Goal: Task Accomplishment & Management: Use online tool/utility

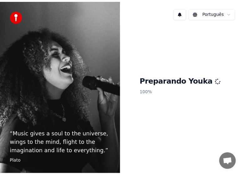
scroll to position [154, 0]
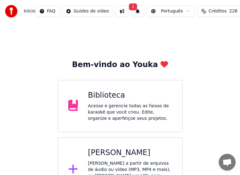
click at [229, 160] on span "Bate-papo aberto" at bounding box center [227, 163] width 10 height 8
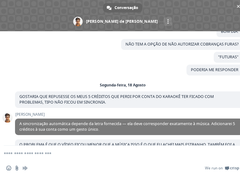
scroll to position [177, 0]
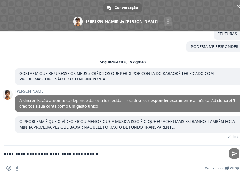
type textarea "**********"
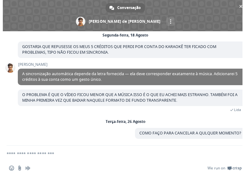
scroll to position [54, 0]
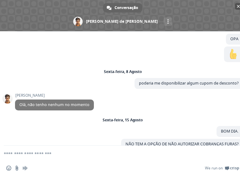
click at [237, 6] on span "Bate-papo" at bounding box center [238, 6] width 3 height 4
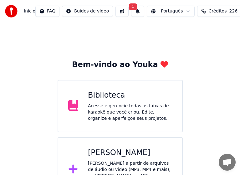
click at [110, 158] on div "[PERSON_NAME]" at bounding box center [130, 153] width 84 height 10
click at [108, 154] on div "[PERSON_NAME]" at bounding box center [130, 153] width 84 height 10
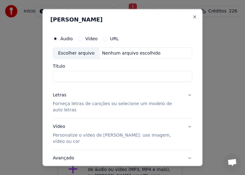
click at [67, 39] on label "Áudio" at bounding box center [66, 38] width 13 height 4
click at [58, 39] on button "Áudio" at bounding box center [55, 38] width 5 height 5
click at [73, 53] on div "Escolher arquivo" at bounding box center [76, 53] width 47 height 11
click at [144, 78] on input "**********" at bounding box center [122, 76] width 139 height 11
click at [88, 77] on input "**********" at bounding box center [122, 76] width 139 height 11
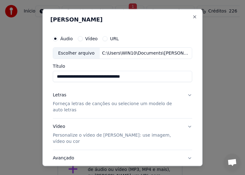
drag, startPoint x: 88, startPoint y: 76, endPoint x: 51, endPoint y: 73, distance: 37.0
click at [51, 73] on div "**********" at bounding box center [122, 104] width 144 height 149
click at [139, 76] on input "**********" at bounding box center [122, 76] width 139 height 11
paste input "**********"
click at [140, 78] on input "**********" at bounding box center [122, 76] width 139 height 11
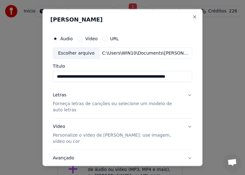
click at [141, 78] on input "**********" at bounding box center [122, 76] width 139 height 11
click at [104, 76] on input "**********" at bounding box center [122, 76] width 139 height 11
click at [144, 75] on input "**********" at bounding box center [122, 76] width 139 height 11
type input "**********"
click at [92, 106] on p "Forneça letras de canções ou selecione um modelo de auto letras" at bounding box center [117, 107] width 129 height 13
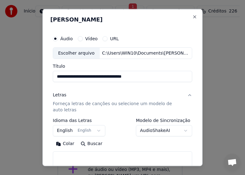
click at [81, 103] on p "Forneça letras de canções ou selecione um modelo de auto letras" at bounding box center [117, 107] width 129 height 13
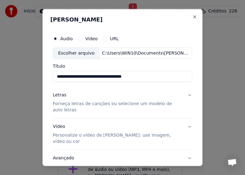
click at [81, 103] on p "Forneça letras de canções ou selecione um modelo de auto letras" at bounding box center [117, 107] width 129 height 13
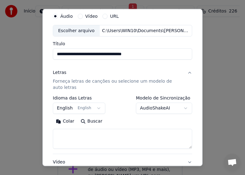
scroll to position [63, 0]
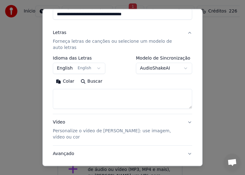
click at [98, 99] on textarea at bounding box center [122, 99] width 139 height 20
paste textarea "**********"
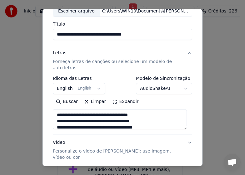
scroll to position [31, 0]
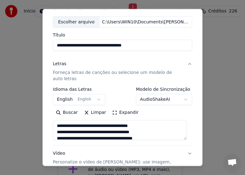
type textarea "**********"
click at [83, 99] on button "English English" at bounding box center [79, 99] width 53 height 11
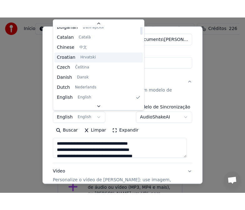
scroll to position [0, 0]
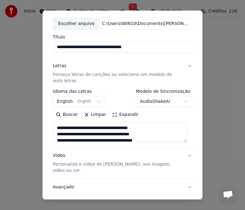
click at [80, 101] on button "English English" at bounding box center [79, 101] width 53 height 11
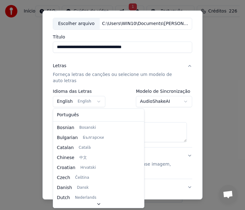
select select "**"
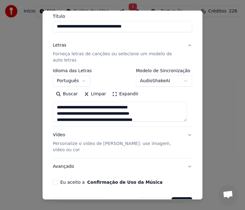
scroll to position [63, 0]
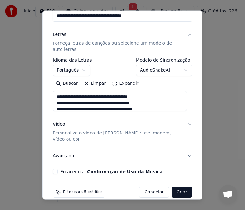
click at [60, 131] on p "Personalize o vídeo de [PERSON_NAME]: use imagem, vídeo ou cor" at bounding box center [117, 136] width 129 height 13
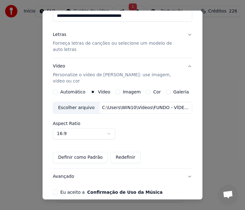
click at [79, 102] on div "Escolher arquivo" at bounding box center [76, 107] width 47 height 11
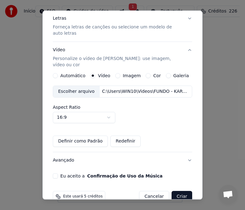
scroll to position [85, 0]
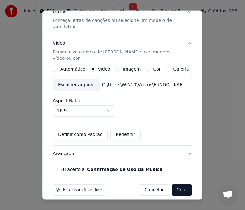
click at [57, 167] on button "Eu aceito a Confirmação de Uso da Música" at bounding box center [55, 169] width 5 height 5
click at [175, 184] on button "Criar" at bounding box center [182, 189] width 21 height 11
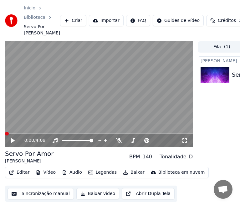
click at [5, 135] on span at bounding box center [7, 134] width 4 height 4
click at [13, 143] on icon at bounding box center [13, 140] width 4 height 4
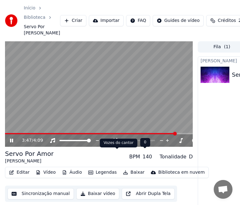
click at [117, 143] on icon at bounding box center [117, 140] width 6 height 5
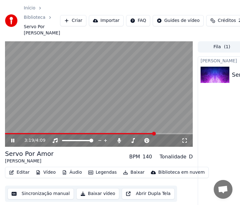
click at [155, 135] on span at bounding box center [154, 134] width 4 height 4
click at [19, 177] on button "Editar" at bounding box center [19, 172] width 25 height 9
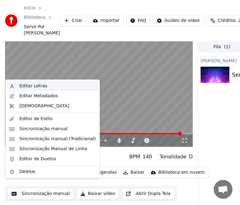
click at [28, 85] on div "Editar Letras" at bounding box center [33, 86] width 28 height 6
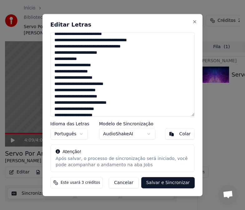
scroll to position [82, 0]
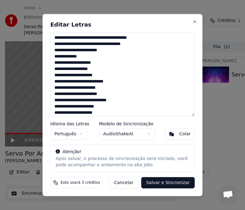
drag, startPoint x: 54, startPoint y: 58, endPoint x: 127, endPoint y: 63, distance: 73.7
click at [127, 63] on textarea at bounding box center [122, 75] width 144 height 84
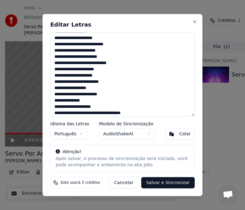
scroll to position [140, 0]
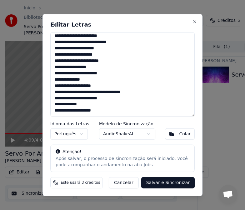
drag, startPoint x: 54, startPoint y: 69, endPoint x: 114, endPoint y: 76, distance: 60.7
click at [114, 76] on textarea at bounding box center [122, 75] width 144 height 84
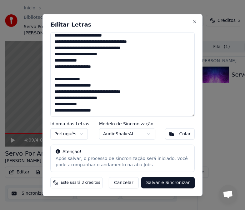
scroll to position [78, 0]
drag, startPoint x: 55, startPoint y: 79, endPoint x: 99, endPoint y: 84, distance: 44.4
click at [99, 84] on textarea "**********" at bounding box center [122, 75] width 144 height 84
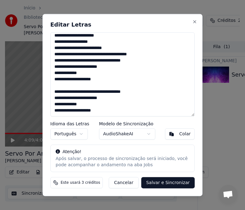
scroll to position [34, 0]
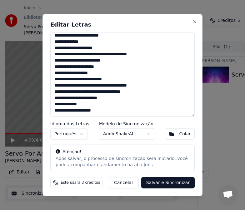
click at [149, 86] on textarea "**********" at bounding box center [122, 75] width 144 height 84
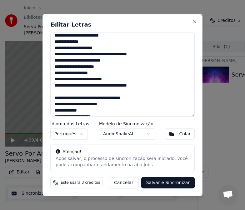
scroll to position [72, 0]
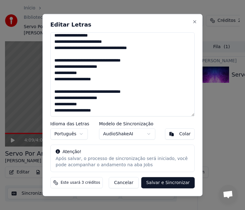
click at [136, 108] on textarea "**********" at bounding box center [122, 75] width 144 height 84
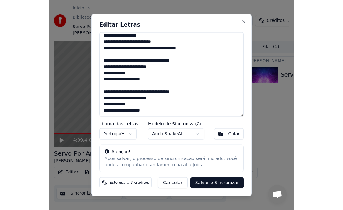
scroll to position [0, 0]
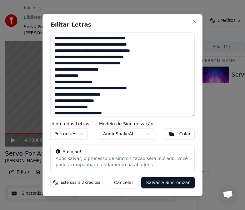
type textarea "**********"
click at [164, 184] on button "Salvar e Sincronizar" at bounding box center [167, 182] width 53 height 11
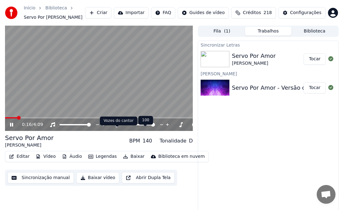
click at [119, 127] on icon at bounding box center [117, 124] width 6 height 5
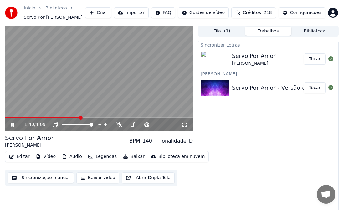
click at [81, 120] on span at bounding box center [81, 118] width 4 height 4
click at [119, 127] on icon at bounding box center [117, 124] width 6 height 5
click at [14, 127] on icon at bounding box center [12, 125] width 3 height 4
click at [43, 184] on button "Sincronização manual" at bounding box center [41, 177] width 66 height 11
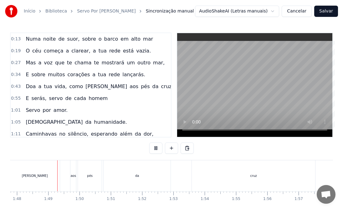
scroll to position [0, 3371]
click at [249, 177] on div "cruz" at bounding box center [252, 175] width 123 height 31
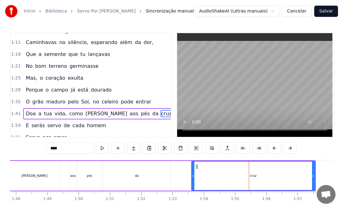
scroll to position [120, 0]
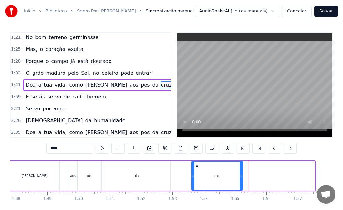
drag, startPoint x: 314, startPoint y: 177, endPoint x: 241, endPoint y: 178, distance: 72.2
click at [241, 178] on icon at bounding box center [241, 176] width 3 height 5
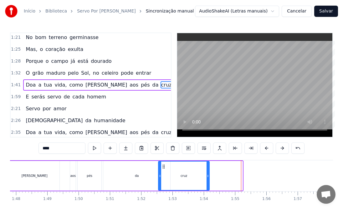
drag, startPoint x: 197, startPoint y: 167, endPoint x: 164, endPoint y: 169, distance: 33.2
click at [164, 169] on div "cruz" at bounding box center [184, 176] width 50 height 28
click at [109, 170] on div "da" at bounding box center [136, 176] width 67 height 30
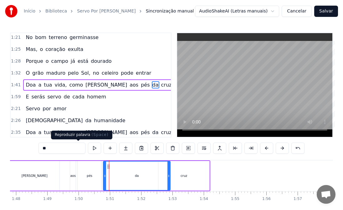
click at [88, 150] on button at bounding box center [94, 148] width 13 height 11
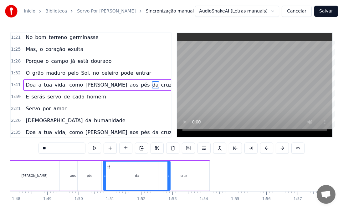
click at [137, 181] on div "da" at bounding box center [137, 176] width 66 height 28
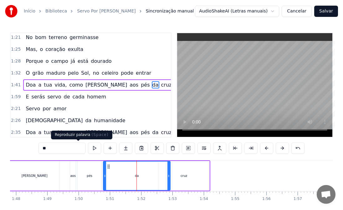
click at [88, 149] on button at bounding box center [94, 148] width 13 height 11
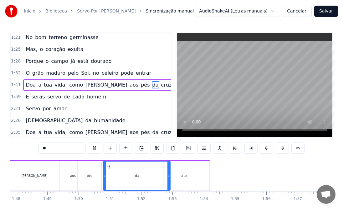
click at [153, 178] on div "da" at bounding box center [137, 176] width 66 height 28
drag, startPoint x: 169, startPoint y: 180, endPoint x: 140, endPoint y: 179, distance: 28.5
click at [140, 179] on div at bounding box center [141, 176] width 3 height 28
click at [172, 179] on div "cruz" at bounding box center [183, 176] width 51 height 30
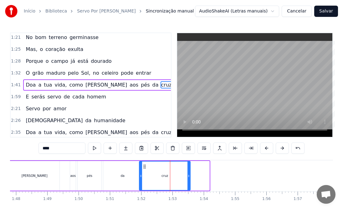
drag, startPoint x: 163, startPoint y: 166, endPoint x: 144, endPoint y: 167, distance: 19.1
click at [144, 167] on icon at bounding box center [144, 166] width 5 height 5
click at [126, 174] on div "da" at bounding box center [122, 176] width 38 height 30
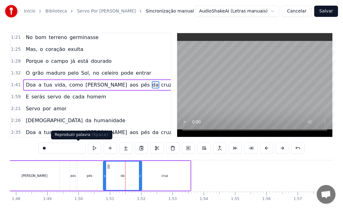
click at [88, 147] on button at bounding box center [94, 148] width 13 height 11
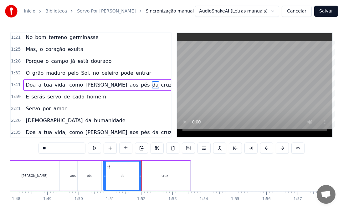
click at [125, 180] on div "da" at bounding box center [123, 176] width 38 height 28
drag, startPoint x: 141, startPoint y: 177, endPoint x: 130, endPoint y: 176, distance: 11.3
click at [130, 176] on icon at bounding box center [130, 176] width 3 height 5
click at [150, 180] on div "cruz" at bounding box center [164, 176] width 51 height 30
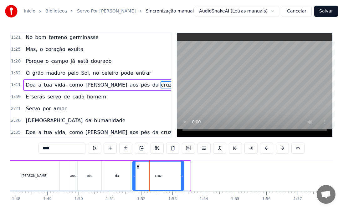
drag, startPoint x: 144, startPoint y: 165, endPoint x: 137, endPoint y: 165, distance: 6.6
click at [137, 165] on circle at bounding box center [137, 165] width 0 height 0
click at [120, 172] on div "da" at bounding box center [116, 176] width 27 height 30
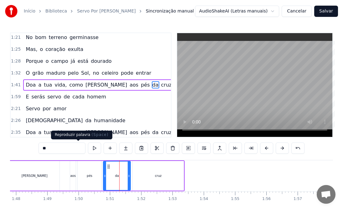
click at [88, 149] on button at bounding box center [94, 148] width 13 height 11
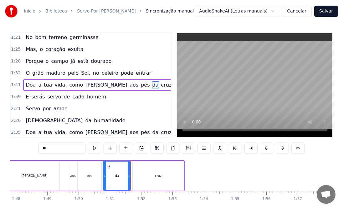
click at [121, 173] on div "da" at bounding box center [117, 176] width 27 height 28
drag, startPoint x: 130, startPoint y: 178, endPoint x: 127, endPoint y: 177, distance: 3.3
click at [127, 177] on icon at bounding box center [125, 176] width 3 height 5
click at [137, 178] on div "cruz" at bounding box center [158, 176] width 51 height 30
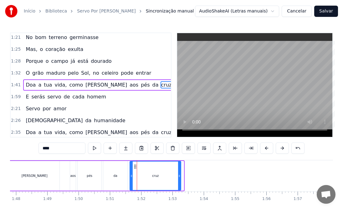
click at [135, 166] on icon at bounding box center [135, 166] width 5 height 5
click at [118, 174] on div "da" at bounding box center [115, 176] width 24 height 30
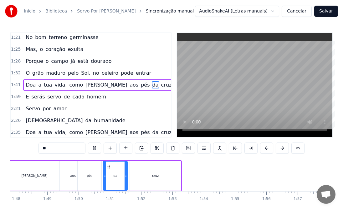
click at [163, 167] on div "cruz" at bounding box center [155, 176] width 51 height 30
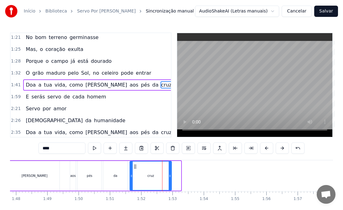
drag, startPoint x: 180, startPoint y: 179, endPoint x: 171, endPoint y: 179, distance: 9.4
click at [171, 179] on div at bounding box center [170, 176] width 3 height 28
click at [90, 176] on div "pés" at bounding box center [90, 176] width 6 height 5
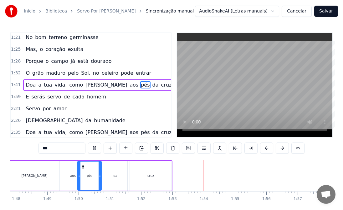
click at [160, 177] on div "cruz" at bounding box center [151, 176] width 42 height 30
type input "****"
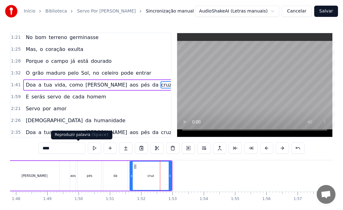
click at [88, 149] on button at bounding box center [94, 148] width 13 height 11
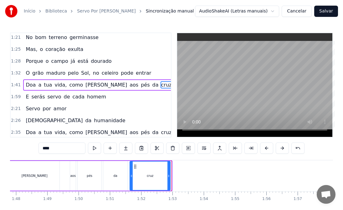
click at [169, 176] on icon at bounding box center [168, 176] width 3 height 5
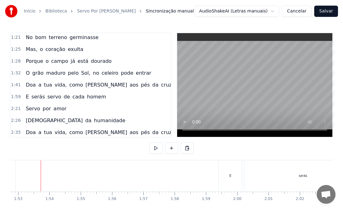
scroll to position [0, 3541]
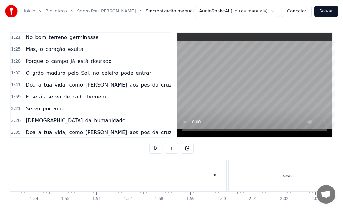
click at [211, 174] on div "E" at bounding box center [214, 175] width 23 height 31
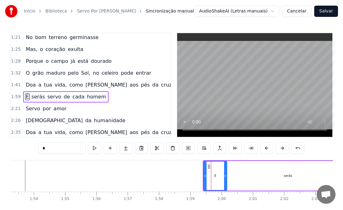
scroll to position [132, 0]
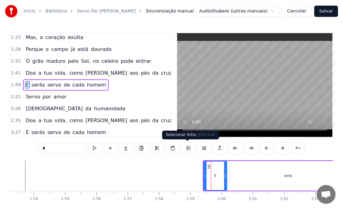
click at [186, 147] on button at bounding box center [188, 148] width 13 height 11
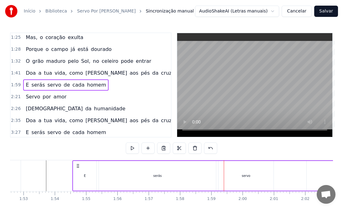
scroll to position [0, 3519]
drag, startPoint x: 209, startPoint y: 165, endPoint x: 91, endPoint y: 169, distance: 118.0
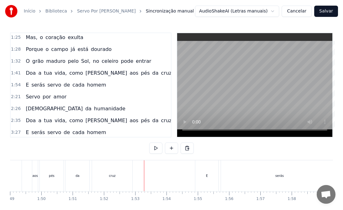
scroll to position [0, 3369]
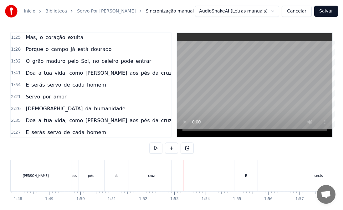
click at [96, 176] on div "pés" at bounding box center [91, 175] width 24 height 31
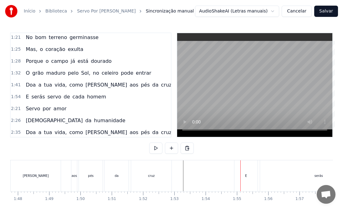
click at [241, 177] on div "E" at bounding box center [245, 175] width 23 height 31
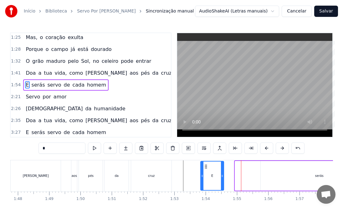
drag, startPoint x: 240, startPoint y: 167, endPoint x: 206, endPoint y: 171, distance: 34.6
click at [206, 171] on div "E" at bounding box center [212, 176] width 23 height 28
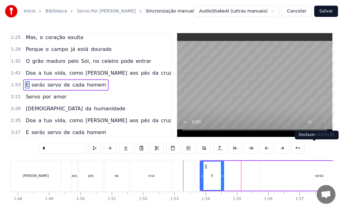
click at [304, 147] on button at bounding box center [297, 148] width 13 height 11
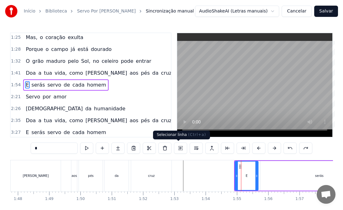
click at [180, 149] on button at bounding box center [180, 148] width 13 height 11
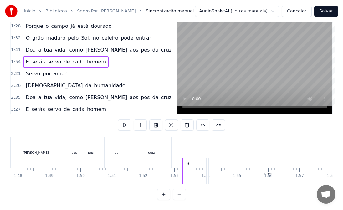
drag, startPoint x: 240, startPoint y: 166, endPoint x: 188, endPoint y: 173, distance: 52.4
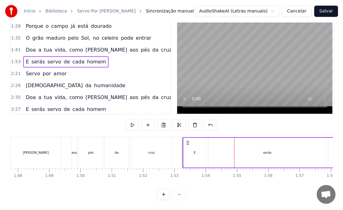
scroll to position [28, 0]
drag, startPoint x: 187, startPoint y: 138, endPoint x: 177, endPoint y: 136, distance: 10.2
click at [177, 140] on icon at bounding box center [177, 142] width 5 height 5
click at [53, 149] on div "[PERSON_NAME]" at bounding box center [36, 152] width 50 height 31
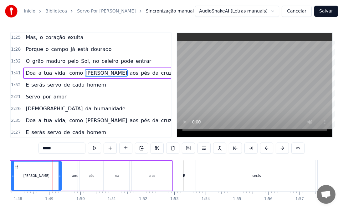
scroll to position [120, 0]
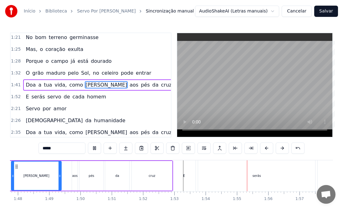
click at [201, 174] on div "serás" at bounding box center [256, 175] width 117 height 31
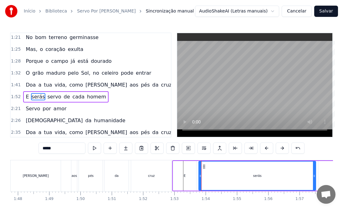
scroll to position [132, 0]
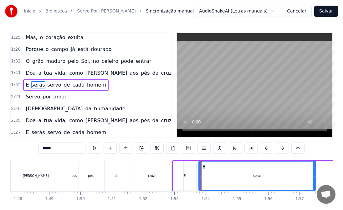
click at [193, 176] on div "E" at bounding box center [184, 176] width 23 height 30
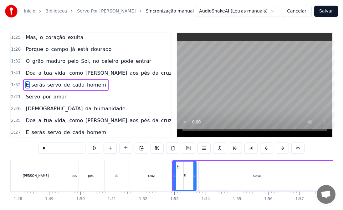
click at [220, 178] on div "serás" at bounding box center [257, 176] width 117 height 30
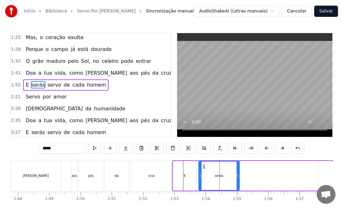
drag, startPoint x: 314, startPoint y: 177, endPoint x: 238, endPoint y: 187, distance: 76.9
click at [238, 187] on div at bounding box center [237, 176] width 3 height 28
click at [162, 173] on div "cruz" at bounding box center [151, 175] width 40 height 31
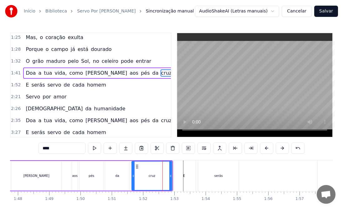
scroll to position [120, 0]
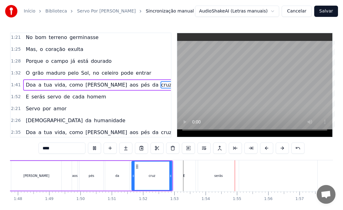
click at [183, 179] on div "E" at bounding box center [183, 175] width 23 height 31
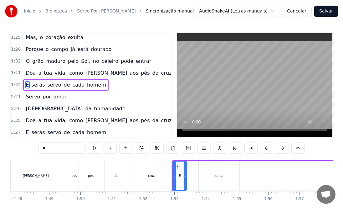
drag, startPoint x: 195, startPoint y: 179, endPoint x: 185, endPoint y: 179, distance: 9.7
click at [185, 179] on div at bounding box center [185, 176] width 3 height 28
click at [220, 178] on div "serás" at bounding box center [219, 176] width 8 height 5
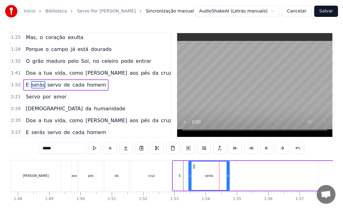
drag, startPoint x: 205, startPoint y: 166, endPoint x: 195, endPoint y: 168, distance: 10.2
click at [195, 168] on icon at bounding box center [193, 166] width 5 height 5
click at [157, 179] on div "cruz" at bounding box center [151, 175] width 40 height 31
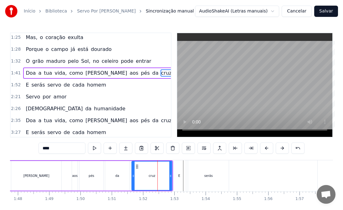
scroll to position [120, 0]
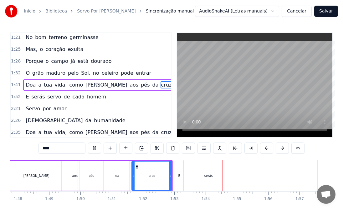
click at [167, 180] on div "cruz" at bounding box center [152, 176] width 40 height 28
click at [178, 179] on div "E" at bounding box center [178, 175] width 13 height 31
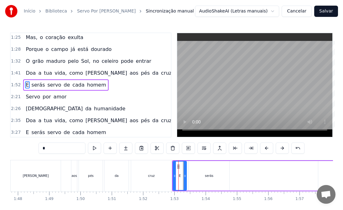
scroll to position [28, 0]
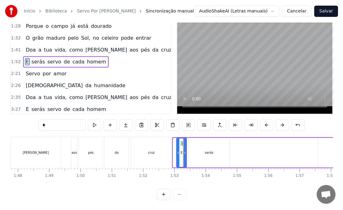
drag, startPoint x: 173, startPoint y: 152, endPoint x: 177, endPoint y: 152, distance: 3.5
click at [177, 152] on div at bounding box center [178, 153] width 3 height 28
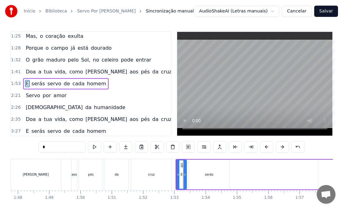
scroll to position [0, 0]
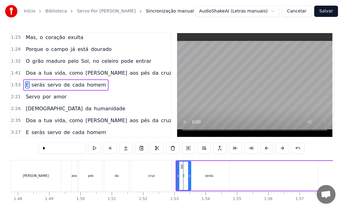
drag, startPoint x: 185, startPoint y: 180, endPoint x: 189, endPoint y: 180, distance: 4.4
click at [189, 180] on div at bounding box center [189, 176] width 3 height 28
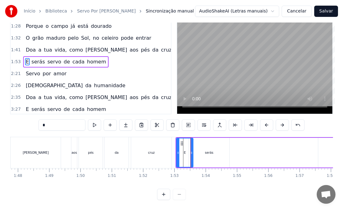
click at [192, 154] on div at bounding box center [191, 153] width 3 height 28
drag, startPoint x: 178, startPoint y: 152, endPoint x: 183, endPoint y: 153, distance: 5.1
click at [183, 153] on div at bounding box center [183, 153] width 3 height 28
click at [202, 150] on div "serás" at bounding box center [209, 153] width 41 height 30
type input "*****"
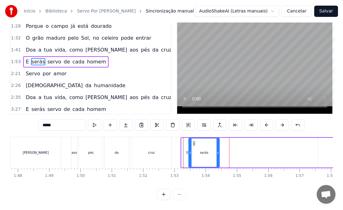
drag, startPoint x: 228, startPoint y: 152, endPoint x: 218, endPoint y: 153, distance: 10.1
click at [218, 153] on div at bounding box center [217, 153] width 3 height 28
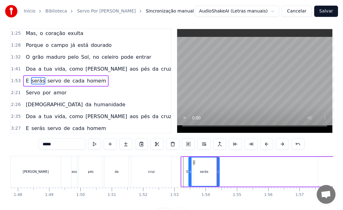
scroll to position [0, 0]
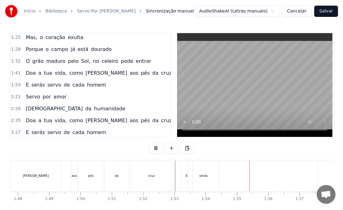
click at [193, 175] on div "serás" at bounding box center [203, 175] width 31 height 31
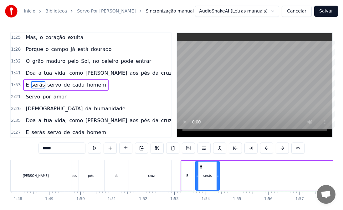
drag, startPoint x: 189, startPoint y: 168, endPoint x: 196, endPoint y: 169, distance: 7.1
click at [196, 169] on div at bounding box center [197, 176] width 3 height 28
click at [195, 178] on icon at bounding box center [196, 176] width 3 height 5
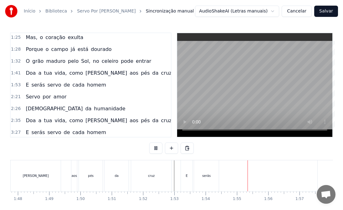
click at [198, 180] on div "serás" at bounding box center [206, 175] width 25 height 31
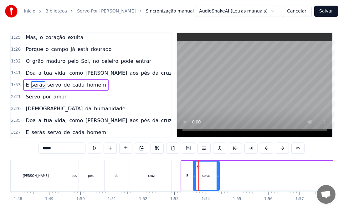
click at [194, 177] on icon at bounding box center [194, 176] width 3 height 5
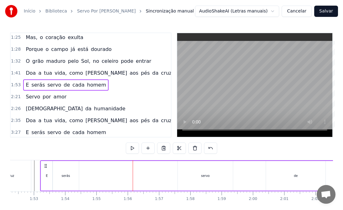
scroll to position [0, 3533]
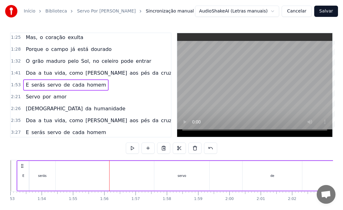
click at [182, 174] on div "servo" at bounding box center [181, 176] width 9 height 5
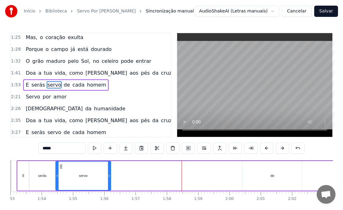
drag, startPoint x: 159, startPoint y: 166, endPoint x: 61, endPoint y: 172, distance: 98.7
click at [61, 172] on div "servo" at bounding box center [83, 176] width 54 height 28
click at [88, 148] on button at bounding box center [94, 148] width 13 height 11
drag, startPoint x: 57, startPoint y: 180, endPoint x: 62, endPoint y: 181, distance: 5.2
click at [62, 181] on div at bounding box center [62, 176] width 3 height 28
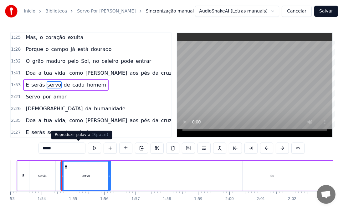
click at [88, 147] on button at bounding box center [94, 148] width 13 height 11
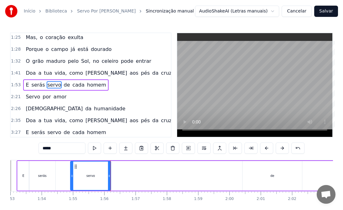
drag, startPoint x: 62, startPoint y: 178, endPoint x: 72, endPoint y: 180, distance: 10.0
click at [72, 180] on div at bounding box center [72, 176] width 3 height 28
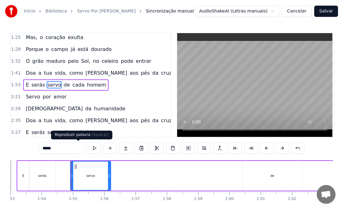
click at [88, 149] on button at bounding box center [94, 148] width 13 height 11
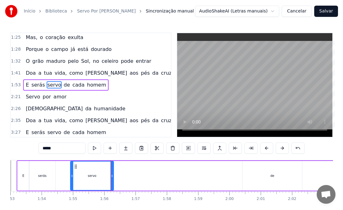
click at [113, 179] on div at bounding box center [112, 176] width 3 height 28
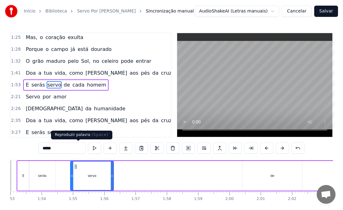
click at [88, 146] on button at bounding box center [94, 148] width 13 height 11
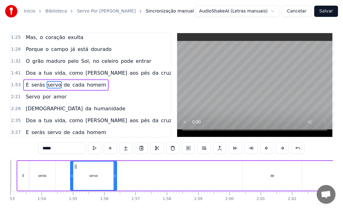
click at [116, 179] on div at bounding box center [115, 176] width 3 height 28
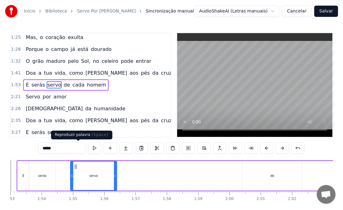
click at [88, 147] on button at bounding box center [94, 148] width 13 height 11
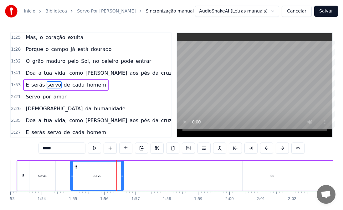
drag, startPoint x: 115, startPoint y: 177, endPoint x: 122, endPoint y: 179, distance: 7.1
click at [122, 179] on div at bounding box center [122, 176] width 3 height 28
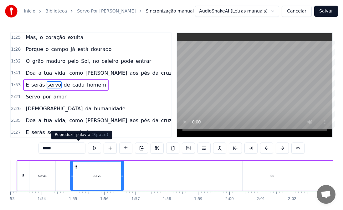
click at [88, 147] on button at bounding box center [94, 148] width 13 height 11
click at [274, 178] on div "de" at bounding box center [271, 176] width 59 height 30
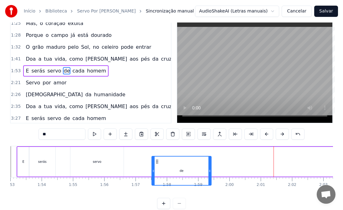
scroll to position [15, 0]
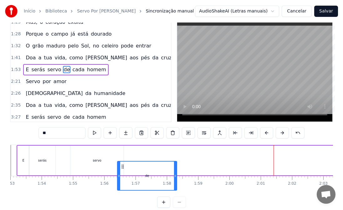
drag, startPoint x: 248, startPoint y: 168, endPoint x: 123, endPoint y: 166, distance: 125.1
click at [123, 166] on icon at bounding box center [122, 166] width 5 height 5
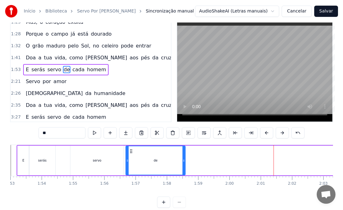
drag, startPoint x: 122, startPoint y: 151, endPoint x: 130, endPoint y: 153, distance: 8.7
click at [130, 153] on icon at bounding box center [131, 151] width 5 height 5
drag, startPoint x: 185, startPoint y: 164, endPoint x: 154, endPoint y: 164, distance: 31.0
click at [154, 164] on div at bounding box center [152, 160] width 3 height 28
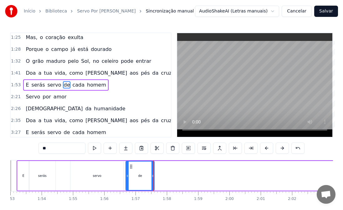
click at [87, 175] on div "servo" at bounding box center [96, 176] width 53 height 30
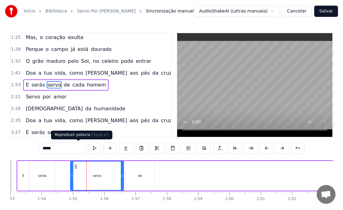
click at [88, 150] on button at bounding box center [94, 148] width 13 height 11
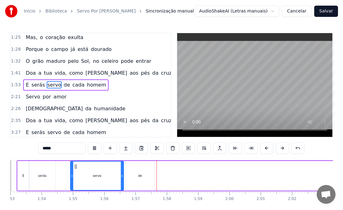
click at [136, 179] on div "de" at bounding box center [140, 176] width 28 height 30
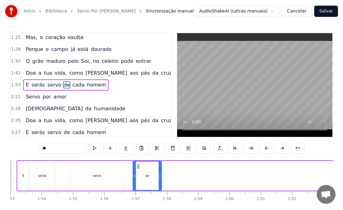
drag, startPoint x: 131, startPoint y: 166, endPoint x: 138, endPoint y: 168, distance: 7.5
click at [138, 168] on icon at bounding box center [138, 166] width 5 height 5
click at [93, 172] on div "servo" at bounding box center [96, 176] width 53 height 30
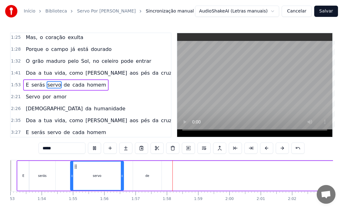
click at [144, 175] on div "de" at bounding box center [147, 176] width 28 height 30
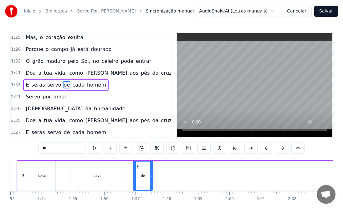
drag, startPoint x: 160, startPoint y: 180, endPoint x: 152, endPoint y: 179, distance: 8.8
click at [152, 179] on div at bounding box center [151, 176] width 3 height 28
click at [100, 178] on div "servo" at bounding box center [96, 176] width 53 height 30
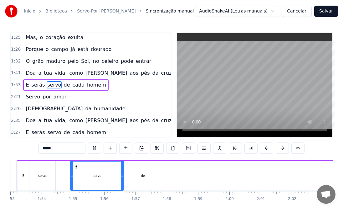
click at [142, 178] on div "de" at bounding box center [143, 176] width 4 height 5
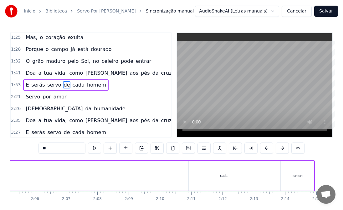
scroll to position [0, 3947]
click at [192, 179] on div "cada" at bounding box center [192, 176] width 70 height 30
type input "****"
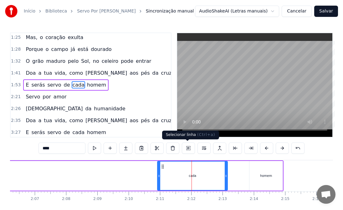
click at [189, 144] on button at bounding box center [188, 148] width 13 height 11
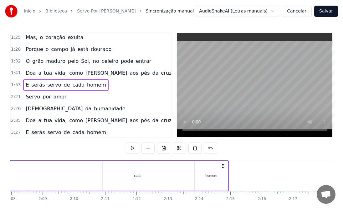
scroll to position [0, 4048]
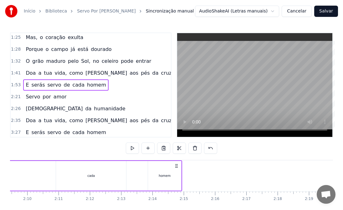
click at [100, 177] on div "cada" at bounding box center [91, 176] width 70 height 30
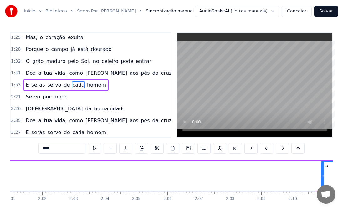
scroll to position [0, 3814]
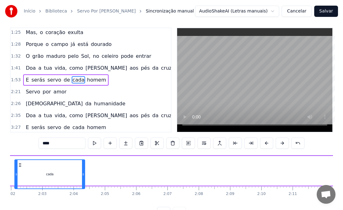
drag, startPoint x: 295, startPoint y: 166, endPoint x: 28, endPoint y: 174, distance: 266.8
click at [20, 173] on div "cada" at bounding box center [49, 174] width 69 height 28
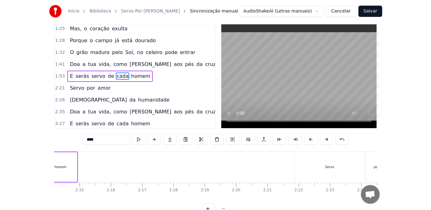
scroll to position [0, 4025]
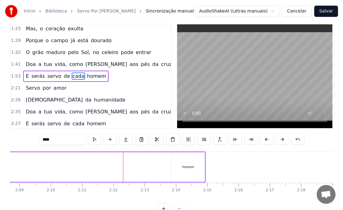
drag, startPoint x: -4, startPoint y: 154, endPoint x: -48, endPoint y: 151, distance: 44.5
click at [0, 151] on html "Início Biblioteca Servo Por [PERSON_NAME] manual AudioShakeAI (Letras manuais) …" at bounding box center [171, 107] width 343 height 233
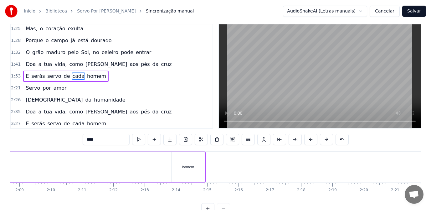
click at [191, 168] on div "homem" at bounding box center [188, 167] width 12 height 5
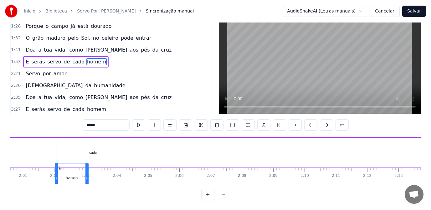
scroll to position [0, 3756]
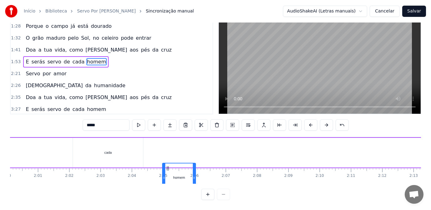
drag, startPoint x: 176, startPoint y: 166, endPoint x: 167, endPoint y: 140, distance: 28.1
click at [167, 140] on div "E serás servo de cada homem" at bounding box center [134, 152] width 680 height 31
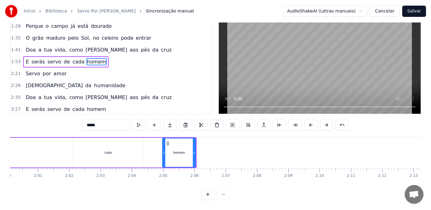
click at [112, 153] on div "cada" at bounding box center [108, 153] width 70 height 30
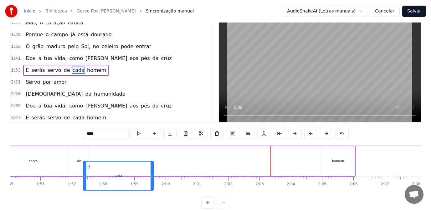
scroll to position [0, 3591]
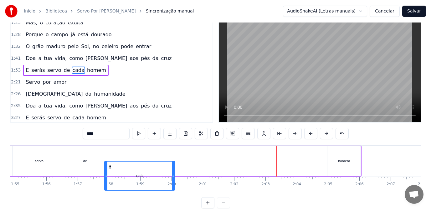
drag, startPoint x: 78, startPoint y: 166, endPoint x: 110, endPoint y: 166, distance: 31.6
click at [110, 166] on icon at bounding box center [109, 166] width 5 height 5
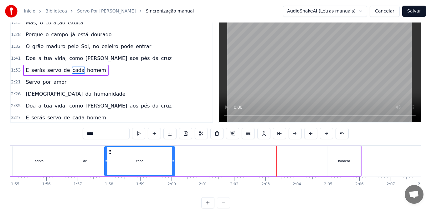
click at [331, 165] on div "homem" at bounding box center [343, 161] width 33 height 30
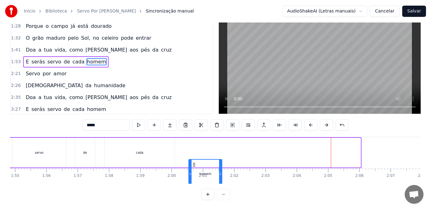
scroll to position [28, 0]
drag, startPoint x: 332, startPoint y: 165, endPoint x: 180, endPoint y: 174, distance: 152.5
click at [180, 174] on div "homem" at bounding box center [191, 181] width 33 height 28
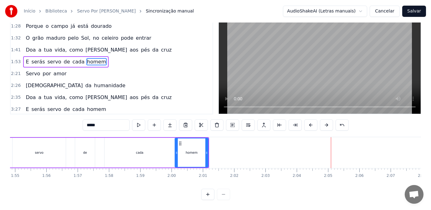
click at [80, 150] on div "de" at bounding box center [85, 153] width 20 height 30
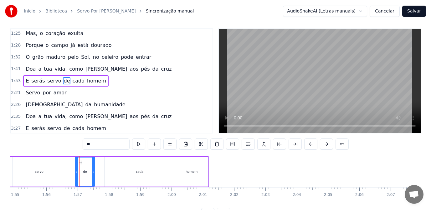
scroll to position [0, 0]
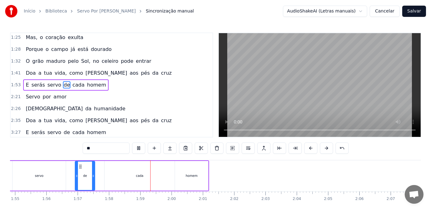
click at [83, 172] on div "de" at bounding box center [84, 176] width 19 height 28
drag, startPoint x: 76, startPoint y: 179, endPoint x: 80, endPoint y: 180, distance: 4.7
click at [80, 180] on div at bounding box center [81, 176] width 3 height 28
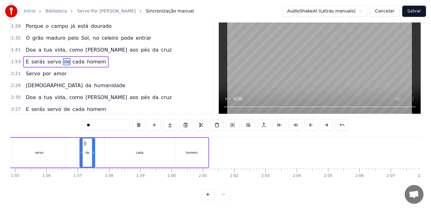
scroll to position [28, 0]
click at [108, 149] on div "cada" at bounding box center [139, 153] width 70 height 30
type input "****"
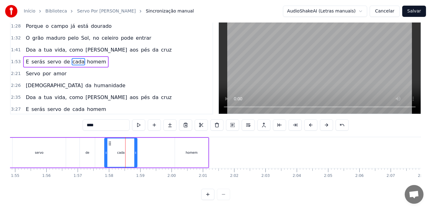
drag, startPoint x: 174, startPoint y: 150, endPoint x: 136, endPoint y: 149, distance: 37.5
click at [136, 149] on div at bounding box center [135, 153] width 3 height 28
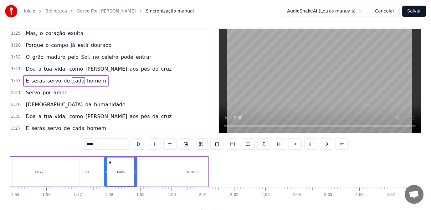
scroll to position [0, 0]
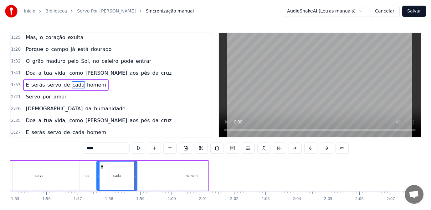
drag, startPoint x: 105, startPoint y: 176, endPoint x: 98, endPoint y: 176, distance: 7.8
click at [98, 176] on icon at bounding box center [98, 176] width 3 height 5
click at [69, 180] on div "E serás servo de cada homem" at bounding box center [84, 175] width 250 height 31
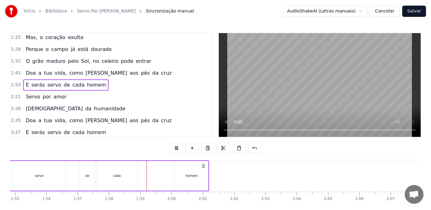
click at [131, 176] on div "cada" at bounding box center [117, 176] width 40 height 30
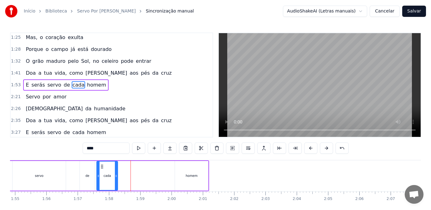
drag, startPoint x: 136, startPoint y: 177, endPoint x: 117, endPoint y: 178, distance: 19.4
click at [117, 178] on icon at bounding box center [116, 176] width 3 height 5
click at [195, 177] on div "homem" at bounding box center [191, 176] width 12 height 5
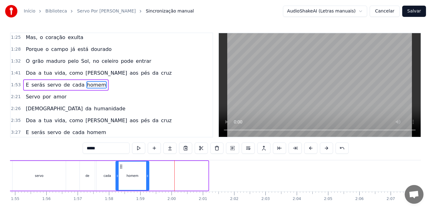
drag, startPoint x: 180, startPoint y: 166, endPoint x: 121, endPoint y: 165, distance: 59.1
click at [121, 165] on icon at bounding box center [121, 166] width 5 height 5
click at [43, 179] on div "servo" at bounding box center [39, 176] width 53 height 30
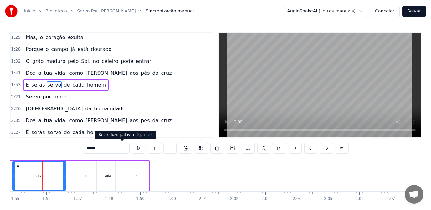
click at [132, 149] on button at bounding box center [138, 148] width 13 height 11
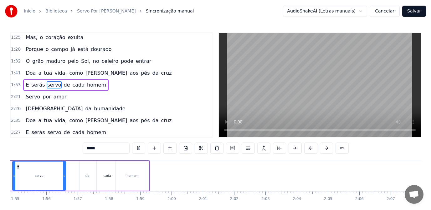
scroll to position [0, 3561]
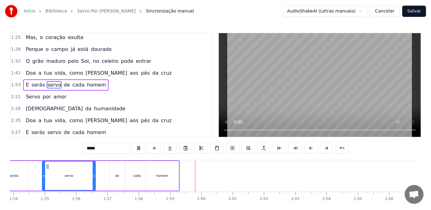
click at [163, 181] on div "homem" at bounding box center [161, 176] width 33 height 30
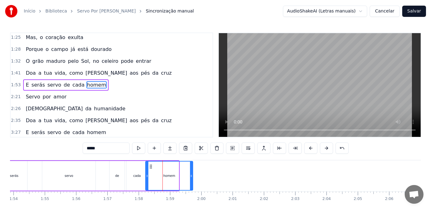
drag, startPoint x: 177, startPoint y: 178, endPoint x: 191, endPoint y: 182, distance: 14.6
click at [191, 182] on div at bounding box center [191, 176] width 3 height 28
click at [136, 182] on div "cada" at bounding box center [136, 176] width 21 height 30
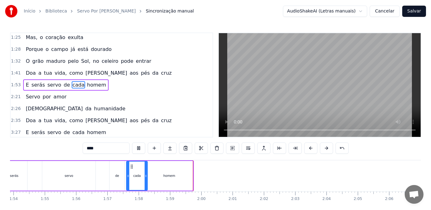
click at [119, 176] on div "de" at bounding box center [117, 176] width 4 height 5
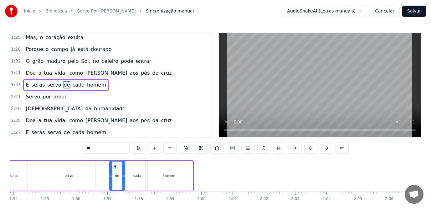
click at [160, 173] on div "homem" at bounding box center [168, 176] width 47 height 30
type input "*****"
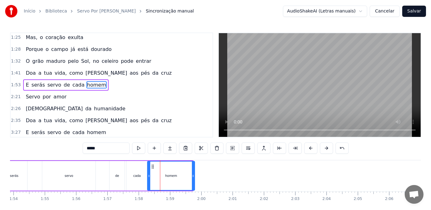
click at [153, 167] on icon at bounding box center [152, 166] width 5 height 5
click at [101, 178] on div "E serás servo de cada homem" at bounding box center [91, 175] width 207 height 31
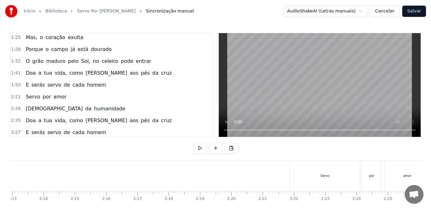
scroll to position [0, 4230]
click at [250, 180] on div "Servo" at bounding box center [251, 175] width 70 height 31
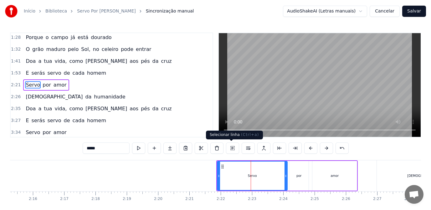
click at [233, 147] on button at bounding box center [232, 148] width 13 height 11
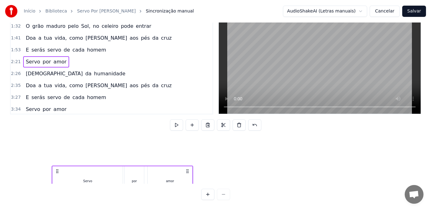
scroll to position [0, 4023]
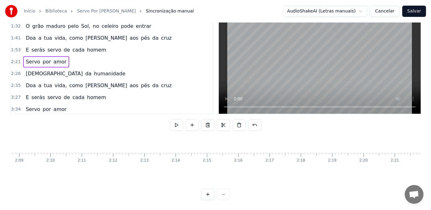
drag, startPoint x: 222, startPoint y: 166, endPoint x: 71, endPoint y: 173, distance: 150.5
click at [73, 191] on div "Servo por amor" at bounding box center [143, 206] width 141 height 31
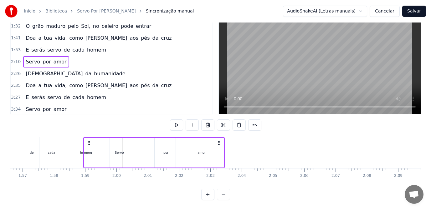
scroll to position [0, 3641]
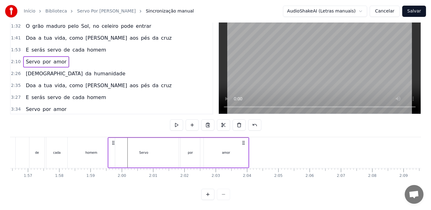
drag, startPoint x: 71, startPoint y: 138, endPoint x: 112, endPoint y: 146, distance: 41.8
click at [112, 146] on div "Servo por amor" at bounding box center [178, 152] width 141 height 31
click at [158, 147] on div "Servo" at bounding box center [144, 153] width 70 height 30
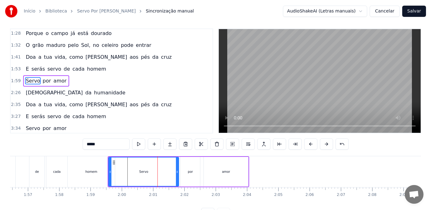
scroll to position [0, 0]
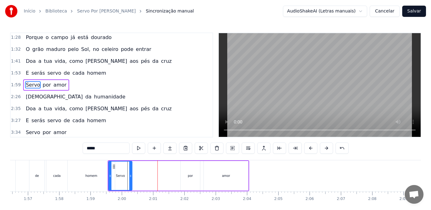
drag, startPoint x: 177, startPoint y: 178, endPoint x: 131, endPoint y: 176, distance: 46.6
click at [131, 176] on icon at bounding box center [130, 176] width 3 height 5
click at [188, 176] on div "por" at bounding box center [190, 176] width 5 height 5
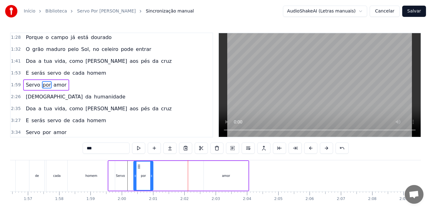
drag, startPoint x: 185, startPoint y: 167, endPoint x: 137, endPoint y: 166, distance: 47.5
click at [137, 166] on icon at bounding box center [138, 166] width 5 height 5
drag, startPoint x: 230, startPoint y: 177, endPoint x: 216, endPoint y: 172, distance: 14.6
click at [230, 177] on div "amor" at bounding box center [226, 176] width 44 height 30
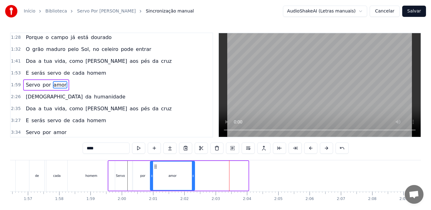
drag, startPoint x: 209, startPoint y: 167, endPoint x: 155, endPoint y: 166, distance: 53.5
click at [155, 166] on icon at bounding box center [155, 166] width 5 height 5
click at [85, 176] on div "homem" at bounding box center [91, 175] width 47 height 31
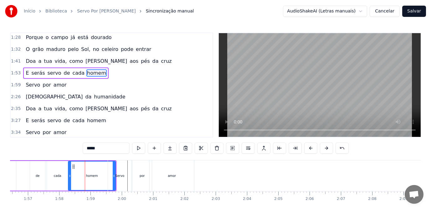
scroll to position [132, 0]
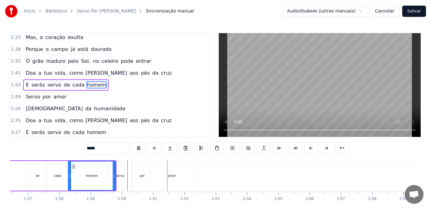
click at [120, 181] on div "Servo" at bounding box center [119, 175] width 23 height 31
type input "*****"
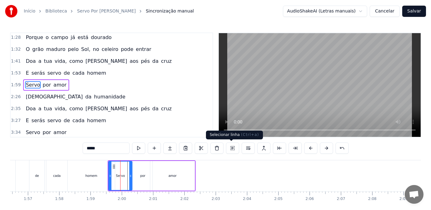
click at [232, 146] on button at bounding box center [232, 148] width 13 height 11
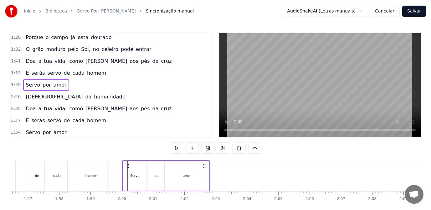
drag, startPoint x: 114, startPoint y: 166, endPoint x: 129, endPoint y: 170, distance: 14.9
click at [129, 170] on div "Servo por amor" at bounding box center [166, 175] width 88 height 31
click at [89, 176] on div "homem" at bounding box center [91, 176] width 12 height 5
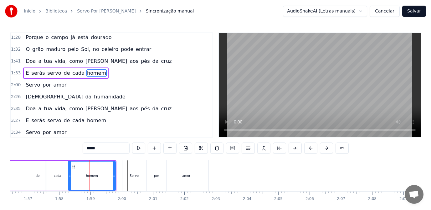
scroll to position [132, 0]
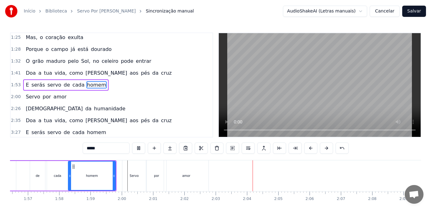
click at [187, 176] on div "amor" at bounding box center [186, 176] width 8 height 5
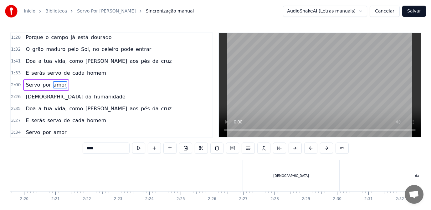
scroll to position [0, 4413]
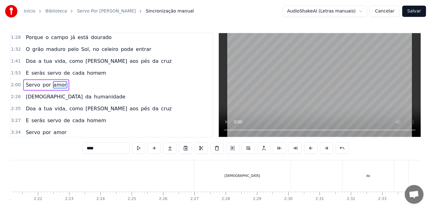
click at [248, 179] on div "[DEMOGRAPHIC_DATA]" at bounding box center [242, 175] width 96 height 31
type input "*********"
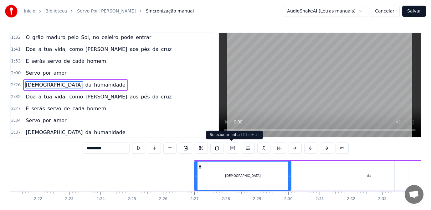
click at [232, 147] on button at bounding box center [232, 148] width 13 height 11
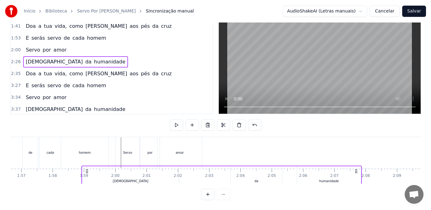
scroll to position [0, 3636]
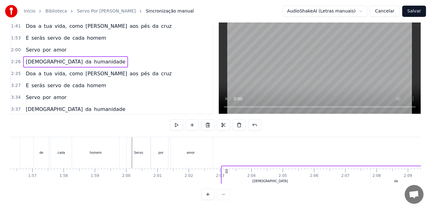
click at [226, 149] on div "Numa noite de suor, sobre o [PERSON_NAME] alto mar O céu começa a clarear, a tu…" at bounding box center [267, 152] width 7787 height 31
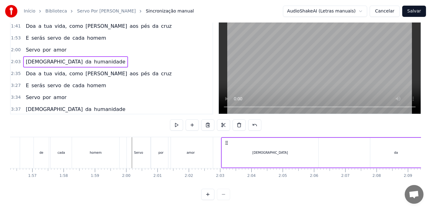
click at [116, 150] on div "homem" at bounding box center [95, 152] width 47 height 31
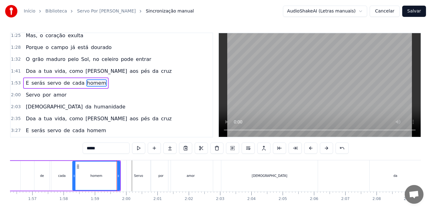
scroll to position [132, 0]
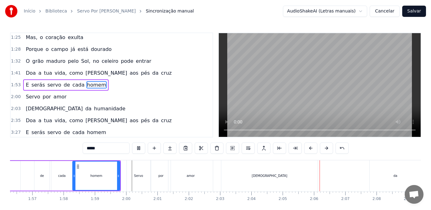
click at [266, 180] on div "[DEMOGRAPHIC_DATA]" at bounding box center [269, 175] width 96 height 31
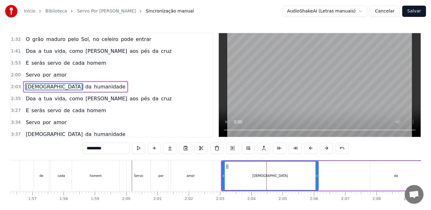
scroll to position [156, 0]
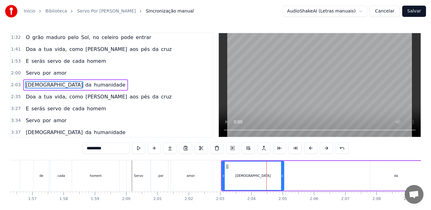
drag, startPoint x: 318, startPoint y: 179, endPoint x: 283, endPoint y: 184, distance: 34.9
click at [283, 184] on div at bounding box center [282, 176] width 3 height 28
click at [187, 182] on div "amor" at bounding box center [190, 175] width 44 height 31
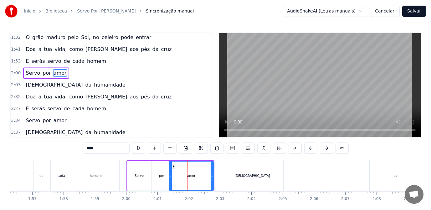
scroll to position [144, 0]
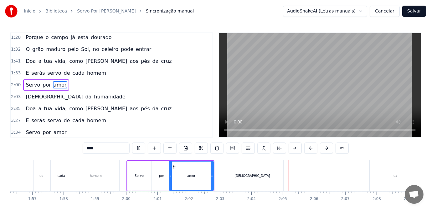
click at [233, 175] on div "[DEMOGRAPHIC_DATA]" at bounding box center [252, 175] width 62 height 31
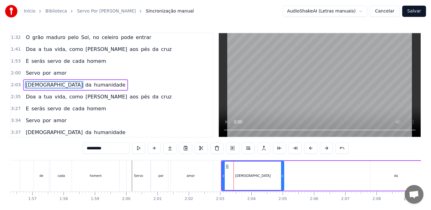
scroll to position [28, 0]
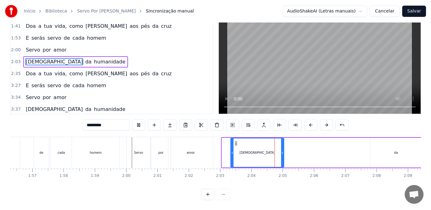
drag, startPoint x: 223, startPoint y: 153, endPoint x: 232, endPoint y: 155, distance: 9.0
click at [232, 155] on div at bounding box center [232, 153] width 3 height 28
click at [392, 149] on div "da" at bounding box center [395, 153] width 51 height 30
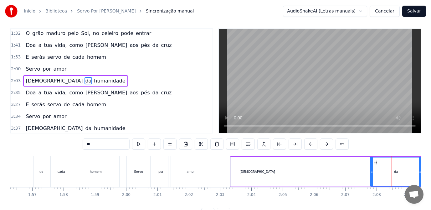
scroll to position [0, 0]
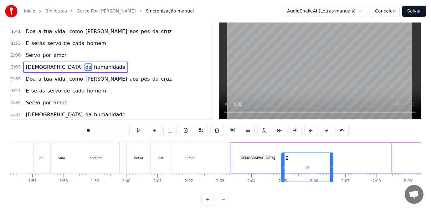
drag, startPoint x: 375, startPoint y: 167, endPoint x: 286, endPoint y: 173, distance: 89.3
click at [286, 173] on div "da" at bounding box center [307, 167] width 51 height 28
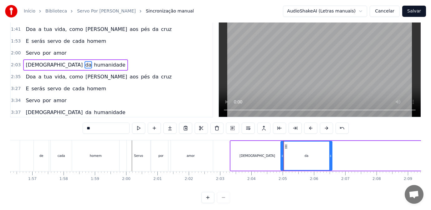
click at [209, 160] on div "amor" at bounding box center [190, 155] width 44 height 31
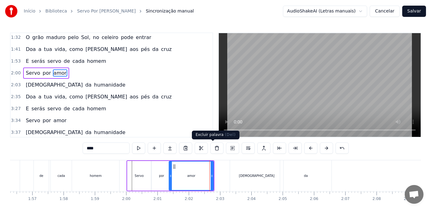
scroll to position [144, 0]
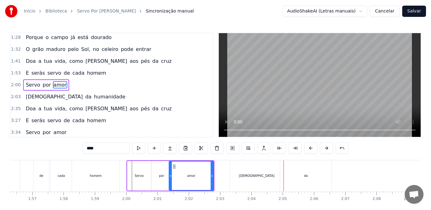
click at [111, 176] on div "homem" at bounding box center [95, 175] width 47 height 31
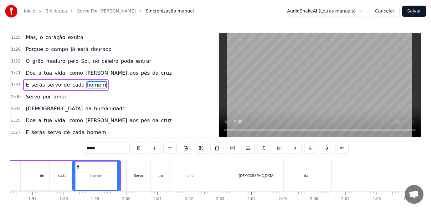
click at [297, 176] on div "da" at bounding box center [305, 175] width 51 height 31
type input "**"
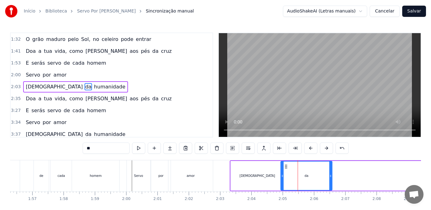
scroll to position [156, 0]
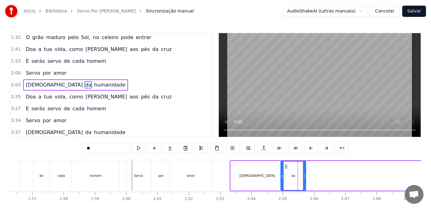
drag, startPoint x: 331, startPoint y: 178, endPoint x: 304, endPoint y: 179, distance: 26.3
click at [304, 179] on div at bounding box center [304, 176] width 3 height 28
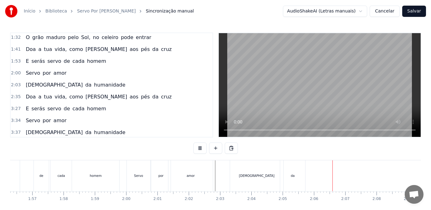
click at [323, 177] on div "Sacerdote da humanidade" at bounding box center [365, 175] width 271 height 31
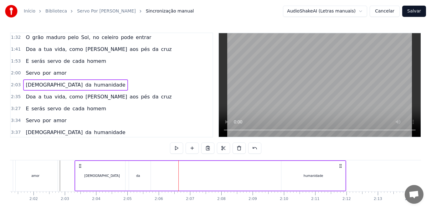
scroll to position [0, 3816]
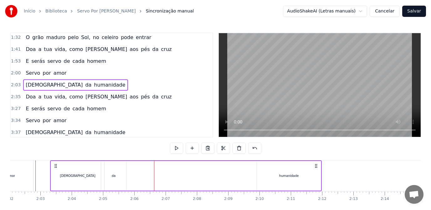
click at [288, 177] on div "humanidade" at bounding box center [289, 176] width 20 height 5
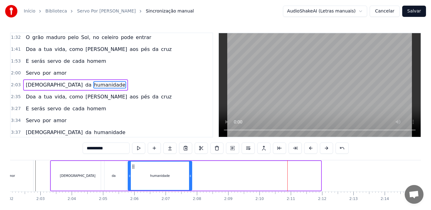
drag, startPoint x: 263, startPoint y: 167, endPoint x: 134, endPoint y: 166, distance: 128.8
click at [134, 166] on icon at bounding box center [133, 166] width 5 height 5
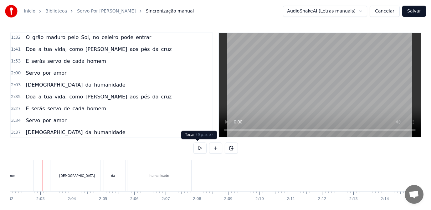
click at [196, 145] on button at bounding box center [199, 148] width 13 height 11
click at [162, 184] on div "humanidade" at bounding box center [159, 175] width 64 height 31
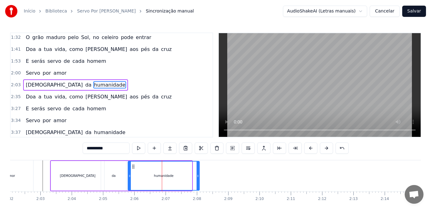
drag, startPoint x: 191, startPoint y: 179, endPoint x: 199, endPoint y: 181, distance: 7.7
click at [199, 181] on div at bounding box center [197, 176] width 3 height 28
click at [83, 176] on div "[DEMOGRAPHIC_DATA]" at bounding box center [78, 176] width 36 height 5
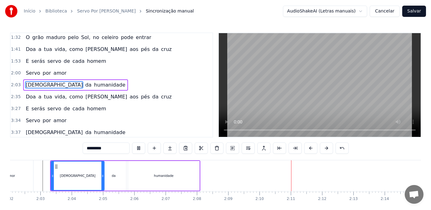
click at [189, 177] on div "humanidade" at bounding box center [163, 176] width 71 height 30
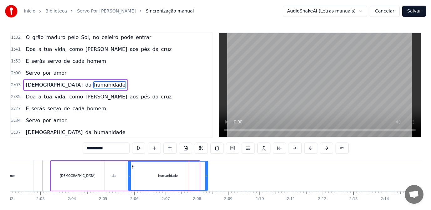
drag, startPoint x: 198, startPoint y: 178, endPoint x: 207, endPoint y: 180, distance: 8.7
click at [207, 180] on div at bounding box center [206, 176] width 3 height 28
click at [82, 178] on div "[DEMOGRAPHIC_DATA]" at bounding box center [78, 176] width 36 height 5
type input "*********"
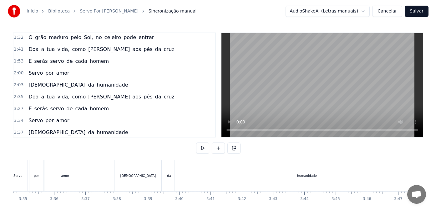
scroll to position [0, 6847]
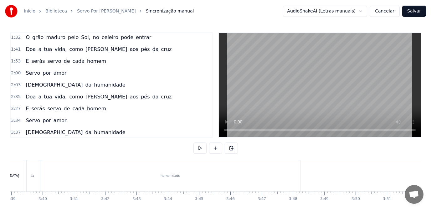
click at [415, 13] on button "Salvar" at bounding box center [414, 11] width 24 height 11
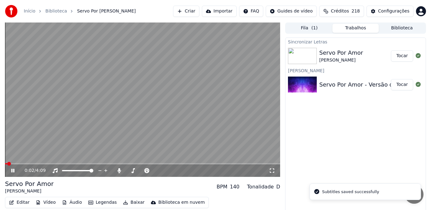
click at [14, 172] on icon at bounding box center [12, 171] width 3 height 4
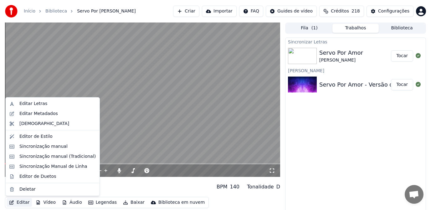
click at [23, 202] on button "Editar" at bounding box center [19, 202] width 25 height 9
click at [37, 101] on div "Editar Letras" at bounding box center [33, 104] width 28 height 6
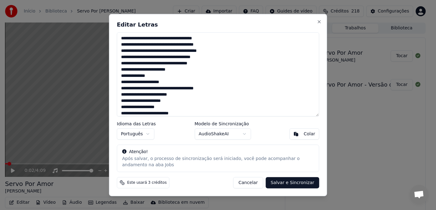
click at [211, 58] on textarea "**********" at bounding box center [218, 75] width 202 height 84
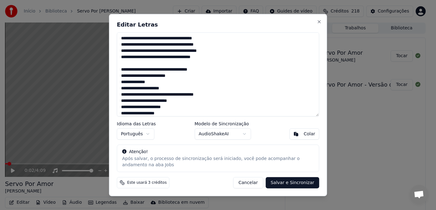
click at [179, 88] on textarea "**********" at bounding box center [218, 75] width 202 height 84
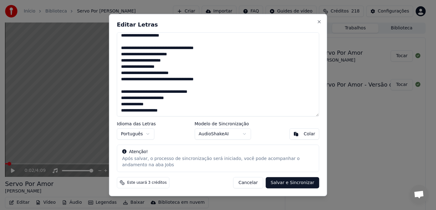
scroll to position [22, 0]
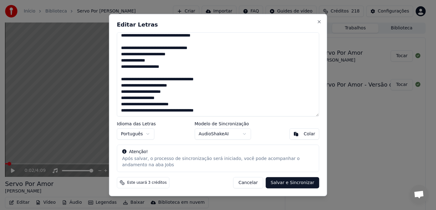
drag, startPoint x: 121, startPoint y: 79, endPoint x: 220, endPoint y: 109, distance: 103.2
click at [220, 109] on textarea "**********" at bounding box center [218, 75] width 202 height 84
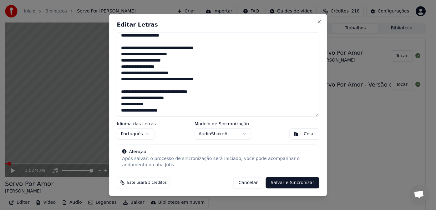
scroll to position [84, 0]
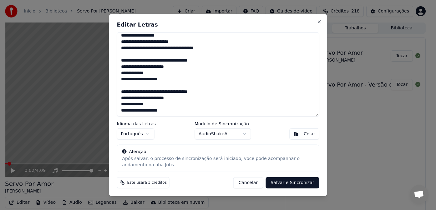
click at [177, 80] on textarea "**********" at bounding box center [218, 75] width 202 height 84
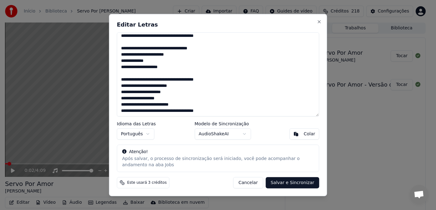
scroll to position [128, 0]
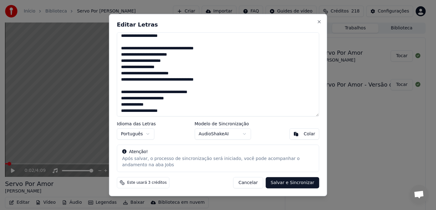
drag, startPoint x: 121, startPoint y: 47, endPoint x: 225, endPoint y: 81, distance: 109.6
click at [225, 81] on textarea "**********" at bounding box center [218, 75] width 202 height 84
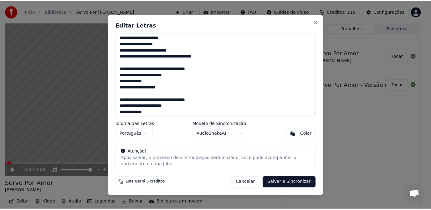
scroll to position [84, 0]
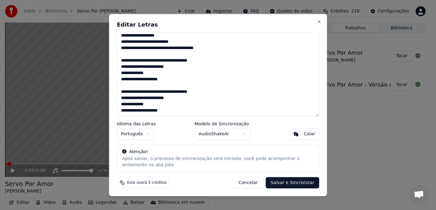
type textarea "**********"
click at [292, 184] on button "Salvar e Sincronizar" at bounding box center [291, 182] width 53 height 11
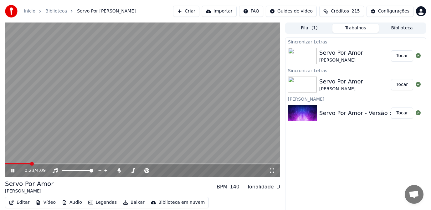
click at [31, 163] on span at bounding box center [142, 163] width 275 height 1
click at [14, 172] on icon at bounding box center [12, 171] width 3 height 4
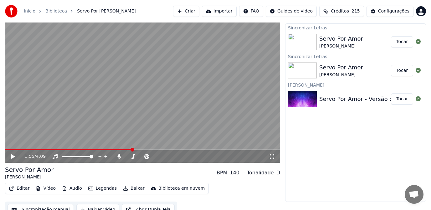
scroll to position [22, 0]
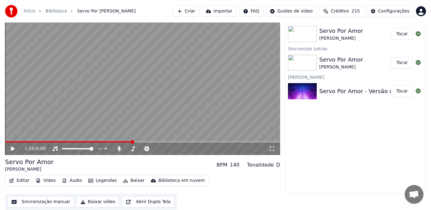
click at [38, 203] on button "Sincronização manual" at bounding box center [41, 201] width 66 height 11
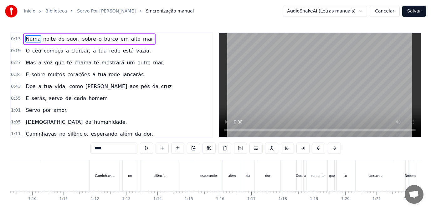
scroll to position [0, 2276]
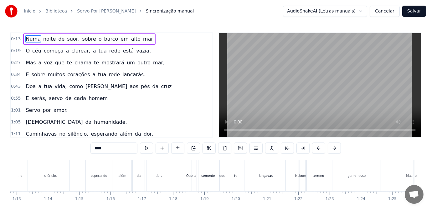
click at [190, 179] on div "Que" at bounding box center [189, 175] width 4 height 31
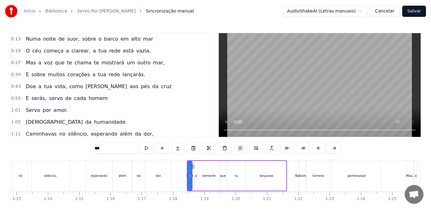
scroll to position [61, 0]
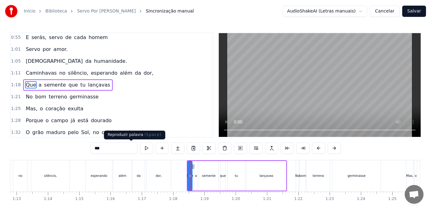
click at [140, 149] on button at bounding box center [146, 148] width 13 height 11
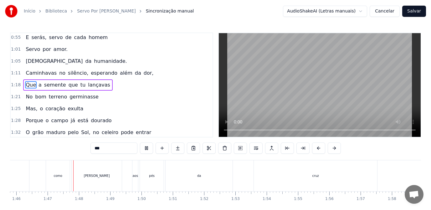
scroll to position [0, 3328]
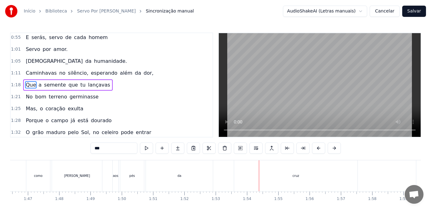
click at [294, 180] on div "cruz" at bounding box center [295, 175] width 123 height 31
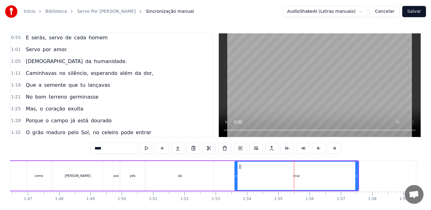
scroll to position [120, 0]
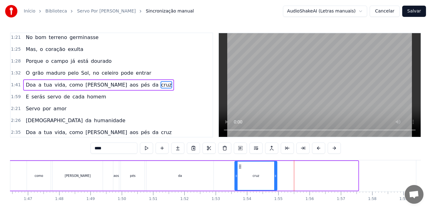
drag, startPoint x: 357, startPoint y: 178, endPoint x: 276, endPoint y: 181, distance: 81.1
click at [276, 181] on div at bounding box center [275, 176] width 3 height 28
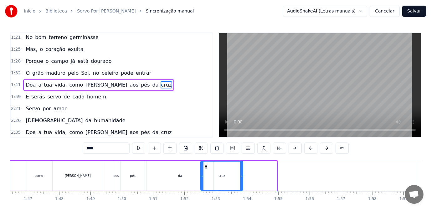
drag, startPoint x: 241, startPoint y: 166, endPoint x: 207, endPoint y: 165, distance: 34.1
click at [207, 165] on icon at bounding box center [205, 166] width 5 height 5
click at [171, 178] on div "da" at bounding box center [179, 176] width 67 height 30
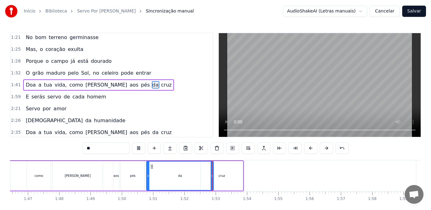
click at [198, 177] on div "da" at bounding box center [180, 176] width 66 height 28
drag, startPoint x: 213, startPoint y: 180, endPoint x: 182, endPoint y: 183, distance: 30.4
click at [181, 182] on div at bounding box center [181, 176] width 3 height 28
click at [217, 177] on div "cruz" at bounding box center [221, 176] width 42 height 30
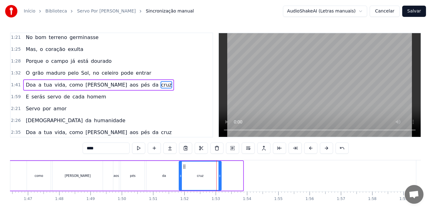
drag, startPoint x: 201, startPoint y: 167, endPoint x: 184, endPoint y: 167, distance: 16.3
click at [184, 167] on icon at bounding box center [184, 166] width 5 height 5
click at [138, 180] on div "pés" at bounding box center [133, 176] width 24 height 30
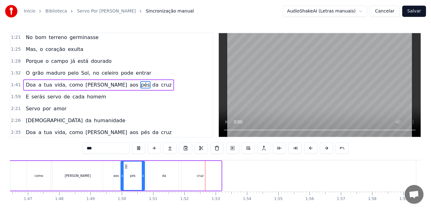
click at [165, 179] on div "da" at bounding box center [163, 176] width 35 height 30
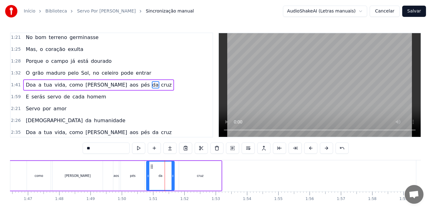
drag, startPoint x: 180, startPoint y: 178, endPoint x: 172, endPoint y: 178, distance: 8.1
click at [172, 178] on icon at bounding box center [172, 176] width 3 height 5
click at [184, 178] on div "cruz" at bounding box center [200, 176] width 42 height 30
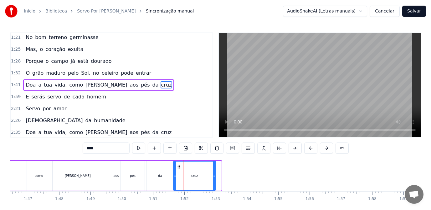
drag, startPoint x: 184, startPoint y: 166, endPoint x: 178, endPoint y: 167, distance: 5.7
click at [178, 167] on icon at bounding box center [178, 166] width 5 height 5
click at [125, 177] on div "pés" at bounding box center [133, 176] width 24 height 30
type input "***"
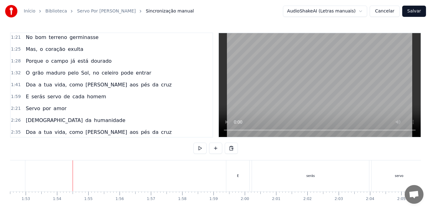
scroll to position [0, 3487]
click at [267, 174] on div "E" at bounding box center [268, 176] width 23 height 31
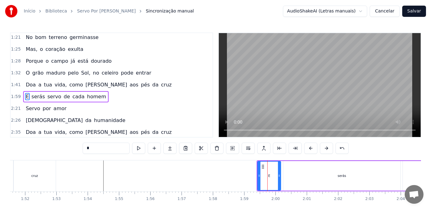
scroll to position [132, 0]
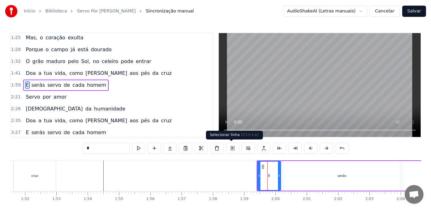
click at [232, 149] on button at bounding box center [232, 148] width 13 height 11
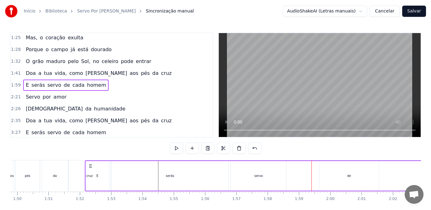
scroll to position [0, 3432]
drag, startPoint x: 263, startPoint y: 166, endPoint x: 114, endPoint y: 168, distance: 148.2
click at [114, 168] on icon at bounding box center [113, 166] width 5 height 5
click at [60, 178] on div "da" at bounding box center [55, 176] width 27 height 31
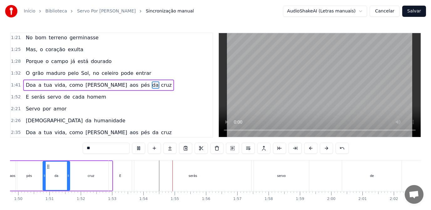
click at [122, 181] on div "E" at bounding box center [120, 176] width 23 height 31
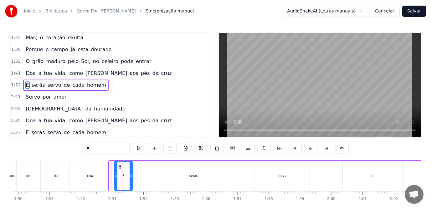
drag, startPoint x: 110, startPoint y: 177, endPoint x: 115, endPoint y: 177, distance: 5.3
click at [115, 177] on icon at bounding box center [116, 176] width 3 height 5
drag, startPoint x: 131, startPoint y: 179, endPoint x: 125, endPoint y: 179, distance: 6.0
click at [125, 179] on div at bounding box center [125, 176] width 3 height 28
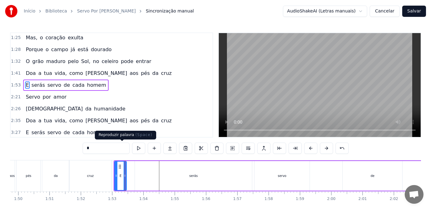
click at [132, 149] on button at bounding box center [138, 148] width 13 height 11
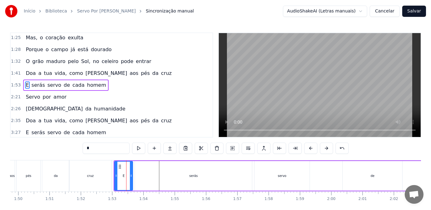
drag, startPoint x: 126, startPoint y: 176, endPoint x: 132, endPoint y: 176, distance: 6.3
click at [132, 176] on icon at bounding box center [131, 176] width 3 height 5
drag, startPoint x: 116, startPoint y: 176, endPoint x: 121, endPoint y: 176, distance: 4.7
click at [121, 176] on icon at bounding box center [120, 176] width 3 height 5
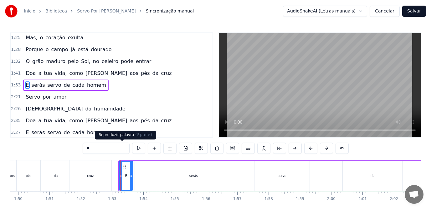
click at [132, 149] on button at bounding box center [138, 148] width 13 height 11
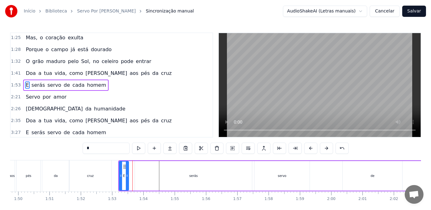
drag, startPoint x: 132, startPoint y: 178, endPoint x: 128, endPoint y: 179, distance: 4.3
click at [128, 179] on div at bounding box center [127, 176] width 3 height 28
click at [146, 178] on div "serás" at bounding box center [193, 176] width 117 height 30
type input "*****"
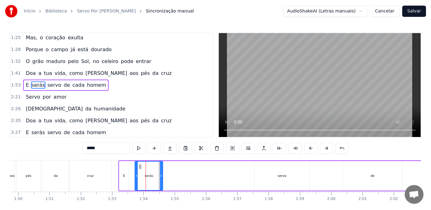
drag, startPoint x: 251, startPoint y: 178, endPoint x: 162, endPoint y: 185, distance: 89.4
click at [162, 185] on div at bounding box center [161, 176] width 3 height 28
drag, startPoint x: 136, startPoint y: 179, endPoint x: 150, endPoint y: 183, distance: 14.6
click at [147, 181] on div at bounding box center [147, 176] width 3 height 28
drag, startPoint x: 149, startPoint y: 167, endPoint x: 134, endPoint y: 168, distance: 16.0
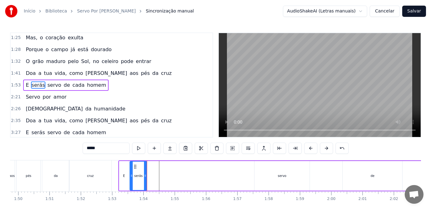
click at [134, 168] on icon at bounding box center [135, 166] width 5 height 5
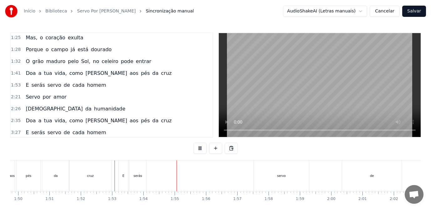
click at [140, 179] on div "serás" at bounding box center [137, 176] width 17 height 31
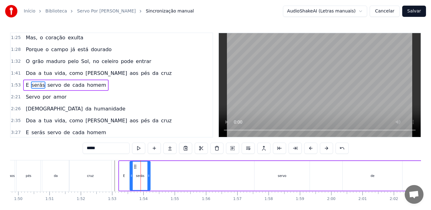
drag, startPoint x: 146, startPoint y: 177, endPoint x: 149, endPoint y: 177, distance: 3.4
click at [149, 177] on icon at bounding box center [148, 176] width 3 height 5
click at [110, 174] on div "cruz" at bounding box center [90, 176] width 42 height 31
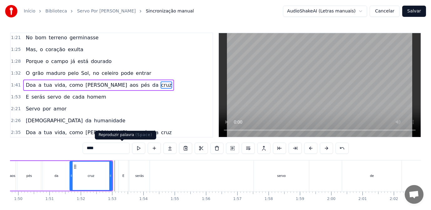
click at [132, 149] on button at bounding box center [138, 148] width 13 height 11
click at [139, 177] on div "serás" at bounding box center [139, 176] width 8 height 5
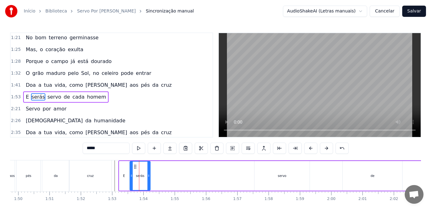
scroll to position [132, 0]
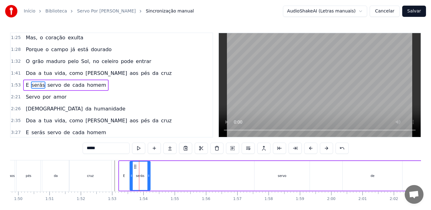
click at [275, 177] on div "servo" at bounding box center [281, 176] width 55 height 30
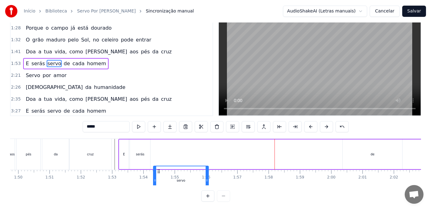
scroll to position [28, 0]
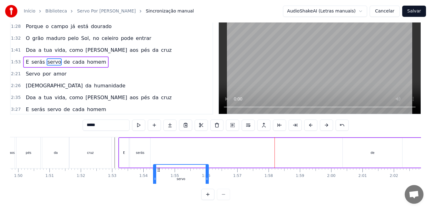
drag, startPoint x: 260, startPoint y: 167, endPoint x: 159, endPoint y: 175, distance: 101.3
click at [159, 175] on div "servo" at bounding box center [181, 179] width 54 height 28
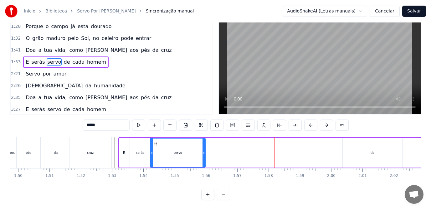
click at [155, 141] on icon at bounding box center [155, 143] width 5 height 5
drag, startPoint x: 204, startPoint y: 153, endPoint x: 181, endPoint y: 153, distance: 23.1
click at [181, 153] on div at bounding box center [180, 153] width 3 height 28
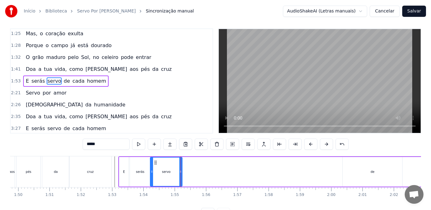
scroll to position [0, 0]
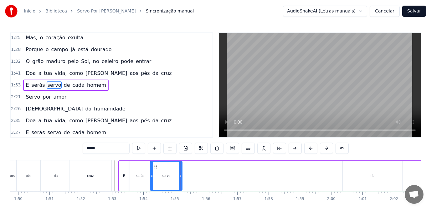
click at [109, 177] on div "cruz" at bounding box center [90, 176] width 42 height 31
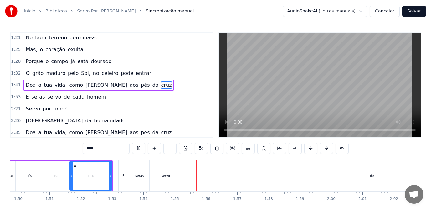
click at [166, 176] on div "servo" at bounding box center [165, 176] width 9 height 5
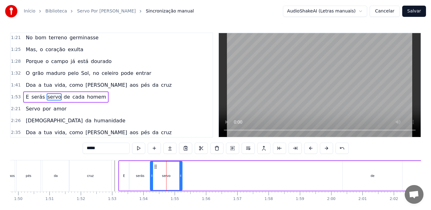
scroll to position [132, 0]
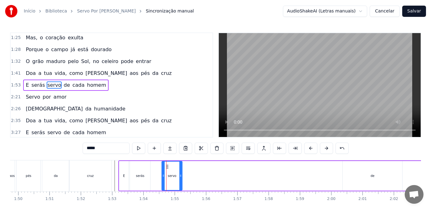
drag, startPoint x: 151, startPoint y: 179, endPoint x: 163, endPoint y: 180, distance: 11.6
click at [163, 180] on div at bounding box center [163, 176] width 3 height 28
drag, startPoint x: 182, startPoint y: 179, endPoint x: 194, endPoint y: 181, distance: 12.6
click at [194, 181] on div at bounding box center [193, 176] width 3 height 28
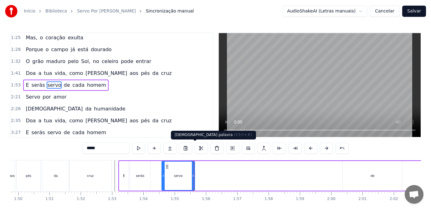
click at [131, 185] on div "serás" at bounding box center [140, 176] width 20 height 30
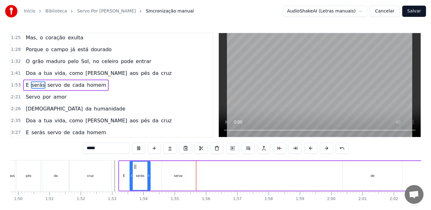
click at [145, 179] on div "serás" at bounding box center [140, 176] width 20 height 28
click at [132, 149] on button at bounding box center [138, 148] width 13 height 11
drag, startPoint x: 149, startPoint y: 178, endPoint x: 160, endPoint y: 181, distance: 10.6
click at [160, 181] on div at bounding box center [158, 176] width 3 height 28
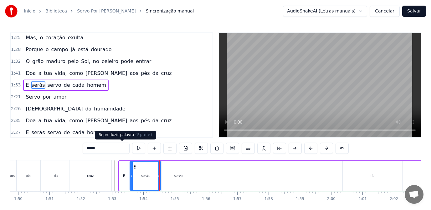
click at [132, 149] on button at bounding box center [138, 148] width 13 height 11
click at [172, 176] on div "servo" at bounding box center [178, 176] width 33 height 30
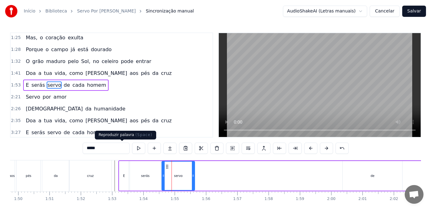
click at [132, 150] on button at bounding box center [138, 148] width 13 height 11
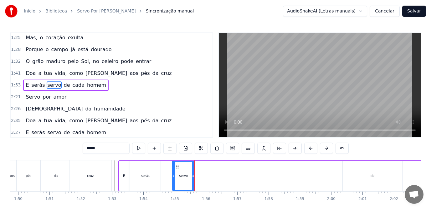
drag, startPoint x: 163, startPoint y: 177, endPoint x: 174, endPoint y: 179, distance: 10.5
click at [174, 179] on div at bounding box center [173, 176] width 3 height 28
click at [132, 149] on button at bounding box center [138, 148] width 13 height 11
drag, startPoint x: 194, startPoint y: 179, endPoint x: 211, endPoint y: 181, distance: 18.0
click at [213, 181] on div at bounding box center [212, 176] width 3 height 28
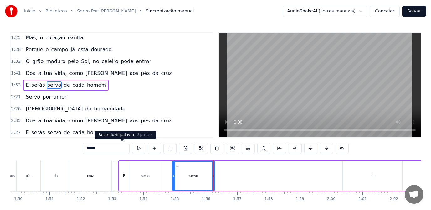
click at [132, 149] on button at bounding box center [138, 148] width 13 height 11
click at [216, 180] on div at bounding box center [216, 176] width 3 height 28
click at [132, 149] on button at bounding box center [138, 148] width 13 height 11
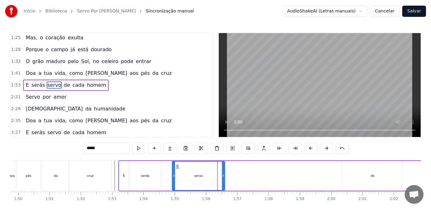
drag, startPoint x: 216, startPoint y: 175, endPoint x: 224, endPoint y: 176, distance: 7.3
click at [224, 176] on icon at bounding box center [223, 176] width 3 height 5
click at [132, 150] on button at bounding box center [138, 148] width 13 height 11
click at [376, 178] on div "de" at bounding box center [371, 176] width 59 height 30
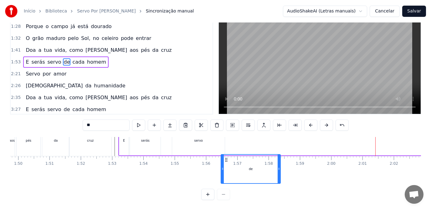
scroll to position [51, 3432]
drag, startPoint x: 348, startPoint y: 168, endPoint x: 227, endPoint y: 181, distance: 122.3
click at [227, 181] on div "Numa noite de suor, sobre o [PERSON_NAME] alto mar O céu começa a clarear, a tu…" at bounding box center [215, 160] width 411 height 47
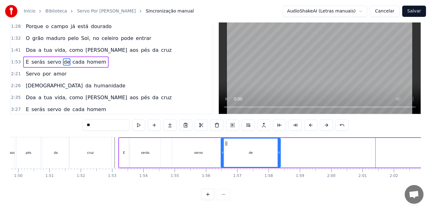
scroll to position [0, 3432]
drag, startPoint x: 280, startPoint y: 153, endPoint x: 258, endPoint y: 153, distance: 22.5
click at [258, 153] on div "de" at bounding box center [250, 153] width 60 height 30
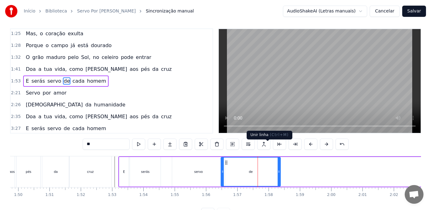
scroll to position [0, 0]
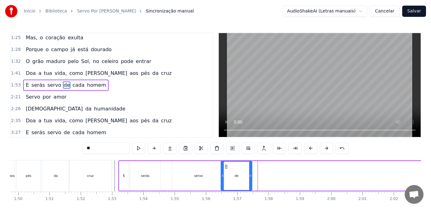
drag, startPoint x: 279, startPoint y: 177, endPoint x: 250, endPoint y: 180, distance: 28.6
click at [250, 180] on div at bounding box center [250, 176] width 3 height 28
click at [197, 173] on div "servo" at bounding box center [198, 176] width 53 height 30
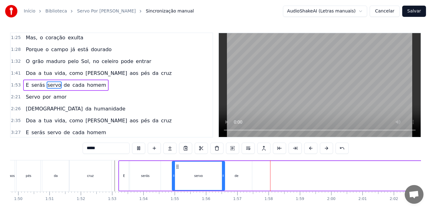
click at [236, 180] on div "de" at bounding box center [236, 176] width 31 height 30
type input "**"
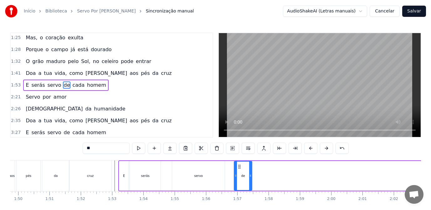
drag, startPoint x: 221, startPoint y: 177, endPoint x: 234, endPoint y: 180, distance: 13.4
click at [234, 180] on div at bounding box center [235, 176] width 3 height 28
drag, startPoint x: 251, startPoint y: 178, endPoint x: 260, endPoint y: 179, distance: 9.4
click at [260, 179] on div at bounding box center [259, 176] width 3 height 28
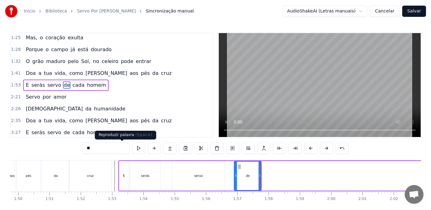
click at [132, 148] on button at bounding box center [138, 148] width 13 height 11
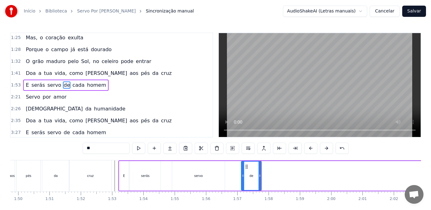
drag, startPoint x: 234, startPoint y: 177, endPoint x: 241, endPoint y: 179, distance: 7.3
click at [241, 179] on div at bounding box center [242, 176] width 3 height 28
click at [132, 148] on button at bounding box center [138, 148] width 13 height 11
drag, startPoint x: 260, startPoint y: 180, endPoint x: 255, endPoint y: 181, distance: 5.7
click at [255, 181] on div at bounding box center [254, 176] width 3 height 28
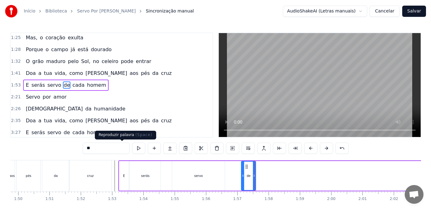
click at [132, 149] on button at bounding box center [138, 148] width 13 height 11
click at [253, 180] on div at bounding box center [252, 176] width 3 height 28
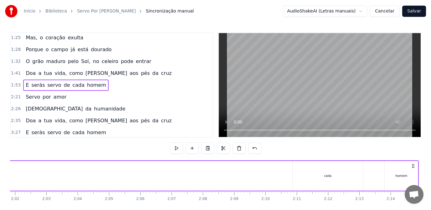
scroll to position [0, 3828]
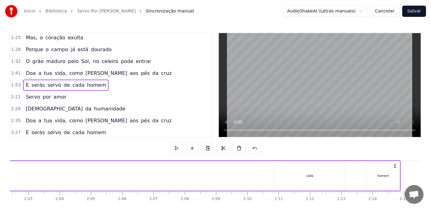
click at [305, 173] on div "cada" at bounding box center [309, 176] width 70 height 30
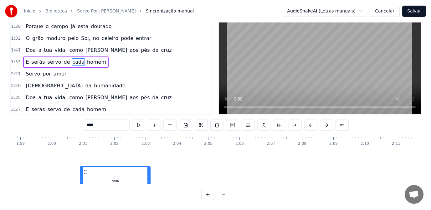
scroll to position [32, 3710]
drag, startPoint x: 280, startPoint y: 167, endPoint x: 96, endPoint y: 145, distance: 185.5
click at [96, 145] on div "Numa noite de suor, sobre o [PERSON_NAME] alto mar O céu começa a clarear, a tu…" at bounding box center [215, 160] width 411 height 47
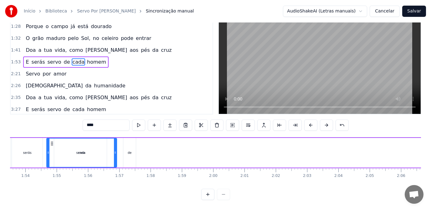
scroll to position [0, 3537]
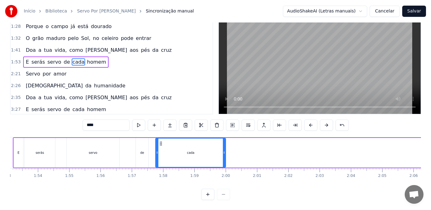
drag, startPoint x: 92, startPoint y: 137, endPoint x: 159, endPoint y: 150, distance: 68.6
click at [159, 150] on div "cada" at bounding box center [190, 153] width 69 height 28
drag, startPoint x: 224, startPoint y: 151, endPoint x: 164, endPoint y: 149, distance: 60.1
click at [179, 149] on div at bounding box center [180, 153] width 3 height 28
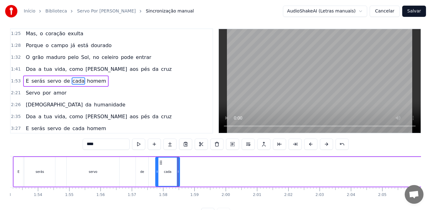
scroll to position [0, 0]
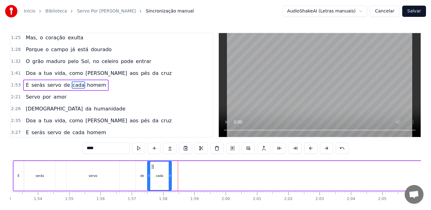
drag, startPoint x: 162, startPoint y: 166, endPoint x: 154, endPoint y: 165, distance: 8.3
click at [154, 165] on icon at bounding box center [152, 166] width 5 height 5
drag, startPoint x: 171, startPoint y: 179, endPoint x: 166, endPoint y: 178, distance: 5.2
click at [166, 178] on div at bounding box center [165, 176] width 3 height 28
click at [124, 177] on div "E serás servo de cada homem" at bounding box center [352, 176] width 679 height 31
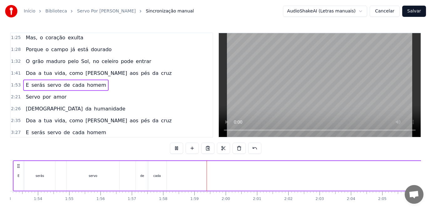
click at [150, 180] on div "cada" at bounding box center [156, 176] width 19 height 30
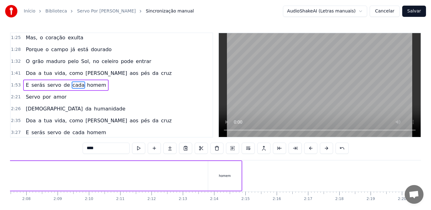
scroll to position [0, 3999]
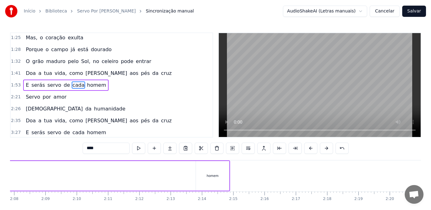
click at [212, 178] on div "homem" at bounding box center [212, 176] width 12 height 5
type input "*****"
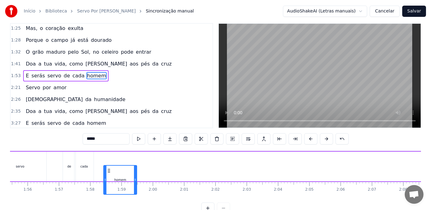
scroll to position [18, 0]
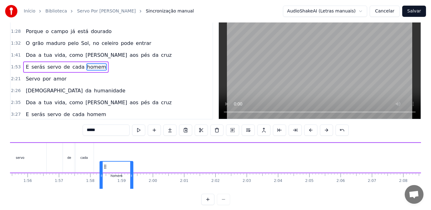
drag, startPoint x: 201, startPoint y: 167, endPoint x: 105, endPoint y: 163, distance: 96.1
click at [105, 163] on div "homem" at bounding box center [116, 176] width 33 height 28
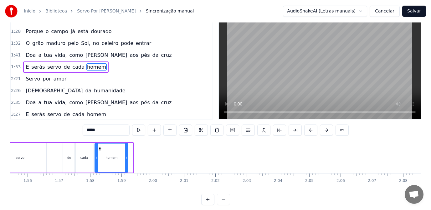
drag, startPoint x: 104, startPoint y: 149, endPoint x: 91, endPoint y: 161, distance: 17.3
click at [99, 151] on icon at bounding box center [100, 148] width 5 height 5
click at [58, 161] on div "E serás servo de cada homem" at bounding box center [34, 158] width 188 height 31
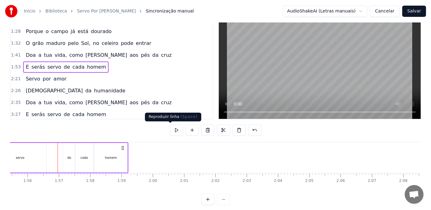
click at [170, 130] on button at bounding box center [176, 130] width 13 height 11
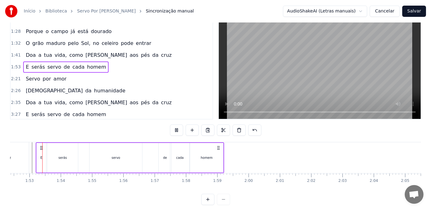
scroll to position [0, 3516]
click at [215, 166] on div "homem" at bounding box center [204, 158] width 33 height 30
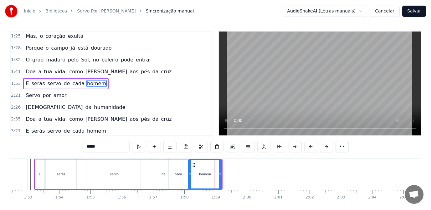
scroll to position [0, 0]
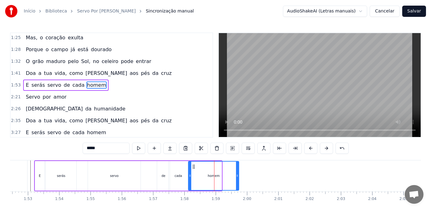
drag, startPoint x: 221, startPoint y: 180, endPoint x: 238, endPoint y: 184, distance: 17.7
click at [238, 184] on div at bounding box center [237, 176] width 3 height 28
click at [150, 180] on div "E serás servo de cada homem" at bounding box center [136, 176] width 205 height 31
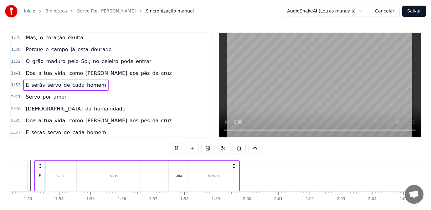
click at [237, 176] on div "homem" at bounding box center [213, 176] width 50 height 30
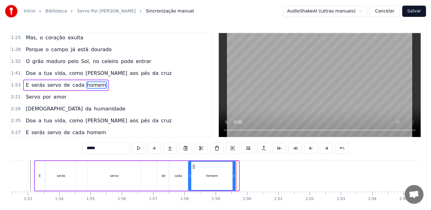
drag, startPoint x: 238, startPoint y: 177, endPoint x: 234, endPoint y: 178, distance: 3.6
click at [234, 178] on icon at bounding box center [233, 176] width 3 height 5
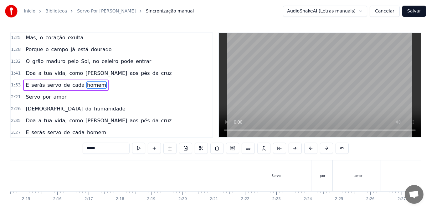
scroll to position [0, 4236]
click at [247, 174] on div "Servo" at bounding box center [245, 176] width 9 height 5
type input "*****"
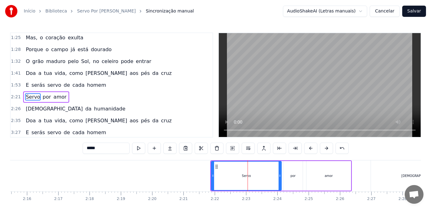
scroll to position [144, 0]
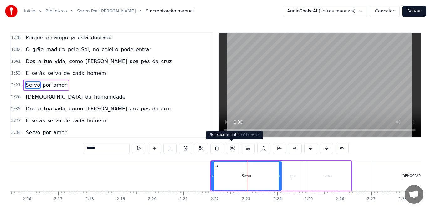
click at [231, 148] on button at bounding box center [232, 148] width 13 height 11
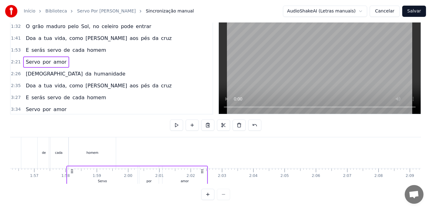
scroll to position [0, 3630]
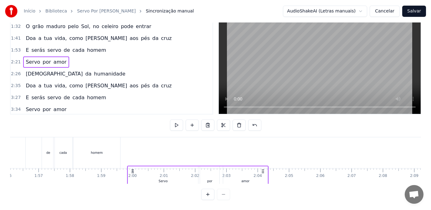
click at [133, 145] on div "Numa noite de suor, sobre o [PERSON_NAME] alto mar O céu começa a clarear, a tu…" at bounding box center [273, 152] width 7787 height 31
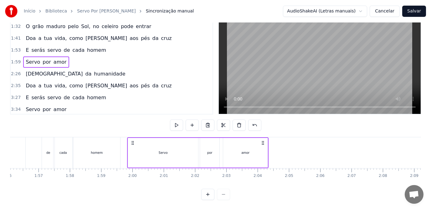
click at [195, 150] on div "Servo" at bounding box center [163, 153] width 70 height 30
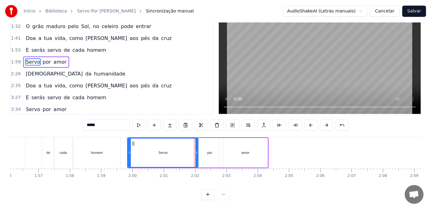
scroll to position [0, 0]
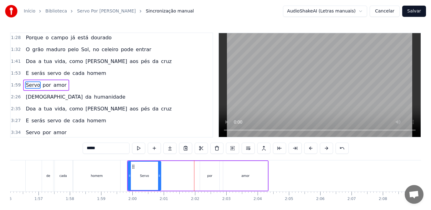
drag, startPoint x: 198, startPoint y: 178, endPoint x: 160, endPoint y: 176, distance: 37.2
click at [160, 176] on icon at bounding box center [159, 176] width 3 height 5
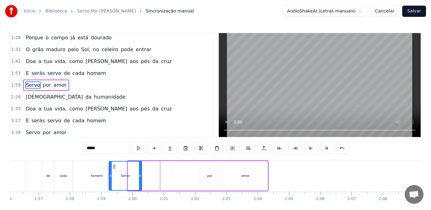
drag, startPoint x: 132, startPoint y: 166, endPoint x: 113, endPoint y: 166, distance: 19.4
click at [113, 166] on icon at bounding box center [114, 166] width 5 height 5
click at [187, 173] on div "Servo por amor" at bounding box center [188, 176] width 161 height 31
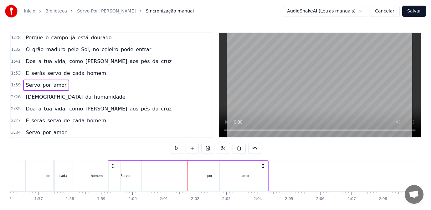
click at [211, 178] on div "por" at bounding box center [209, 176] width 5 height 5
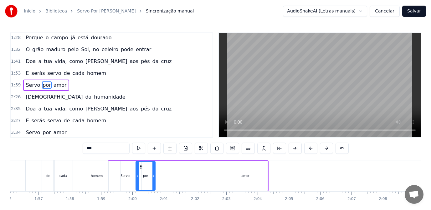
drag, startPoint x: 205, startPoint y: 168, endPoint x: 141, endPoint y: 167, distance: 64.1
click at [141, 167] on icon at bounding box center [141, 166] width 5 height 5
click at [249, 178] on div "amor" at bounding box center [245, 176] width 8 height 5
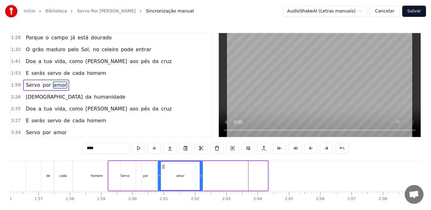
drag, startPoint x: 228, startPoint y: 166, endPoint x: 163, endPoint y: 169, distance: 65.7
click at [163, 169] on icon at bounding box center [163, 166] width 5 height 5
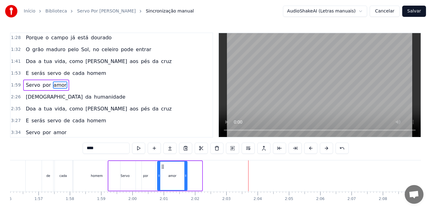
drag, startPoint x: 201, startPoint y: 178, endPoint x: 187, endPoint y: 176, distance: 14.8
click at [187, 176] on icon at bounding box center [185, 176] width 3 height 5
click at [101, 174] on div "homem" at bounding box center [97, 176] width 12 height 5
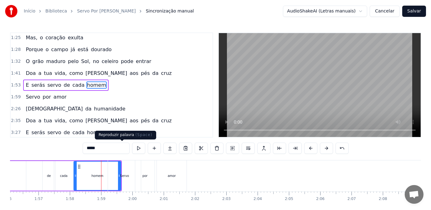
click at [132, 150] on button at bounding box center [138, 148] width 13 height 11
click at [126, 181] on div "Servo" at bounding box center [124, 176] width 33 height 31
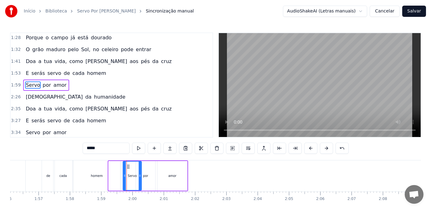
drag, startPoint x: 109, startPoint y: 178, endPoint x: 124, endPoint y: 181, distance: 14.7
click at [124, 181] on div at bounding box center [124, 176] width 3 height 28
click at [148, 178] on div "por" at bounding box center [145, 176] width 19 height 30
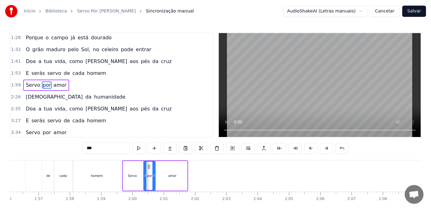
drag, startPoint x: 137, startPoint y: 181, endPoint x: 144, endPoint y: 183, distance: 8.0
click at [144, 183] on div at bounding box center [145, 176] width 3 height 28
click at [112, 178] on div "homem" at bounding box center [96, 176] width 47 height 31
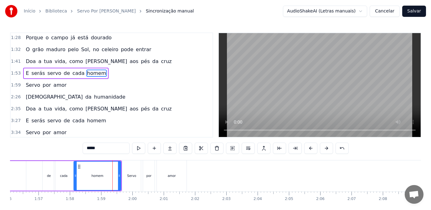
scroll to position [132, 0]
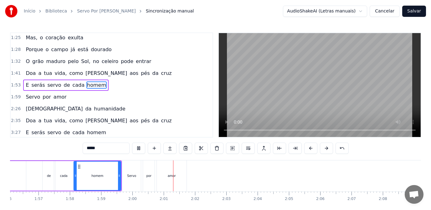
click at [127, 177] on div "Servo" at bounding box center [131, 176] width 18 height 31
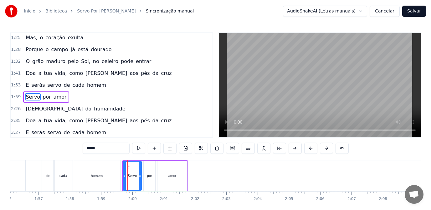
scroll to position [144, 0]
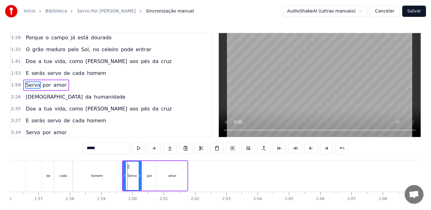
click at [178, 178] on div "amor" at bounding box center [172, 176] width 30 height 30
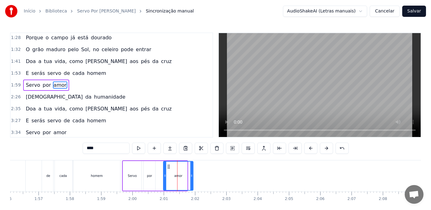
drag, startPoint x: 163, startPoint y: 168, endPoint x: 169, endPoint y: 169, distance: 6.8
click at [169, 169] on div "amor" at bounding box center [178, 176] width 29 height 28
click at [151, 176] on div "por" at bounding box center [149, 176] width 5 height 5
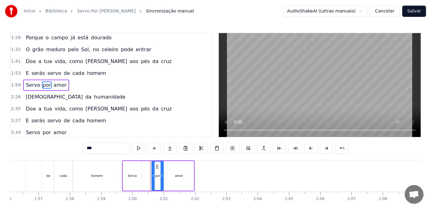
drag, startPoint x: 149, startPoint y: 167, endPoint x: 157, endPoint y: 168, distance: 8.3
click at [157, 168] on icon at bounding box center [156, 166] width 5 height 5
click at [134, 175] on div "Servo" at bounding box center [132, 176] width 9 height 5
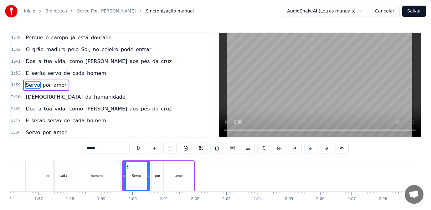
drag, startPoint x: 141, startPoint y: 179, endPoint x: 149, endPoint y: 181, distance: 8.5
click at [149, 181] on div at bounding box center [148, 176] width 3 height 28
click at [114, 174] on div "homem" at bounding box center [96, 176] width 47 height 31
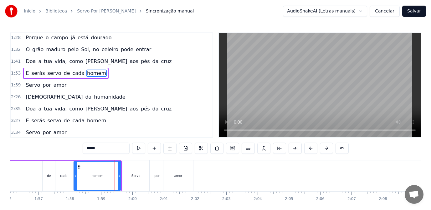
scroll to position [132, 0]
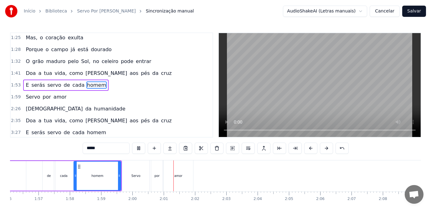
click at [138, 179] on div "Servo" at bounding box center [135, 176] width 27 height 31
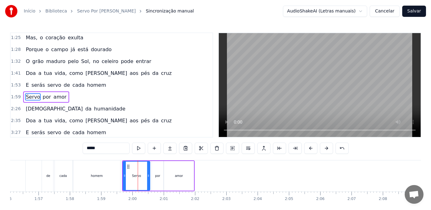
scroll to position [144, 0]
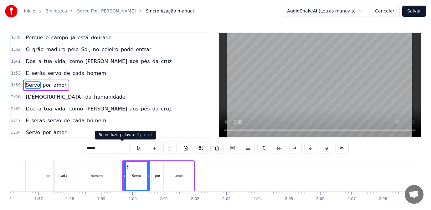
click at [132, 149] on button at bounding box center [138, 148] width 13 height 11
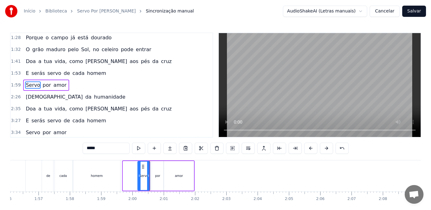
drag, startPoint x: 124, startPoint y: 178, endPoint x: 139, endPoint y: 181, distance: 15.0
click at [139, 181] on div at bounding box center [139, 176] width 3 height 28
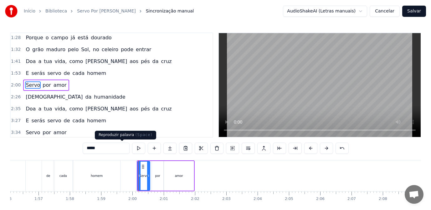
click at [132, 149] on button at bounding box center [138, 148] width 13 height 11
click at [180, 179] on div "amor" at bounding box center [179, 176] width 30 height 30
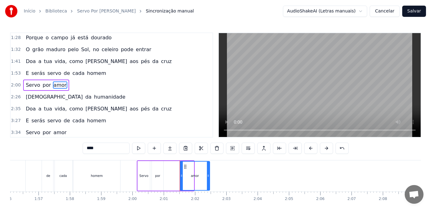
drag, startPoint x: 170, startPoint y: 166, endPoint x: 186, endPoint y: 170, distance: 16.4
click at [186, 170] on div "amor" at bounding box center [194, 176] width 29 height 28
click at [154, 175] on div "por" at bounding box center [158, 176] width 12 height 30
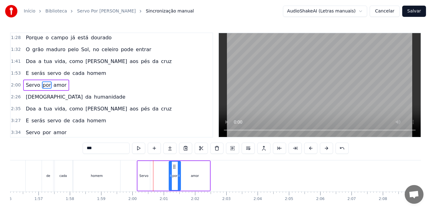
drag, startPoint x: 167, startPoint y: 168, endPoint x: 174, endPoint y: 170, distance: 7.8
click at [174, 170] on div "por" at bounding box center [174, 176] width 11 height 28
click at [148, 175] on div "Servo" at bounding box center [143, 176] width 9 height 5
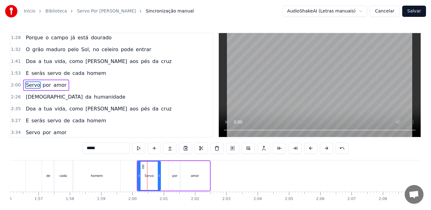
drag, startPoint x: 149, startPoint y: 176, endPoint x: 160, endPoint y: 178, distance: 10.9
click at [160, 178] on icon at bounding box center [159, 176] width 3 height 5
click at [132, 148] on button at bounding box center [138, 148] width 13 height 11
drag, startPoint x: 160, startPoint y: 178, endPoint x: 159, endPoint y: 183, distance: 4.4
click at [155, 180] on div at bounding box center [154, 176] width 3 height 28
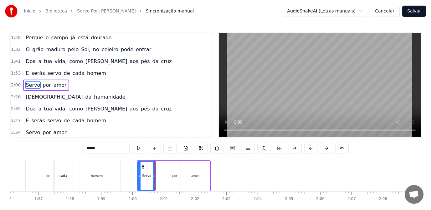
click at [174, 179] on div "por" at bounding box center [175, 176] width 12 height 30
type input "***"
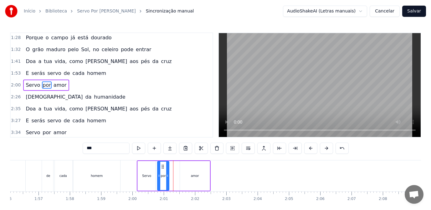
drag, startPoint x: 174, startPoint y: 169, endPoint x: 163, endPoint y: 171, distance: 10.9
click at [163, 171] on div "por" at bounding box center [163, 176] width 11 height 28
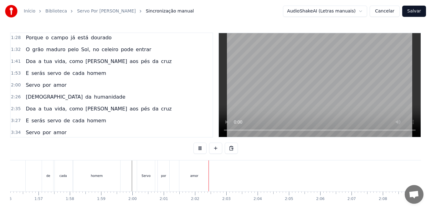
click at [195, 179] on div "amor" at bounding box center [194, 176] width 30 height 31
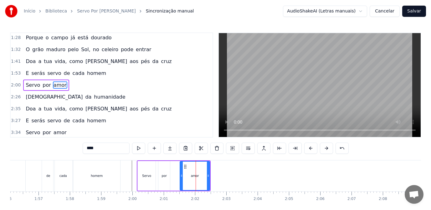
click at [172, 181] on div "Servo por amor" at bounding box center [174, 176] width 74 height 31
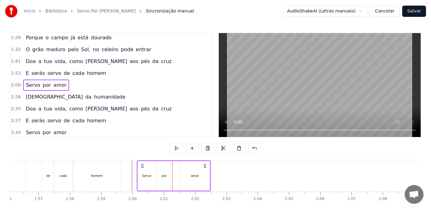
click at [189, 180] on div "amor" at bounding box center [195, 176] width 30 height 30
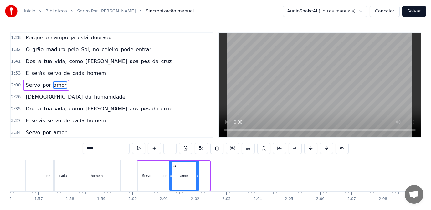
drag, startPoint x: 185, startPoint y: 166, endPoint x: 175, endPoint y: 167, distance: 10.7
click at [175, 167] on icon at bounding box center [174, 166] width 5 height 5
drag, startPoint x: 198, startPoint y: 179, endPoint x: 190, endPoint y: 179, distance: 7.2
click at [190, 179] on div at bounding box center [190, 176] width 3 height 28
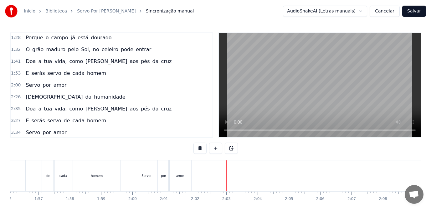
click at [181, 179] on div "amor" at bounding box center [180, 176] width 23 height 31
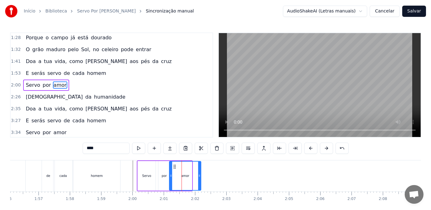
drag, startPoint x: 191, startPoint y: 180, endPoint x: 201, endPoint y: 182, distance: 9.9
click at [200, 182] on div at bounding box center [199, 176] width 3 height 28
click at [130, 175] on div at bounding box center [273, 176] width 7787 height 31
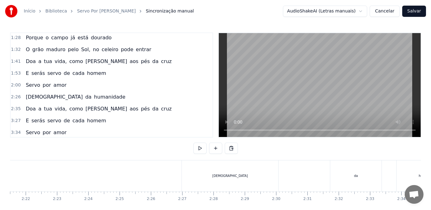
scroll to position [0, 4437]
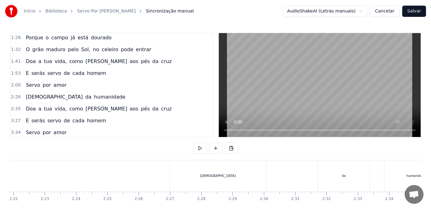
click at [216, 180] on div "[DEMOGRAPHIC_DATA]" at bounding box center [217, 176] width 96 height 31
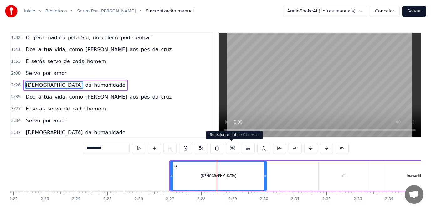
click at [230, 148] on button at bounding box center [232, 148] width 13 height 11
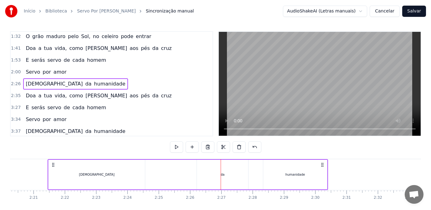
scroll to position [10, 0]
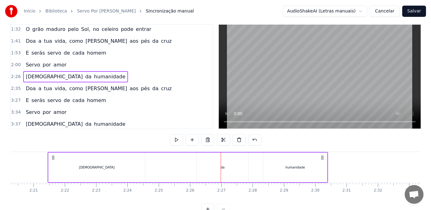
drag, startPoint x: 174, startPoint y: 166, endPoint x: 66, endPoint y: 181, distance: 109.2
click at [66, 181] on div "Sacerdote da humanidade" at bounding box center [188, 167] width 280 height 31
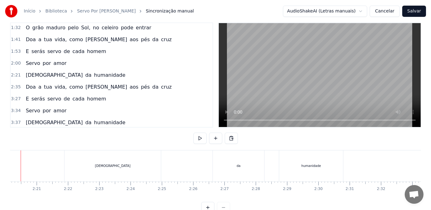
scroll to position [0, 4362]
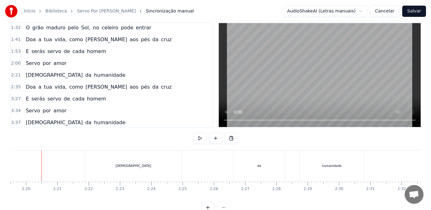
click at [113, 163] on div "[DEMOGRAPHIC_DATA]" at bounding box center [133, 166] width 96 height 31
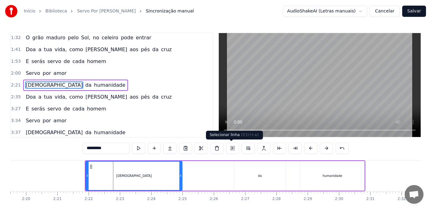
click at [231, 148] on button at bounding box center [232, 148] width 13 height 11
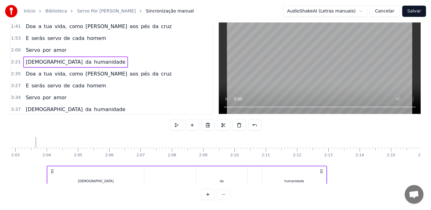
scroll to position [0, 3810]
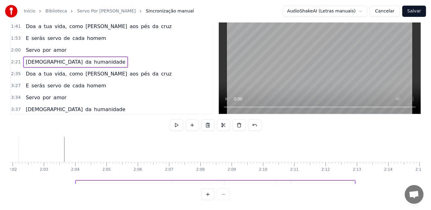
drag, startPoint x: 90, startPoint y: 166, endPoint x: 55, endPoint y: 158, distance: 35.9
click at [55, 158] on div "Numa noite de suor, sobre o [PERSON_NAME] alto mar O céu começa a clarear, a tu…" at bounding box center [215, 160] width 411 height 47
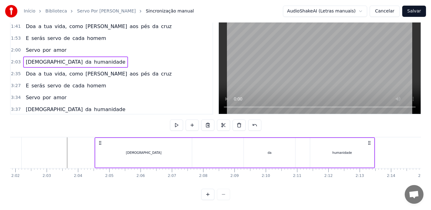
drag, startPoint x: 56, startPoint y: 138, endPoint x: 101, endPoint y: 139, distance: 44.7
click at [101, 141] on icon at bounding box center [100, 143] width 5 height 5
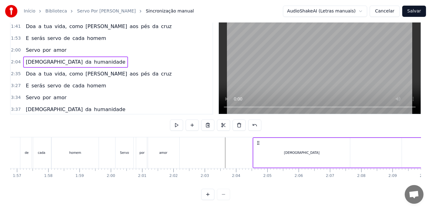
scroll to position [0, 3670]
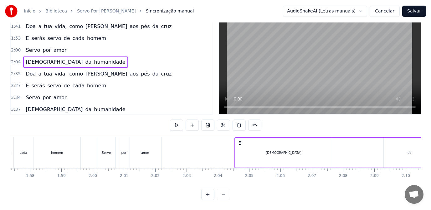
click at [240, 141] on icon at bounding box center [239, 143] width 5 height 5
click at [257, 143] on div "[DEMOGRAPHIC_DATA]" at bounding box center [283, 153] width 96 height 30
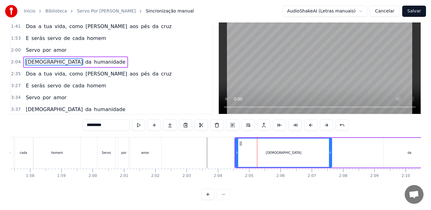
scroll to position [0, 0]
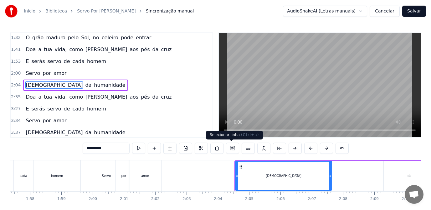
click at [230, 150] on button at bounding box center [232, 148] width 13 height 11
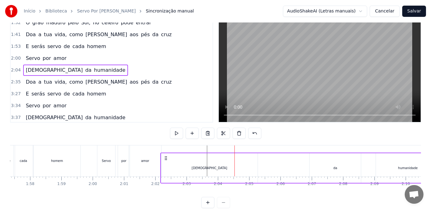
drag, startPoint x: 240, startPoint y: 165, endPoint x: 166, endPoint y: 174, distance: 74.7
click at [166, 174] on div "Sacerdote da humanidade" at bounding box center [300, 168] width 280 height 31
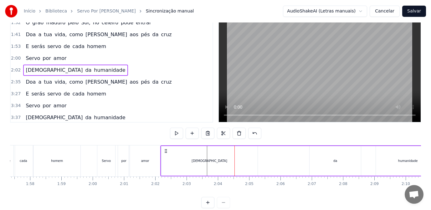
scroll to position [18, 0]
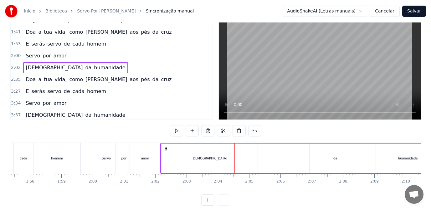
click at [184, 159] on div "[DEMOGRAPHIC_DATA]" at bounding box center [209, 159] width 96 height 30
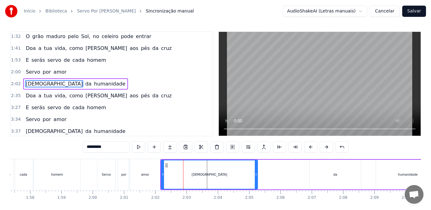
scroll to position [0, 0]
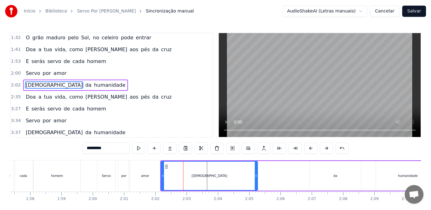
click at [222, 178] on div "[DEMOGRAPHIC_DATA]" at bounding box center [209, 176] width 96 height 28
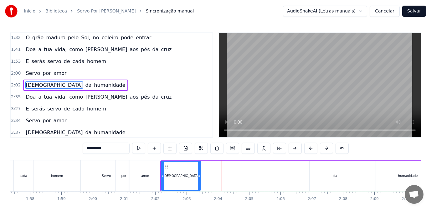
drag, startPoint x: 256, startPoint y: 179, endPoint x: 199, endPoint y: 182, distance: 57.3
click at [199, 182] on div at bounding box center [199, 176] width 3 height 28
click at [147, 178] on div "amor" at bounding box center [145, 176] width 8 height 5
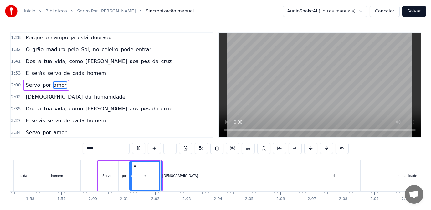
click at [179, 171] on div "[DEMOGRAPHIC_DATA]" at bounding box center [179, 176] width 39 height 31
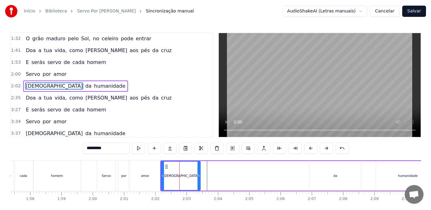
scroll to position [156, 0]
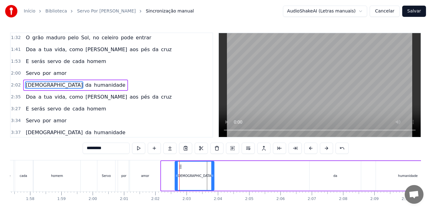
drag, startPoint x: 167, startPoint y: 166, endPoint x: 180, endPoint y: 166, distance: 13.8
click at [180, 166] on icon at bounding box center [180, 166] width 5 height 5
click at [139, 177] on div "amor" at bounding box center [145, 176] width 32 height 31
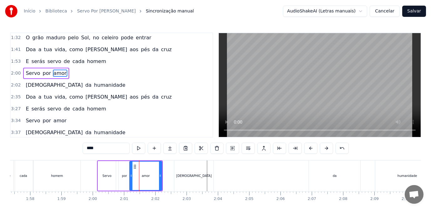
scroll to position [144, 0]
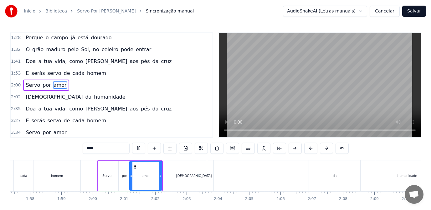
click at [149, 181] on div "amor" at bounding box center [146, 176] width 32 height 28
drag, startPoint x: 161, startPoint y: 179, endPoint x: 166, endPoint y: 179, distance: 4.7
click at [166, 179] on div at bounding box center [165, 176] width 3 height 28
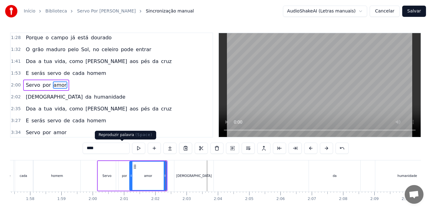
click at [132, 150] on button at bounding box center [138, 148] width 13 height 11
click at [192, 174] on div "[DEMOGRAPHIC_DATA]" at bounding box center [194, 176] width 36 height 5
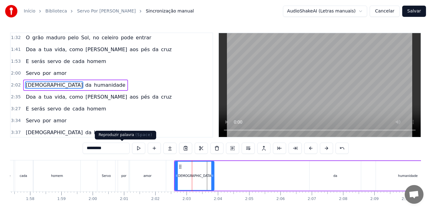
click at [132, 147] on button at bounding box center [138, 148] width 13 height 11
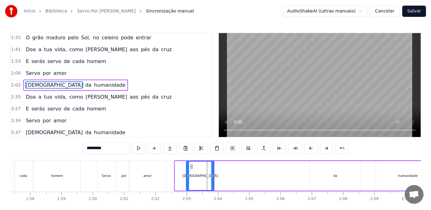
drag, startPoint x: 175, startPoint y: 177, endPoint x: 188, endPoint y: 177, distance: 12.2
click at [188, 177] on icon at bounding box center [187, 176] width 3 height 5
drag, startPoint x: 213, startPoint y: 180, endPoint x: 225, endPoint y: 180, distance: 11.9
click at [225, 180] on div at bounding box center [224, 176] width 3 height 28
click at [147, 177] on div "amor" at bounding box center [147, 176] width 8 height 5
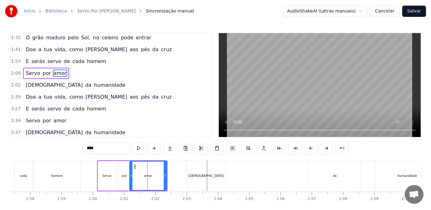
scroll to position [144, 0]
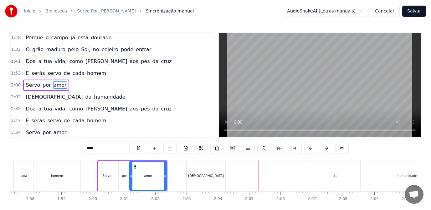
click at [201, 174] on div "[DEMOGRAPHIC_DATA]" at bounding box center [206, 176] width 36 height 5
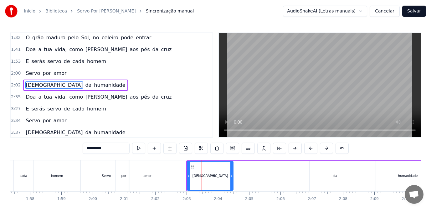
drag, startPoint x: 225, startPoint y: 180, endPoint x: 232, endPoint y: 180, distance: 7.2
click at [232, 180] on div at bounding box center [231, 176] width 3 height 28
click at [134, 173] on div "amor" at bounding box center [147, 176] width 37 height 31
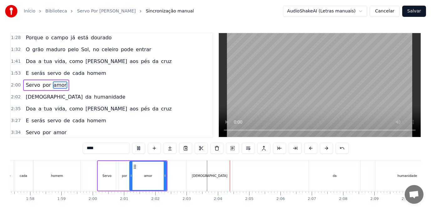
click at [211, 179] on div "[DEMOGRAPHIC_DATA]" at bounding box center [209, 176] width 46 height 31
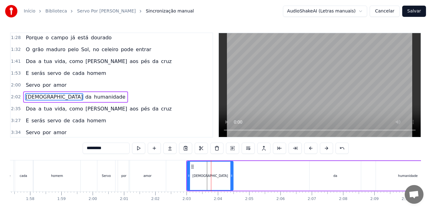
scroll to position [156, 0]
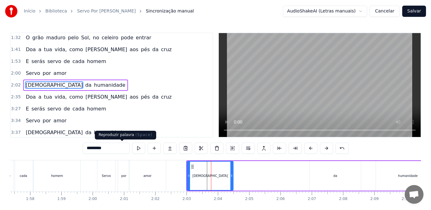
click at [132, 150] on button at bounding box center [138, 148] width 13 height 11
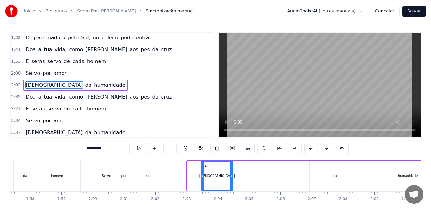
drag, startPoint x: 189, startPoint y: 177, endPoint x: 203, endPoint y: 177, distance: 13.8
click at [203, 177] on icon at bounding box center [202, 176] width 3 height 5
drag, startPoint x: 231, startPoint y: 179, endPoint x: 248, endPoint y: 181, distance: 17.0
click at [248, 181] on div at bounding box center [248, 176] width 3 height 28
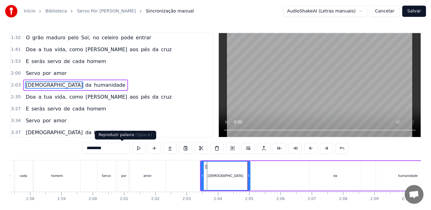
click at [132, 146] on button at bounding box center [138, 148] width 13 height 11
click at [333, 177] on div "da" at bounding box center [335, 176] width 4 height 5
type input "**"
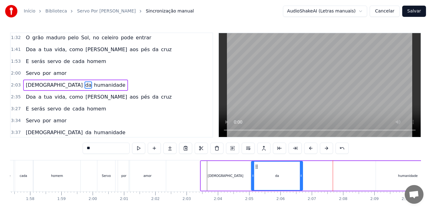
drag, startPoint x: 314, startPoint y: 168, endPoint x: 256, endPoint y: 172, distance: 58.3
click at [256, 172] on div "da" at bounding box center [276, 176] width 51 height 28
drag, startPoint x: 301, startPoint y: 181, endPoint x: 273, endPoint y: 184, distance: 28.3
click at [273, 184] on div at bounding box center [272, 176] width 3 height 28
click at [170, 175] on div at bounding box center [233, 176] width 7787 height 31
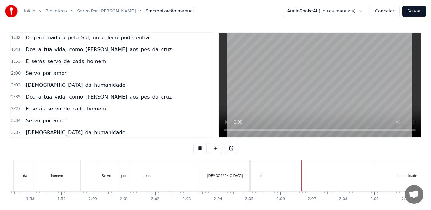
click at [345, 174] on div "Sacerdote da humanidade" at bounding box center [320, 176] width 240 height 31
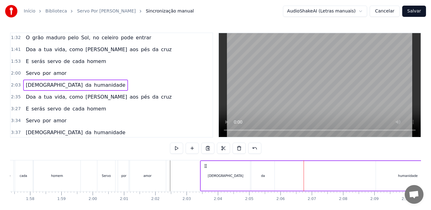
click at [405, 178] on div "humanidade" at bounding box center [408, 176] width 20 height 5
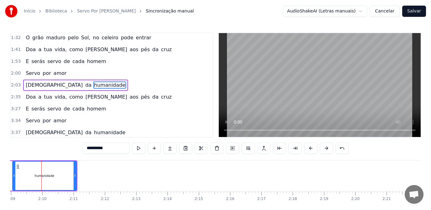
scroll to position [0, 3731]
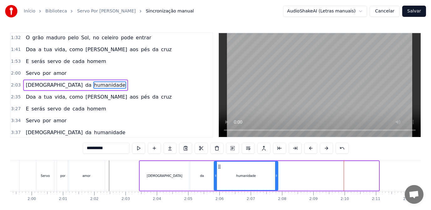
drag, startPoint x: 319, startPoint y: 167, endPoint x: 218, endPoint y: 167, distance: 100.7
click at [218, 167] on icon at bounding box center [219, 166] width 5 height 5
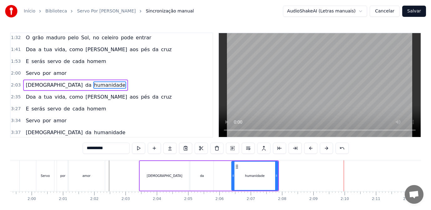
drag, startPoint x: 216, startPoint y: 177, endPoint x: 234, endPoint y: 178, distance: 18.5
click at [234, 178] on icon at bounding box center [233, 176] width 3 height 5
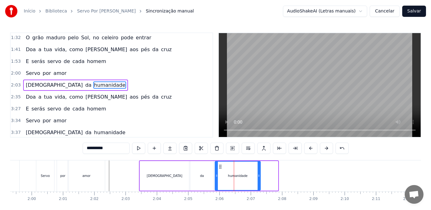
drag, startPoint x: 231, startPoint y: 168, endPoint x: 219, endPoint y: 171, distance: 12.1
click at [219, 171] on div "humanidade" at bounding box center [237, 176] width 45 height 28
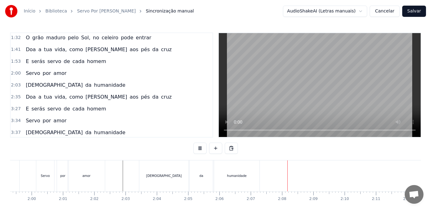
click at [231, 180] on div "humanidade" at bounding box center [236, 176] width 45 height 31
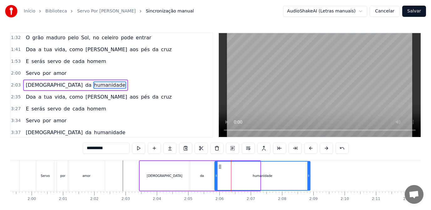
drag, startPoint x: 260, startPoint y: 181, endPoint x: 310, endPoint y: 180, distance: 50.0
click at [310, 180] on div at bounding box center [308, 176] width 3 height 28
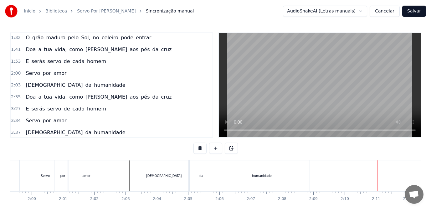
click at [283, 180] on div "humanidade" at bounding box center [261, 176] width 95 height 31
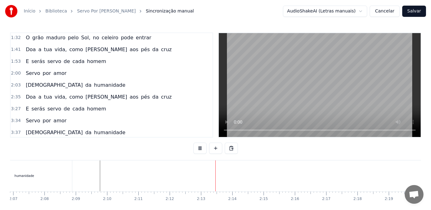
scroll to position [0, 4017]
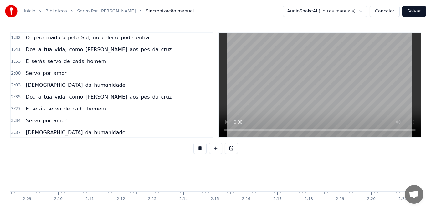
click at [199, 149] on button at bounding box center [199, 148] width 13 height 11
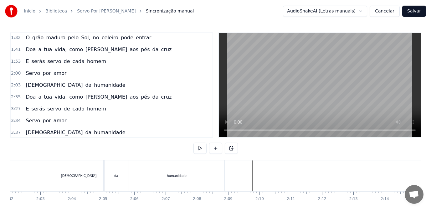
scroll to position [0, 3792]
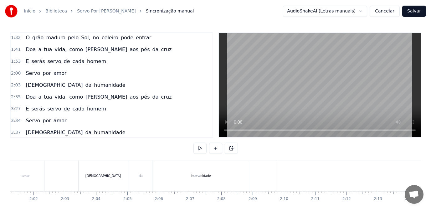
click at [206, 180] on div "humanidade" at bounding box center [200, 176] width 95 height 31
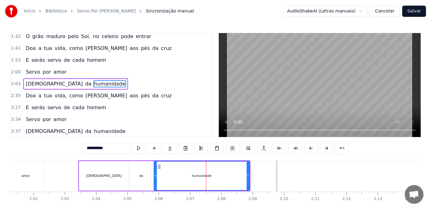
scroll to position [157, 0]
click at [95, 83] on div "2:03 [DEMOGRAPHIC_DATA] da humanidade" at bounding box center [112, 84] width 202 height 12
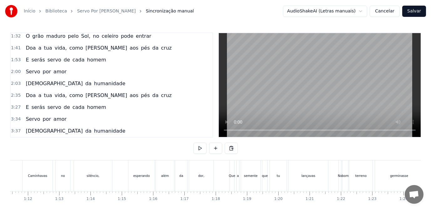
scroll to position [0, 2173]
click at [100, 178] on div "Caminhavas" at bounding box center [98, 176] width 19 height 5
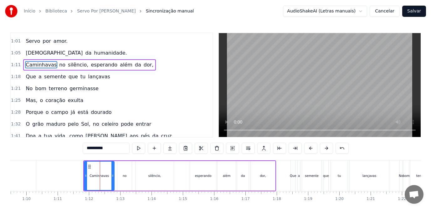
scroll to position [49, 0]
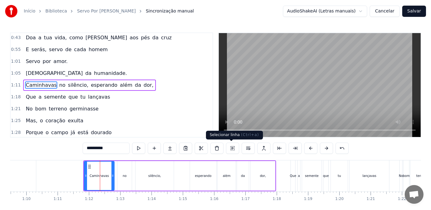
click at [231, 149] on button at bounding box center [232, 148] width 13 height 11
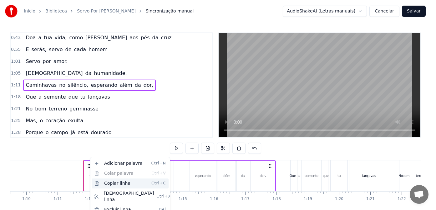
click at [119, 183] on div "Copiar linha Ctrl+C" at bounding box center [130, 184] width 77 height 10
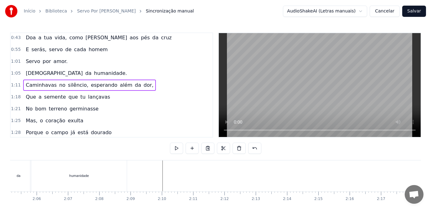
scroll to position [0, 3938]
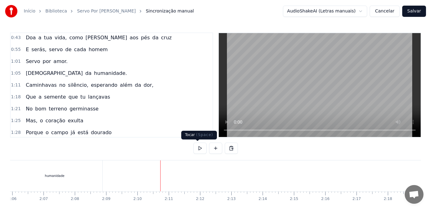
click at [198, 149] on button at bounding box center [199, 148] width 13 height 11
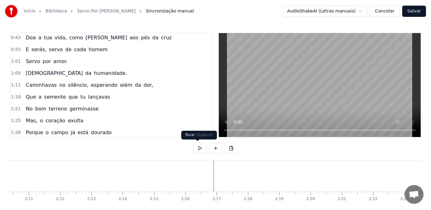
click at [199, 149] on button at bounding box center [199, 148] width 13 height 11
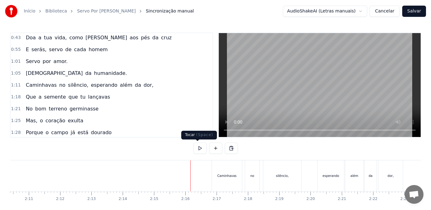
click at [197, 149] on button at bounding box center [199, 148] width 13 height 11
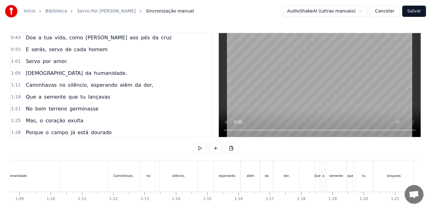
scroll to position [0, 2215]
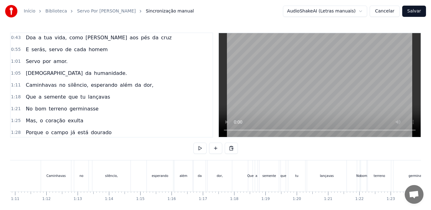
click at [51, 179] on div "Caminhavas" at bounding box center [56, 176] width 30 height 31
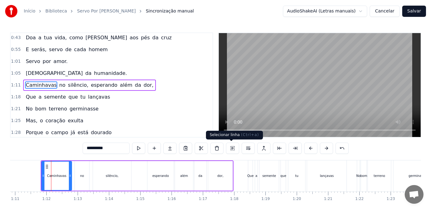
click at [228, 147] on button at bounding box center [232, 148] width 13 height 11
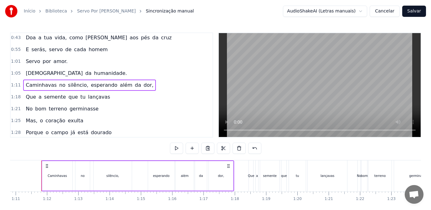
click at [250, 175] on div "Que" at bounding box center [251, 176] width 6 height 5
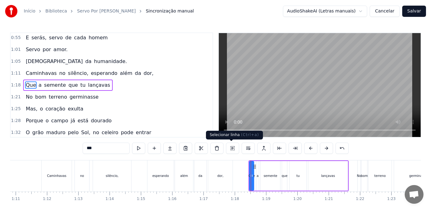
click at [231, 149] on button at bounding box center [232, 148] width 13 height 11
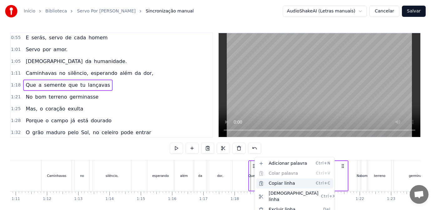
click at [286, 183] on div "Copiar linha Ctrl+C" at bounding box center [294, 184] width 77 height 10
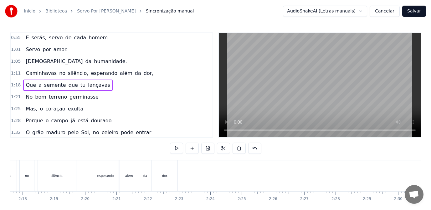
scroll to position [0, 4339]
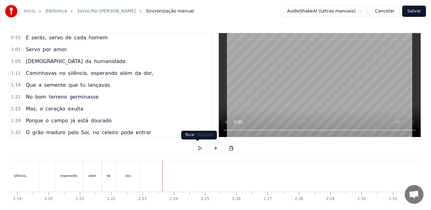
click at [198, 149] on button at bounding box center [199, 148] width 13 height 11
click at [124, 179] on div "dor," at bounding box center [128, 176] width 24 height 31
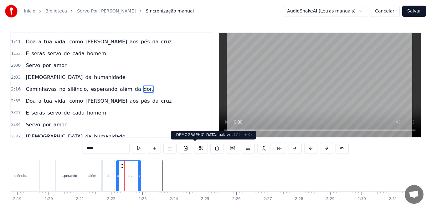
scroll to position [168, 0]
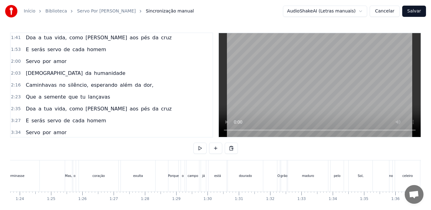
scroll to position [0, 2416]
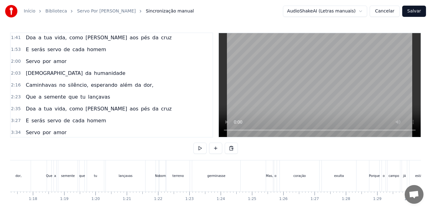
click at [160, 178] on div "bom" at bounding box center [162, 176] width 7 height 5
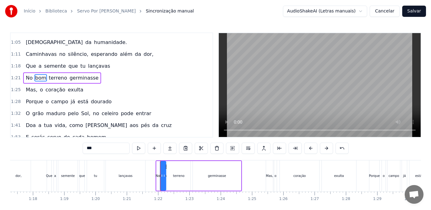
scroll to position [73, 0]
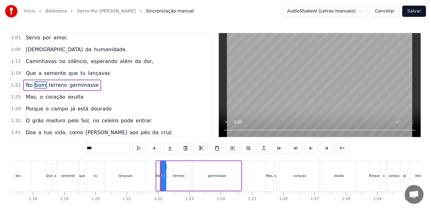
click at [156, 179] on div "No" at bounding box center [157, 176] width 3 height 30
type input "**"
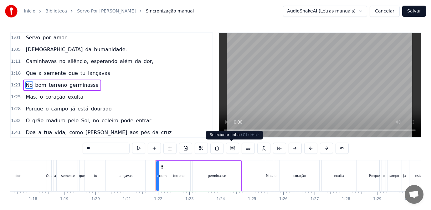
click at [231, 149] on button at bounding box center [232, 148] width 13 height 11
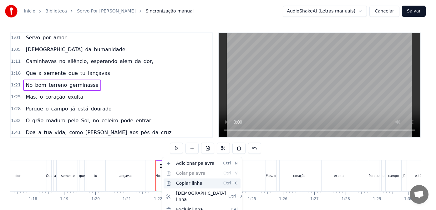
click at [189, 183] on div "Copiar linha Ctrl+C" at bounding box center [202, 184] width 77 height 10
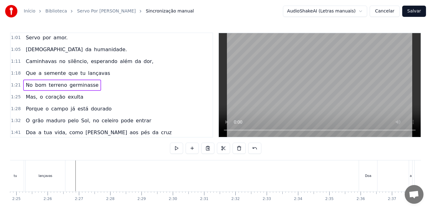
scroll to position [0, 4473]
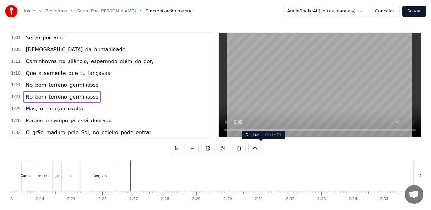
click at [261, 150] on button at bounding box center [254, 148] width 13 height 11
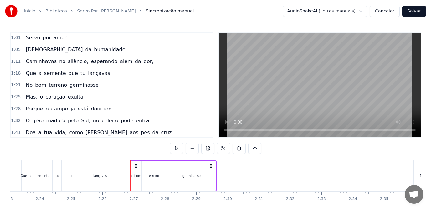
click at [99, 181] on div "lançavas" at bounding box center [99, 176] width 39 height 31
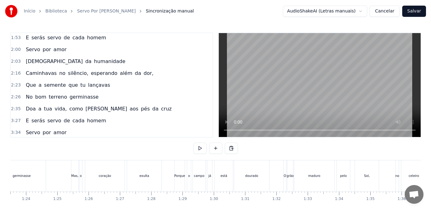
scroll to position [0, 2544]
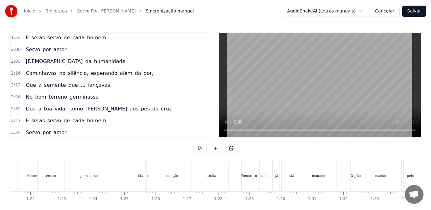
click at [142, 182] on div "Mas," at bounding box center [141, 176] width 7 height 31
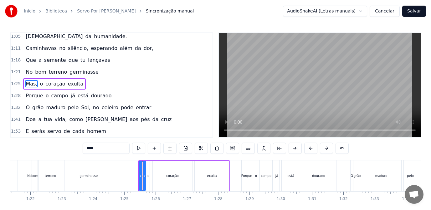
scroll to position [84, 0]
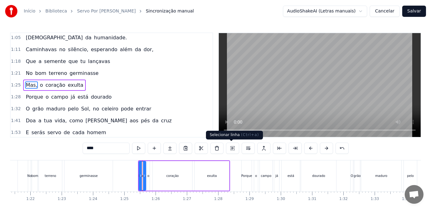
click at [231, 149] on button at bounding box center [232, 148] width 13 height 11
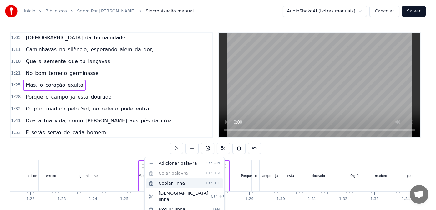
click at [173, 183] on div "Copiar linha Ctrl+C" at bounding box center [184, 184] width 77 height 10
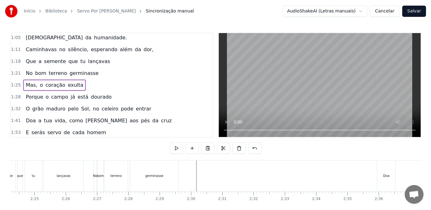
scroll to position [0, 4656]
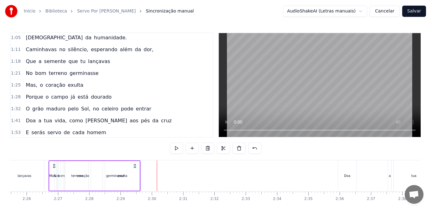
scroll to position [0, 4544]
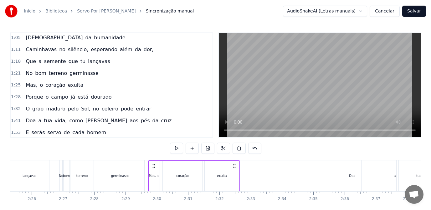
drag, startPoint x: 56, startPoint y: 167, endPoint x: 158, endPoint y: 134, distance: 107.0
click at [154, 137] on div "0:13 Numa noite de suor, sobre o [PERSON_NAME] alto mar 0:19 O céu começa a cla…" at bounding box center [215, 128] width 411 height 191
click at [120, 173] on div "germinasse" at bounding box center [120, 176] width 48 height 31
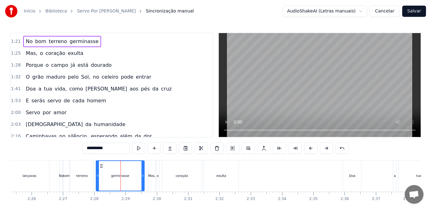
scroll to position [191, 0]
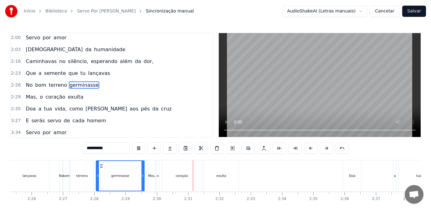
click at [152, 177] on div "Mas," at bounding box center [151, 176] width 7 height 5
type input "****"
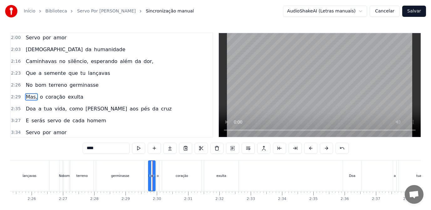
scroll to position [203, 0]
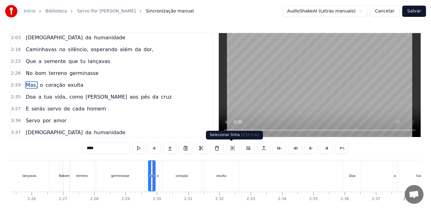
click at [232, 148] on button at bounding box center [232, 148] width 13 height 11
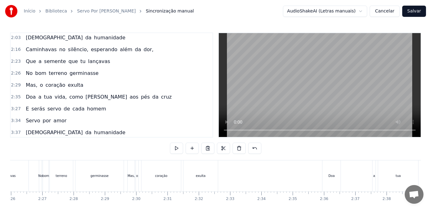
scroll to position [0, 4528]
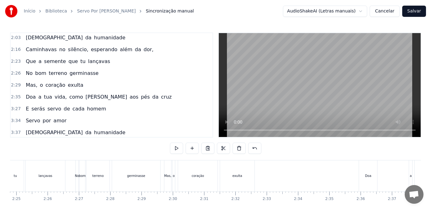
click at [167, 174] on div "Mas," at bounding box center [167, 176] width 7 height 5
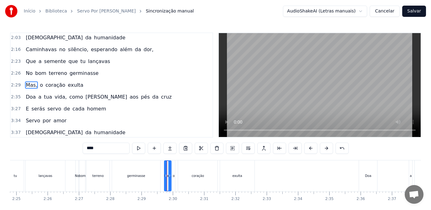
click at [175, 176] on div "o" at bounding box center [173, 176] width 3 height 31
click at [169, 175] on div "Mas," at bounding box center [167, 176] width 7 height 5
type input "****"
click at [231, 148] on button at bounding box center [232, 148] width 13 height 11
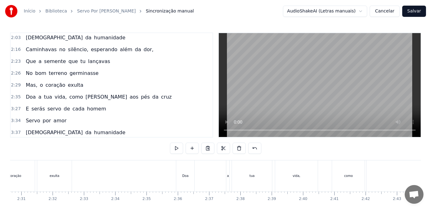
scroll to position [0, 4687]
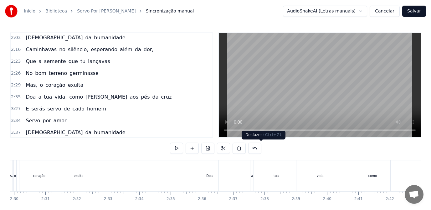
click at [261, 149] on button at bounding box center [254, 148] width 13 height 11
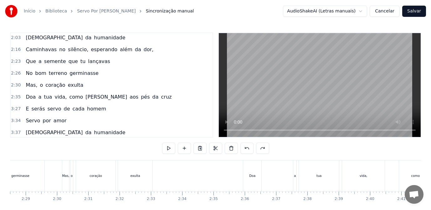
scroll to position [0, 4559]
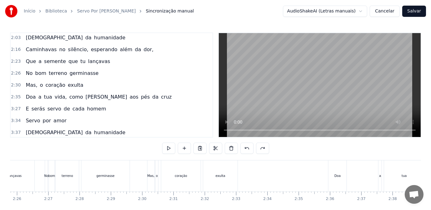
click at [151, 176] on div "Mas," at bounding box center [150, 176] width 7 height 5
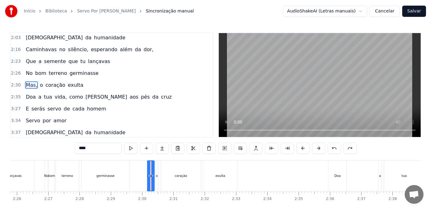
click at [223, 177] on div "exulta" at bounding box center [220, 176] width 10 height 5
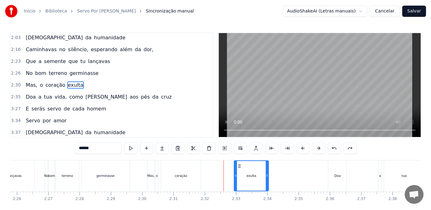
drag, startPoint x: 216, startPoint y: 165, endPoint x: 240, endPoint y: 166, distance: 23.5
click at [240, 166] on icon at bounding box center [239, 166] width 5 height 5
click at [180, 178] on div "coração" at bounding box center [180, 176] width 13 height 5
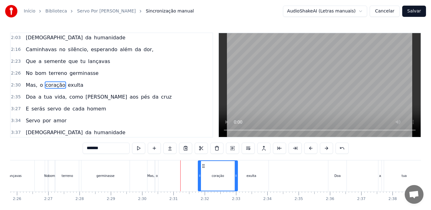
drag, startPoint x: 167, startPoint y: 165, endPoint x: 191, endPoint y: 173, distance: 25.1
click at [204, 169] on div "coração" at bounding box center [217, 176] width 39 height 30
click at [158, 177] on div "o" at bounding box center [156, 176] width 3 height 31
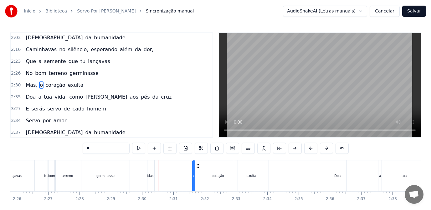
drag, startPoint x: 161, startPoint y: 166, endPoint x: 198, endPoint y: 171, distance: 37.2
click at [198, 171] on div "Mas, o coração exulta" at bounding box center [208, 176] width 123 height 31
click at [152, 176] on div "Mas," at bounding box center [150, 176] width 7 height 5
type input "****"
click at [154, 166] on div at bounding box center [155, 176] width 3 height 30
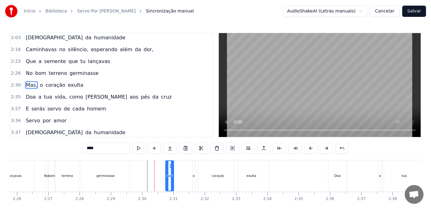
drag, startPoint x: 152, startPoint y: 165, endPoint x: 170, endPoint y: 169, distance: 18.7
click at [170, 169] on icon at bounding box center [170, 166] width 5 height 5
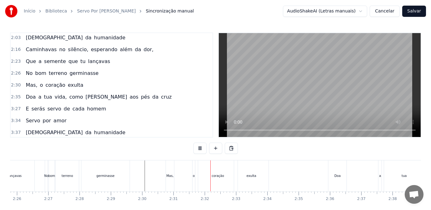
click at [169, 179] on div "Mas," at bounding box center [170, 176] width 8 height 31
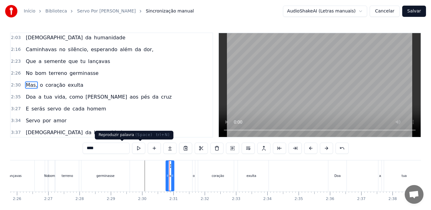
click at [132, 148] on button at bounding box center [138, 148] width 13 height 11
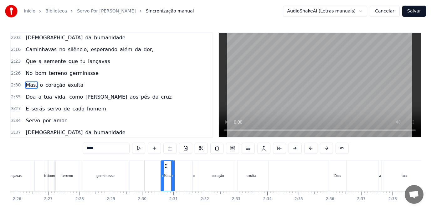
drag, startPoint x: 166, startPoint y: 178, endPoint x: 161, endPoint y: 179, distance: 5.0
click at [161, 179] on div at bounding box center [162, 176] width 3 height 30
click at [132, 147] on button at bounding box center [138, 148] width 13 height 11
click at [193, 178] on div "o" at bounding box center [194, 176] width 2 height 5
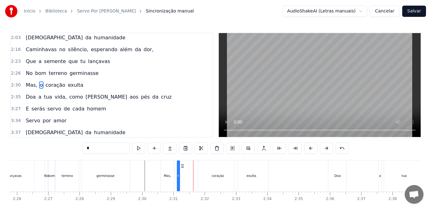
drag, startPoint x: 199, startPoint y: 166, endPoint x: 183, endPoint y: 167, distance: 15.4
click at [183, 167] on icon at bounding box center [182, 166] width 5 height 5
click at [223, 177] on div "coração" at bounding box center [217, 176] width 13 height 5
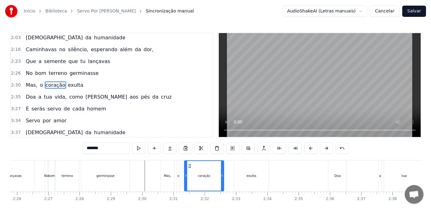
drag, startPoint x: 203, startPoint y: 165, endPoint x: 190, endPoint y: 166, distance: 13.8
click at [190, 166] on icon at bounding box center [189, 166] width 5 height 5
click at [255, 179] on div "exulta" at bounding box center [251, 176] width 34 height 31
type input "******"
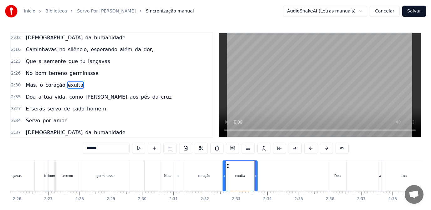
drag, startPoint x: 240, startPoint y: 166, endPoint x: 227, endPoint y: 168, distance: 12.8
click at [228, 167] on icon at bounding box center [227, 166] width 5 height 5
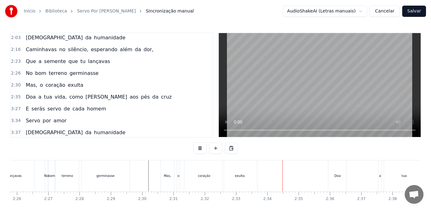
drag, startPoint x: 242, startPoint y: 178, endPoint x: 246, endPoint y: 181, distance: 5.6
click at [242, 178] on div "exulta" at bounding box center [240, 176] width 10 height 5
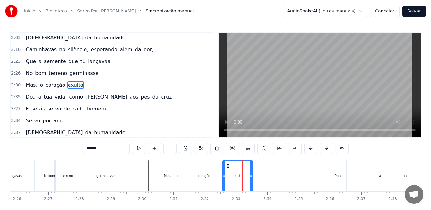
drag, startPoint x: 256, startPoint y: 180, endPoint x: 252, endPoint y: 181, distance: 4.4
click at [252, 181] on div at bounding box center [251, 176] width 3 height 30
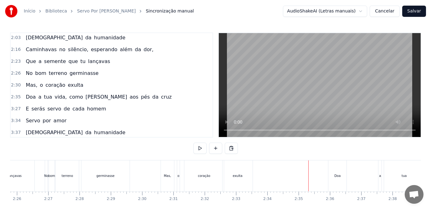
click at [334, 178] on div "Doa" at bounding box center [337, 176] width 6 height 5
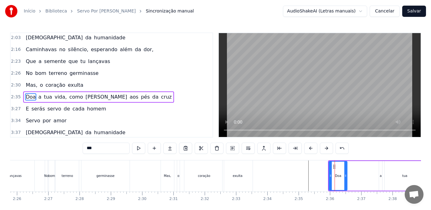
scroll to position [205, 0]
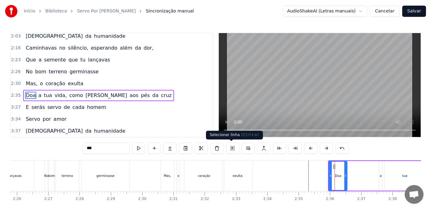
click at [230, 147] on button at bounding box center [232, 148] width 13 height 11
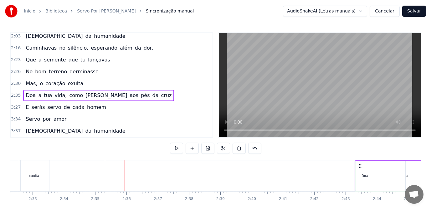
scroll to position [0, 4762]
drag, startPoint x: 334, startPoint y: 167, endPoint x: 347, endPoint y: 171, distance: 13.7
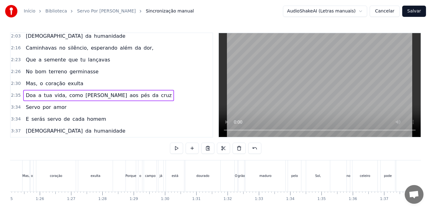
scroll to position [0, 2617]
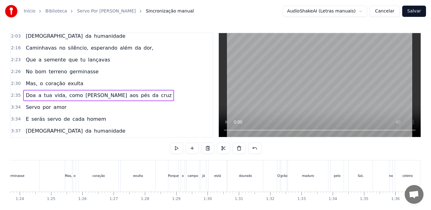
click at [174, 178] on div "Porque" at bounding box center [173, 176] width 11 height 5
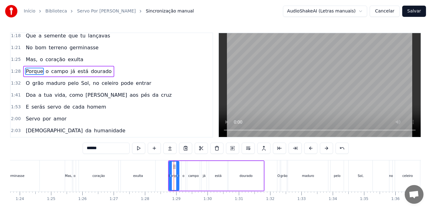
scroll to position [96, 0]
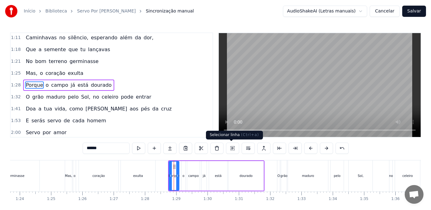
click at [231, 147] on button at bounding box center [232, 148] width 13 height 11
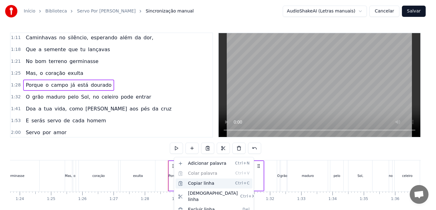
click at [202, 183] on div "Copiar linha Ctrl+C" at bounding box center [213, 184] width 77 height 10
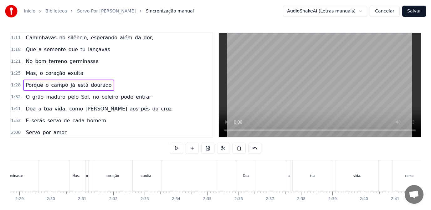
scroll to position [0, 4662]
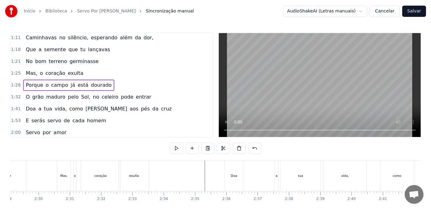
click at [231, 174] on div "Doa" at bounding box center [233, 176] width 6 height 5
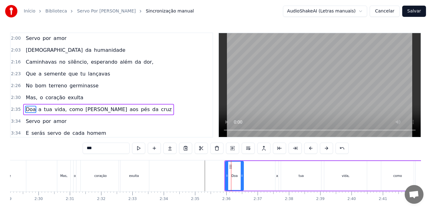
scroll to position [205, 0]
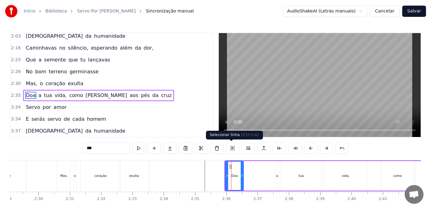
click at [232, 148] on button at bounding box center [232, 148] width 13 height 11
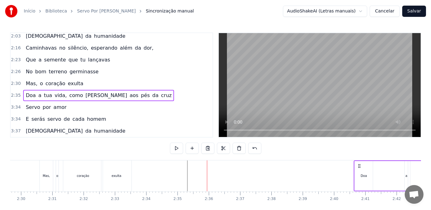
drag, startPoint x: 229, startPoint y: 167, endPoint x: 357, endPoint y: 168, distance: 127.9
click at [357, 168] on icon at bounding box center [358, 166] width 5 height 5
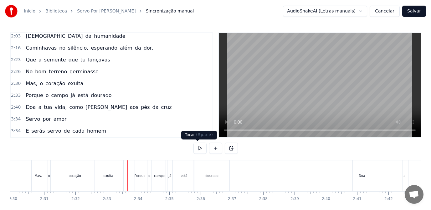
click at [199, 148] on button at bounding box center [199, 148] width 13 height 11
click at [360, 175] on div "Doa" at bounding box center [361, 176] width 6 height 5
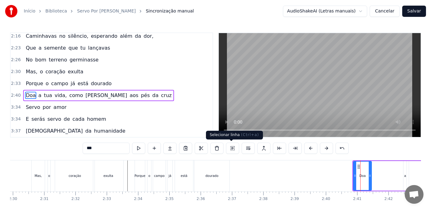
click at [230, 148] on button at bounding box center [232, 148] width 13 height 11
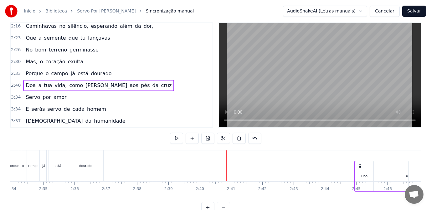
scroll to position [13, 0]
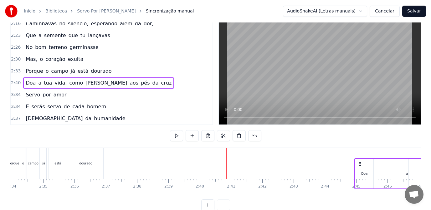
drag, startPoint x: 358, startPoint y: 166, endPoint x: 360, endPoint y: 174, distance: 8.6
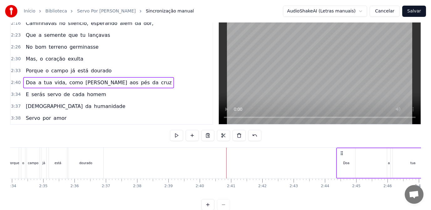
drag, startPoint x: 234, startPoint y: 153, endPoint x: 343, endPoint y: 153, distance: 109.8
click at [343, 153] on icon at bounding box center [341, 153] width 5 height 5
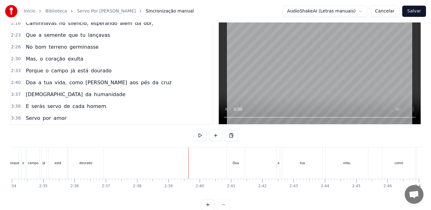
click at [234, 163] on div "Doa" at bounding box center [235, 163] width 6 height 5
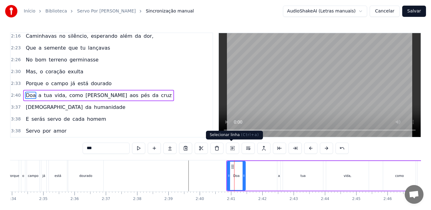
click at [231, 149] on button at bounding box center [232, 148] width 13 height 11
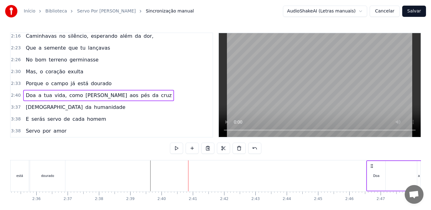
drag, startPoint x: 231, startPoint y: 166, endPoint x: 370, endPoint y: 166, distance: 138.8
click at [370, 166] on icon at bounding box center [371, 166] width 5 height 5
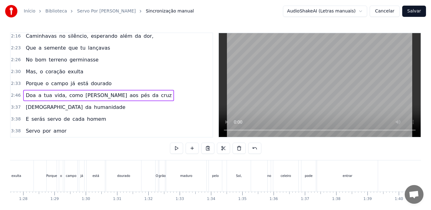
scroll to position [0, 2793]
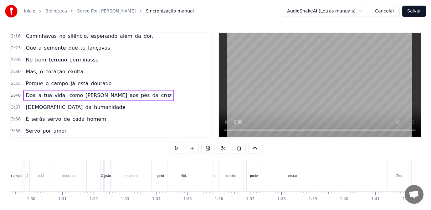
click at [103, 182] on div "O" at bounding box center [102, 176] width 3 height 31
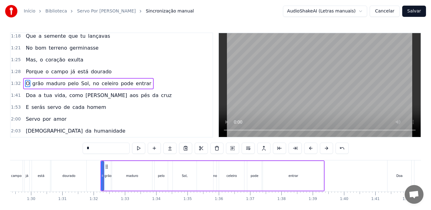
scroll to position [108, 0]
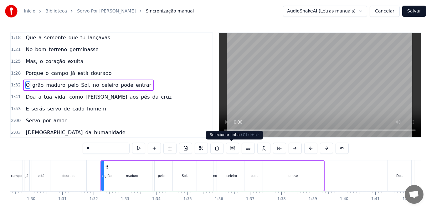
click at [231, 147] on button at bounding box center [232, 148] width 13 height 11
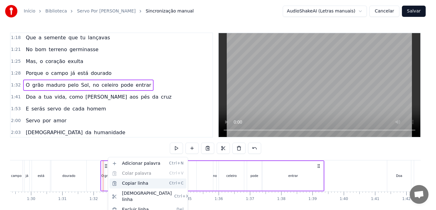
click at [137, 184] on div "Copiar linha Ctrl+C" at bounding box center [147, 184] width 77 height 10
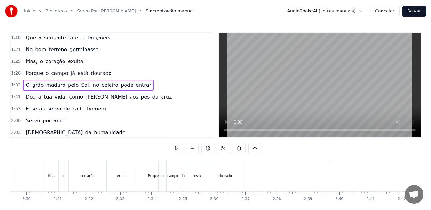
scroll to position [0, 4784]
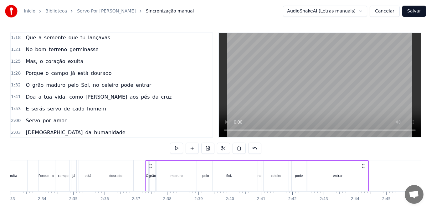
click at [123, 182] on div "dourado" at bounding box center [115, 176] width 35 height 31
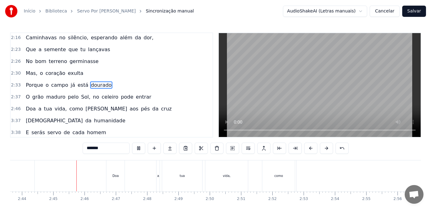
scroll to position [0, 5136]
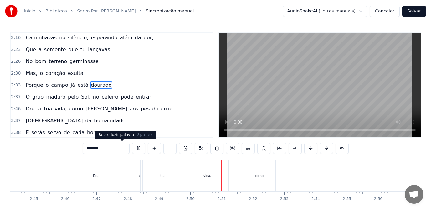
click at [132, 150] on button at bounding box center [138, 148] width 13 height 11
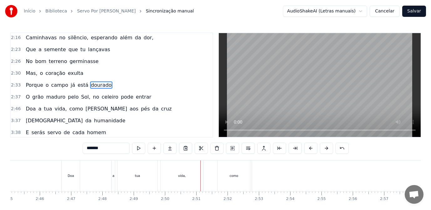
scroll to position [0, 5100]
click at [141, 179] on div "Doa" at bounding box center [131, 176] width 19 height 31
type input "***"
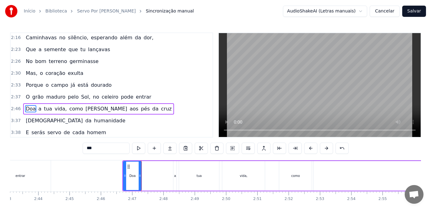
scroll to position [229, 0]
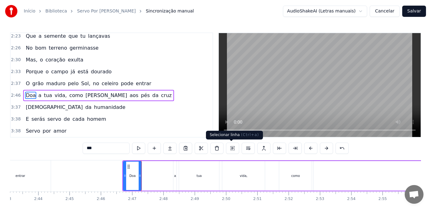
click at [231, 148] on button at bounding box center [232, 148] width 13 height 11
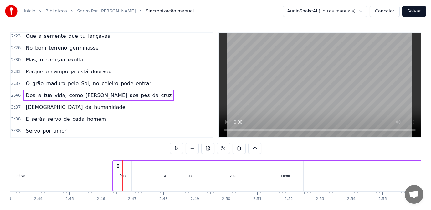
drag, startPoint x: 127, startPoint y: 164, endPoint x: 117, endPoint y: 167, distance: 10.3
click at [117, 167] on icon at bounding box center [117, 166] width 5 height 5
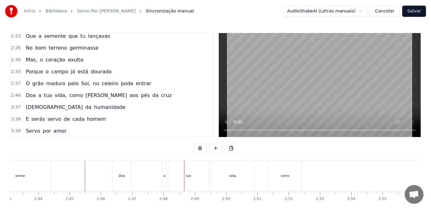
click at [125, 177] on div "Doa" at bounding box center [122, 176] width 18 height 31
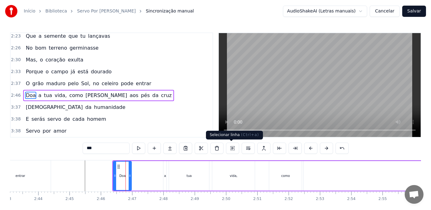
click at [232, 148] on button at bounding box center [232, 148] width 13 height 11
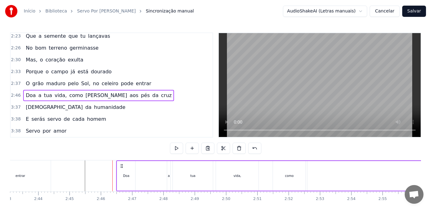
drag, startPoint x: 118, startPoint y: 165, endPoint x: 122, endPoint y: 166, distance: 4.0
click at [122, 166] on icon at bounding box center [121, 166] width 5 height 5
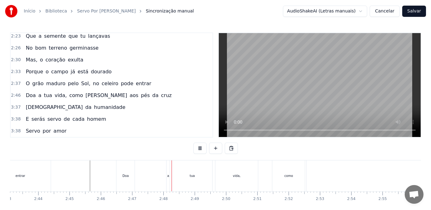
click at [125, 180] on div "Doa" at bounding box center [125, 176] width 18 height 31
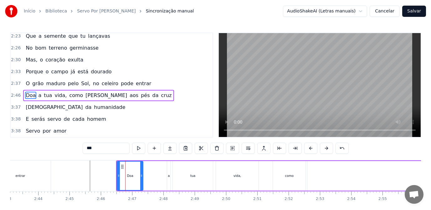
drag, startPoint x: 134, startPoint y: 180, endPoint x: 142, endPoint y: 180, distance: 7.8
click at [142, 180] on div at bounding box center [141, 176] width 3 height 28
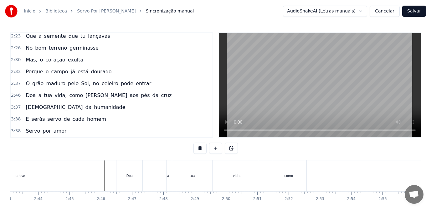
click at [128, 179] on div "Doa" at bounding box center [129, 176] width 26 height 31
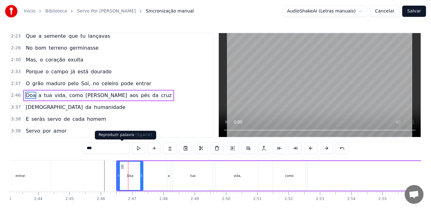
click at [132, 149] on button at bounding box center [138, 148] width 13 height 11
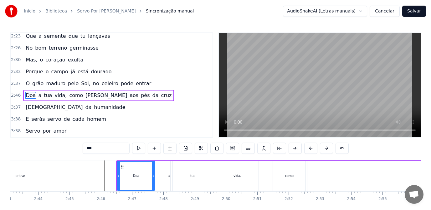
drag, startPoint x: 142, startPoint y: 178, endPoint x: 154, endPoint y: 180, distance: 12.0
click at [154, 180] on div at bounding box center [153, 176] width 3 height 28
click at [132, 149] on button at bounding box center [138, 148] width 13 height 11
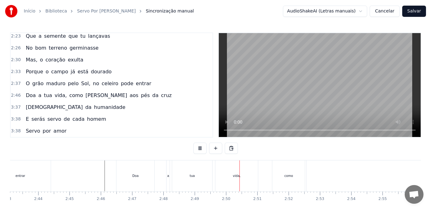
click at [167, 180] on div "a" at bounding box center [167, 176] width 3 height 31
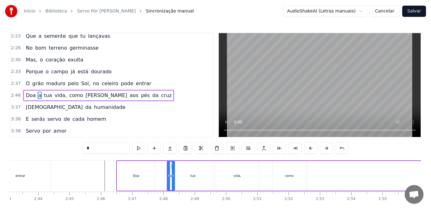
drag, startPoint x: 169, startPoint y: 181, endPoint x: 174, endPoint y: 181, distance: 4.4
click at [174, 181] on div at bounding box center [173, 176] width 3 height 28
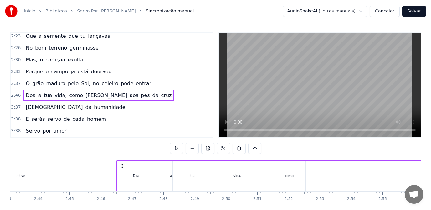
click at [141, 181] on div "Doa" at bounding box center [136, 176] width 38 height 30
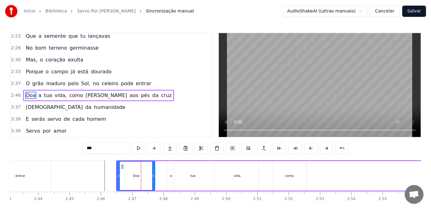
click at [169, 179] on div "a" at bounding box center [171, 176] width 8 height 30
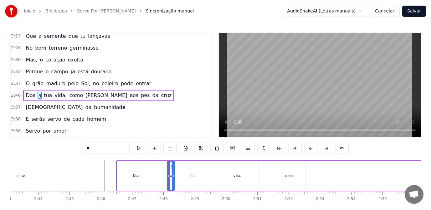
click at [187, 180] on div "tua" at bounding box center [193, 176] width 40 height 30
type input "***"
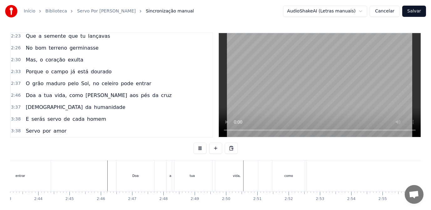
click at [184, 178] on div "tua" at bounding box center [192, 176] width 40 height 31
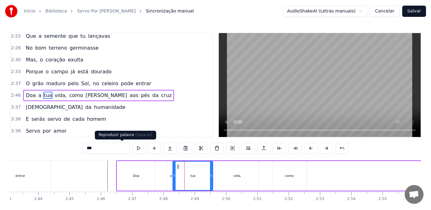
click at [132, 149] on button at bounding box center [138, 148] width 13 height 11
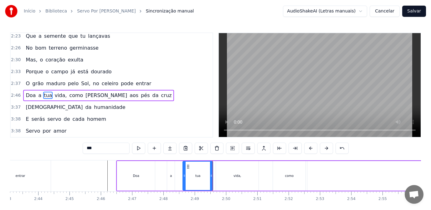
drag, startPoint x: 173, startPoint y: 178, endPoint x: 183, endPoint y: 178, distance: 10.0
click at [183, 178] on icon at bounding box center [184, 176] width 3 height 5
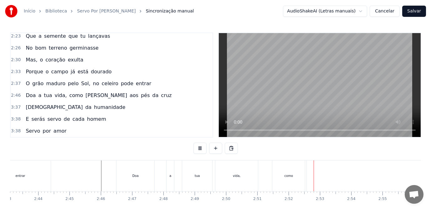
click at [292, 176] on div "como" at bounding box center [288, 176] width 8 height 5
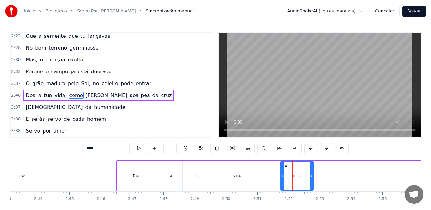
drag, startPoint x: 278, startPoint y: 167, endPoint x: 286, endPoint y: 167, distance: 7.8
click at [286, 167] on icon at bounding box center [285, 166] width 5 height 5
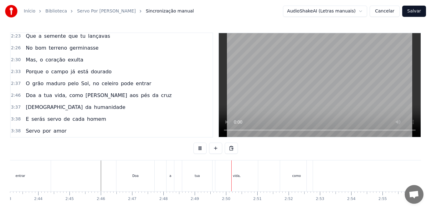
click at [170, 178] on div "a" at bounding box center [170, 176] width 2 height 5
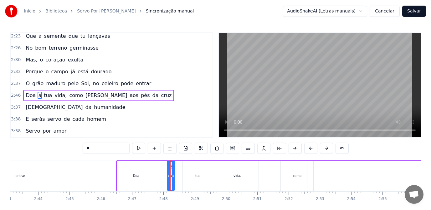
click at [197, 178] on div "tua" at bounding box center [197, 176] width 5 height 5
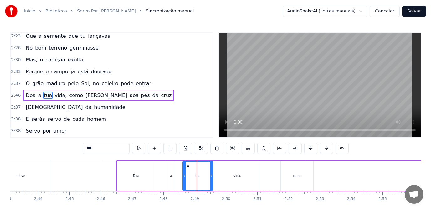
click at [171, 177] on div "a" at bounding box center [171, 176] width 2 height 5
type input "*"
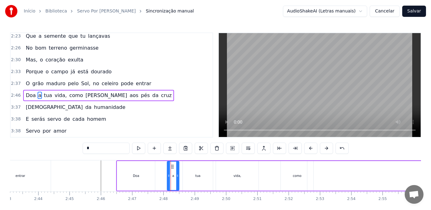
drag, startPoint x: 174, startPoint y: 178, endPoint x: 179, endPoint y: 179, distance: 4.6
click at [179, 179] on div at bounding box center [177, 176] width 3 height 28
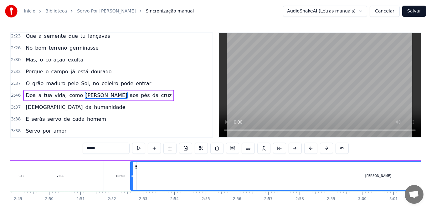
scroll to position [0, 5368]
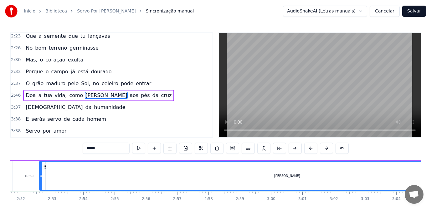
click at [287, 178] on div "[PERSON_NAME]" at bounding box center [287, 176] width 26 height 5
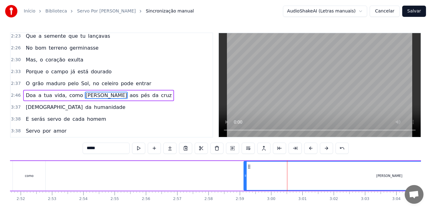
drag, startPoint x: 40, startPoint y: 178, endPoint x: 245, endPoint y: 170, distance: 204.3
click at [245, 170] on div at bounding box center [245, 176] width 3 height 28
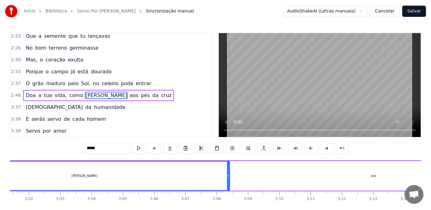
scroll to position [0, 5575]
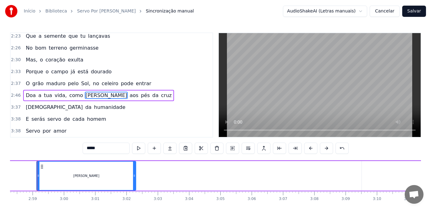
drag, startPoint x: 327, startPoint y: 182, endPoint x: 135, endPoint y: 178, distance: 191.4
click at [135, 178] on div at bounding box center [134, 176] width 3 height 28
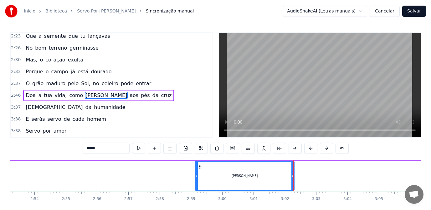
scroll to position [0, 5399]
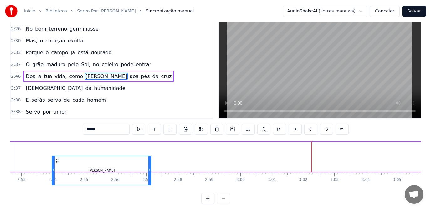
drag, startPoint x: 218, startPoint y: 166, endPoint x: 57, endPoint y: 176, distance: 161.3
click at [57, 176] on div "[PERSON_NAME]" at bounding box center [101, 171] width 99 height 28
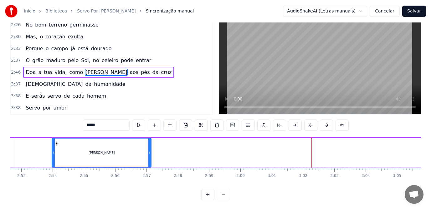
scroll to position [0, 5173]
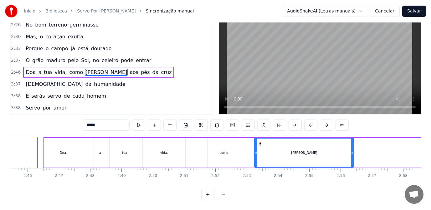
drag, startPoint x: 282, startPoint y: 144, endPoint x: 260, endPoint y: 144, distance: 22.8
click at [260, 144] on icon at bounding box center [259, 143] width 5 height 5
drag, startPoint x: 256, startPoint y: 156, endPoint x: 296, endPoint y: 157, distance: 40.7
click at [296, 157] on div at bounding box center [296, 153] width 3 height 28
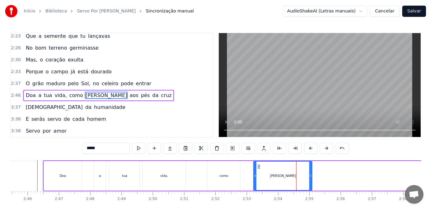
drag, startPoint x: 301, startPoint y: 168, endPoint x: 259, endPoint y: 168, distance: 42.2
click at [259, 168] on icon at bounding box center [258, 166] width 5 height 5
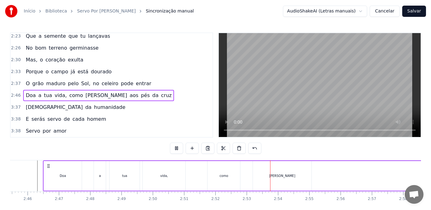
click at [167, 179] on div "vida," at bounding box center [164, 176] width 43 height 30
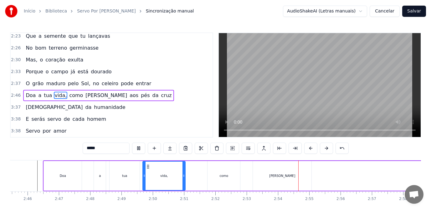
click at [274, 180] on div "[PERSON_NAME]" at bounding box center [282, 176] width 58 height 30
type input "*****"
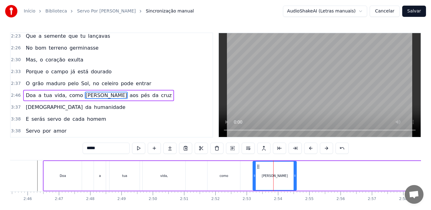
drag, startPoint x: 310, startPoint y: 180, endPoint x: 295, endPoint y: 180, distance: 15.0
click at [295, 180] on div at bounding box center [294, 176] width 3 height 28
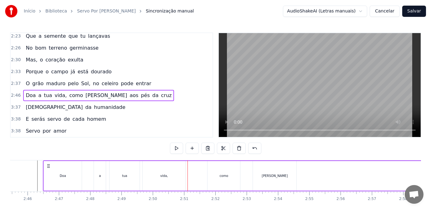
click at [231, 173] on div "como" at bounding box center [223, 176] width 33 height 30
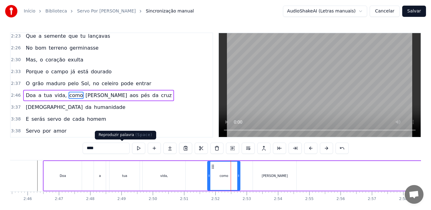
click at [132, 149] on button at bounding box center [138, 148] width 13 height 11
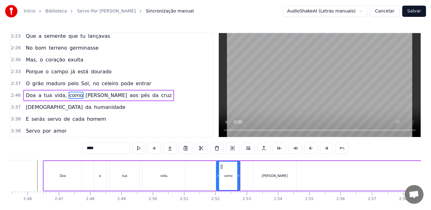
drag, startPoint x: 208, startPoint y: 180, endPoint x: 217, endPoint y: 182, distance: 9.0
click at [217, 182] on div at bounding box center [217, 176] width 3 height 28
click at [132, 148] on button at bounding box center [138, 148] width 13 height 11
drag, startPoint x: 238, startPoint y: 180, endPoint x: 241, endPoint y: 181, distance: 3.8
click at [241, 181] on div at bounding box center [241, 176] width 3 height 28
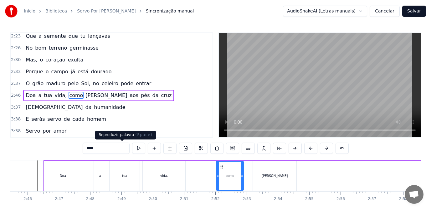
click at [132, 149] on button at bounding box center [138, 148] width 13 height 11
click at [261, 178] on div "[PERSON_NAME]" at bounding box center [274, 176] width 43 height 30
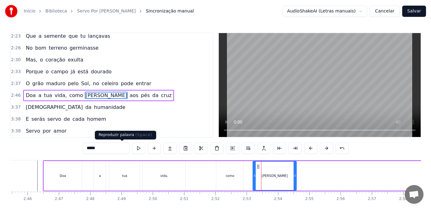
click at [132, 149] on button at bounding box center [138, 148] width 13 height 11
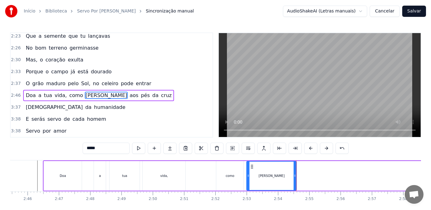
drag, startPoint x: 253, startPoint y: 177, endPoint x: 247, endPoint y: 177, distance: 6.3
click at [247, 177] on icon at bounding box center [248, 176] width 3 height 5
click at [132, 150] on button at bounding box center [138, 148] width 13 height 11
click at [292, 181] on div at bounding box center [292, 176] width 3 height 28
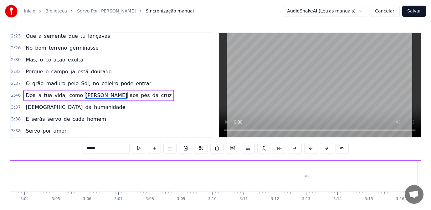
scroll to position [0, 5825]
click at [225, 180] on div "aos" at bounding box center [221, 176] width 218 height 30
type input "***"
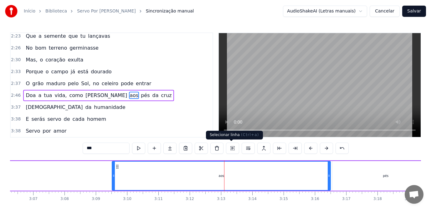
click at [230, 147] on button at bounding box center [232, 148] width 13 height 11
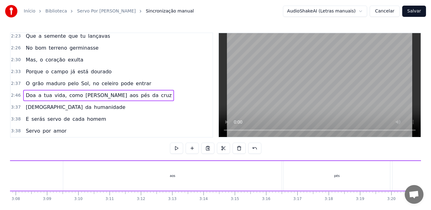
scroll to position [0, 5898]
click at [161, 178] on div "aos" at bounding box center [148, 176] width 218 height 30
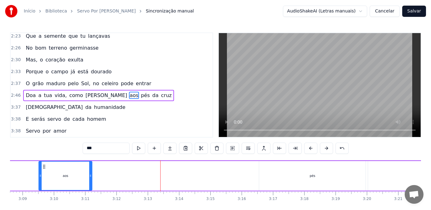
drag, startPoint x: 255, startPoint y: 179, endPoint x: 90, endPoint y: 184, distance: 165.2
click at [90, 184] on div at bounding box center [90, 176] width 3 height 28
click at [306, 175] on div "pés" at bounding box center [312, 176] width 106 height 30
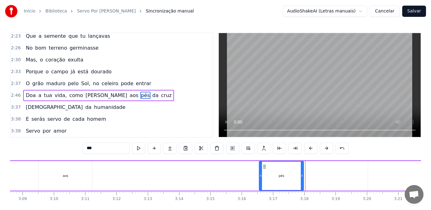
drag, startPoint x: 364, startPoint y: 181, endPoint x: 302, endPoint y: 181, distance: 61.9
click at [302, 181] on div at bounding box center [302, 176] width 3 height 28
click at [68, 175] on div "aos" at bounding box center [65, 176] width 5 height 5
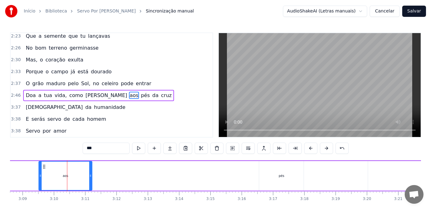
click at [281, 181] on div "pés" at bounding box center [281, 176] width 44 height 30
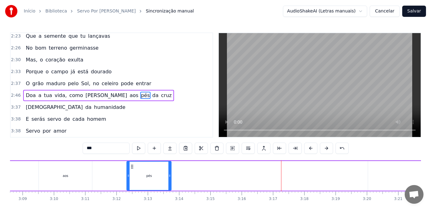
drag, startPoint x: 265, startPoint y: 166, endPoint x: 133, endPoint y: 168, distance: 132.3
click at [133, 168] on icon at bounding box center [131, 166] width 5 height 5
click at [61, 172] on div "aos" at bounding box center [65, 176] width 53 height 30
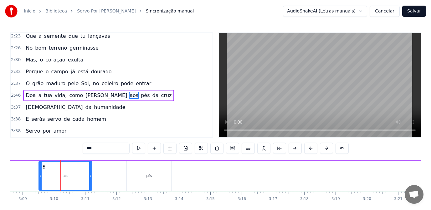
click at [41, 166] on div at bounding box center [40, 176] width 3 height 28
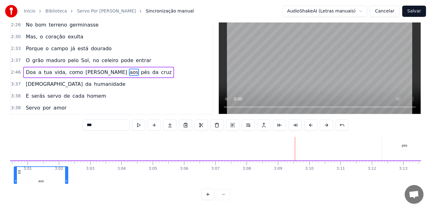
scroll to position [7, 5610]
drag, startPoint x: 44, startPoint y: 168, endPoint x: 33, endPoint y: 167, distance: 10.3
click at [47, 167] on div "aos" at bounding box center [73, 181] width 53 height 28
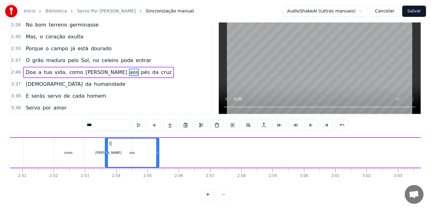
scroll to position [0, 5330]
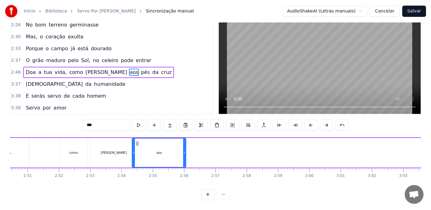
drag, startPoint x: 39, startPoint y: 140, endPoint x: 139, endPoint y: 150, distance: 100.2
click at [139, 150] on div "aos" at bounding box center [158, 153] width 53 height 28
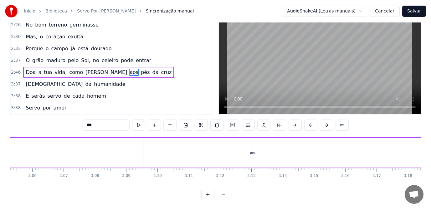
scroll to position [0, 5812]
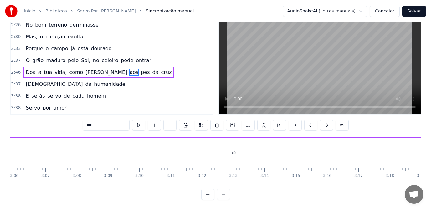
click at [233, 151] on div "pés" at bounding box center [234, 153] width 6 height 5
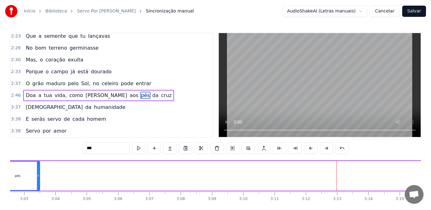
scroll to position [0, 5681]
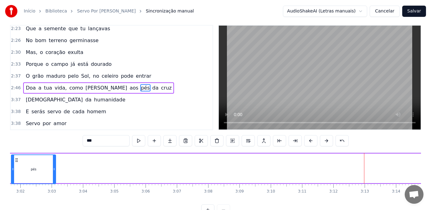
drag, startPoint x: 216, startPoint y: 166, endPoint x: 16, endPoint y: 173, distance: 200.2
click at [16, 173] on div "pés" at bounding box center [34, 169] width 44 height 28
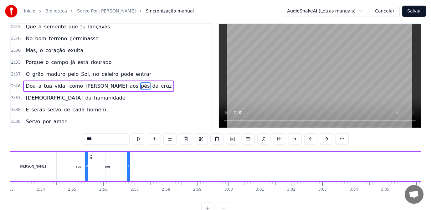
scroll to position [0, 5398]
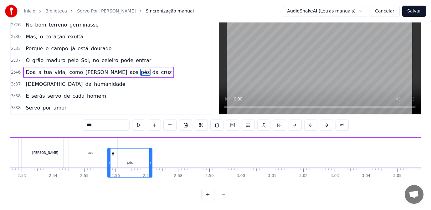
drag, startPoint x: 257, startPoint y: 158, endPoint x: 113, endPoint y: 173, distance: 144.9
click at [113, 173] on div "pés" at bounding box center [130, 163] width 44 height 28
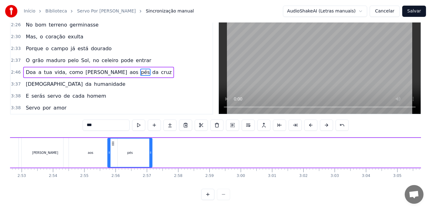
scroll to position [28, 0]
click at [40, 152] on div "[PERSON_NAME]" at bounding box center [45, 153] width 47 height 30
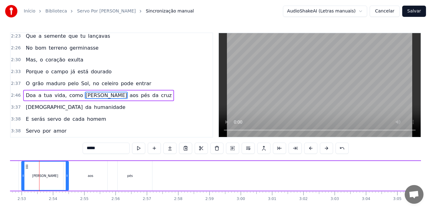
scroll to position [0, 5396]
click at [96, 179] on div "aos" at bounding box center [93, 176] width 54 height 30
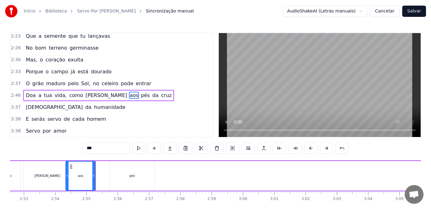
drag, startPoint x: 119, startPoint y: 181, endPoint x: 94, endPoint y: 180, distance: 24.4
click at [94, 180] on div at bounding box center [93, 176] width 3 height 28
click at [132, 179] on div "pés" at bounding box center [132, 176] width 44 height 30
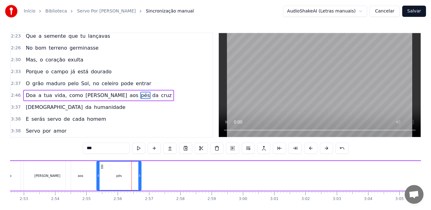
drag, startPoint x: 117, startPoint y: 166, endPoint x: 104, endPoint y: 168, distance: 13.2
click at [104, 168] on icon at bounding box center [101, 166] width 5 height 5
click at [44, 178] on div "[PERSON_NAME]" at bounding box center [47, 176] width 26 height 5
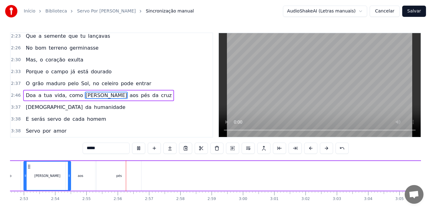
click at [86, 177] on div "aos" at bounding box center [80, 176] width 29 height 30
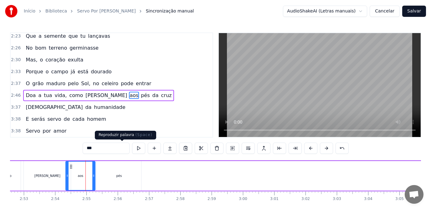
click at [132, 149] on button at bounding box center [138, 148] width 13 height 11
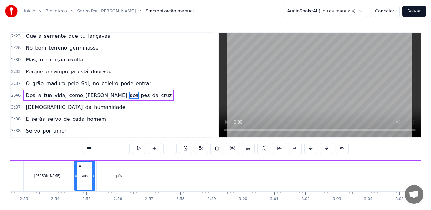
drag, startPoint x: 67, startPoint y: 179, endPoint x: 76, endPoint y: 182, distance: 9.1
click at [76, 182] on div at bounding box center [76, 176] width 3 height 28
click at [132, 146] on button at bounding box center [138, 148] width 13 height 11
click at [90, 178] on div "aos" at bounding box center [85, 176] width 20 height 28
drag, startPoint x: 94, startPoint y: 179, endPoint x: 98, endPoint y: 180, distance: 4.6
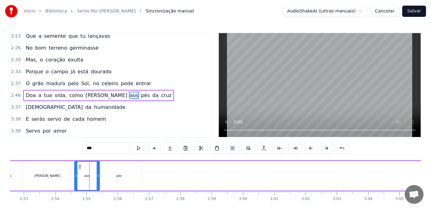
click at [98, 180] on div at bounding box center [98, 176] width 3 height 28
click at [132, 149] on button at bounding box center [138, 148] width 13 height 11
drag, startPoint x: 77, startPoint y: 177, endPoint x: 82, endPoint y: 180, distance: 6.4
click at [82, 180] on div at bounding box center [81, 176] width 3 height 28
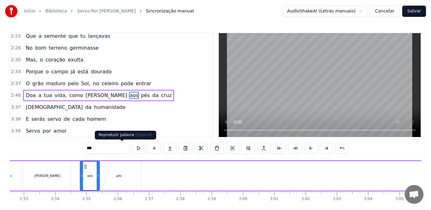
click at [132, 147] on button at bounding box center [138, 148] width 13 height 11
click at [134, 178] on div "pés" at bounding box center [119, 176] width 44 height 30
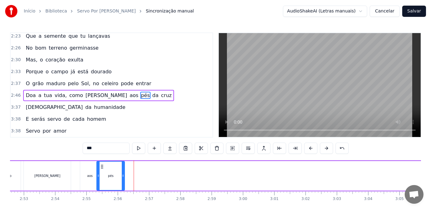
drag, startPoint x: 141, startPoint y: 179, endPoint x: 124, endPoint y: 179, distance: 16.9
click at [124, 179] on div at bounding box center [123, 176] width 3 height 28
click at [87, 171] on div "aos" at bounding box center [89, 176] width 19 height 30
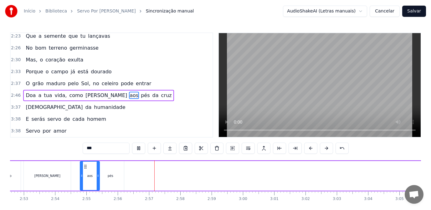
click at [112, 178] on div "pés" at bounding box center [111, 176] width 6 height 5
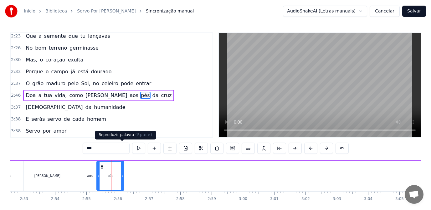
click at [132, 149] on button at bounding box center [138, 148] width 13 height 11
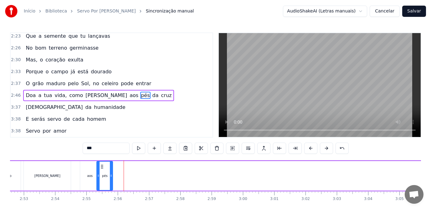
drag, startPoint x: 123, startPoint y: 179, endPoint x: 112, endPoint y: 182, distance: 11.7
click at [112, 182] on div at bounding box center [111, 176] width 3 height 28
click at [86, 175] on div "aos" at bounding box center [89, 176] width 19 height 30
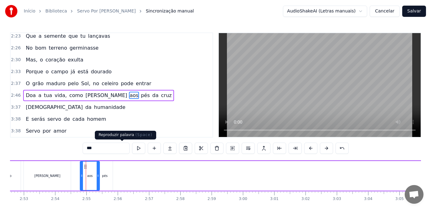
click at [132, 149] on button at bounding box center [138, 148] width 13 height 11
click at [107, 180] on div "pés" at bounding box center [105, 176] width 16 height 30
type input "***"
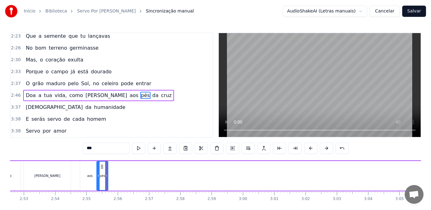
drag, startPoint x: 112, startPoint y: 178, endPoint x: 107, endPoint y: 179, distance: 4.8
click at [107, 179] on div at bounding box center [106, 176] width 3 height 28
drag, startPoint x: 97, startPoint y: 178, endPoint x: 92, endPoint y: 178, distance: 5.0
click at [92, 178] on icon at bounding box center [93, 176] width 3 height 5
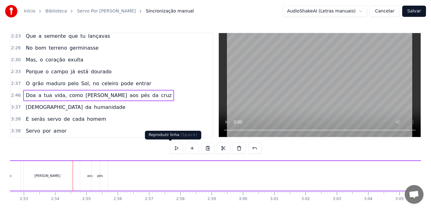
click at [171, 149] on button at bounding box center [176, 148] width 13 height 11
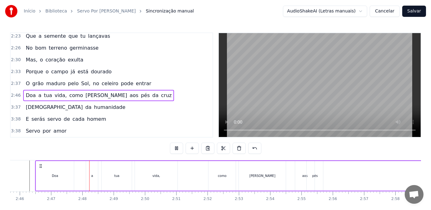
scroll to position [0, 5228]
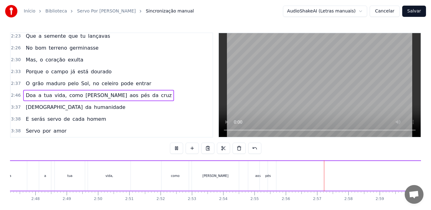
click at [270, 176] on div "pés" at bounding box center [268, 176] width 6 height 5
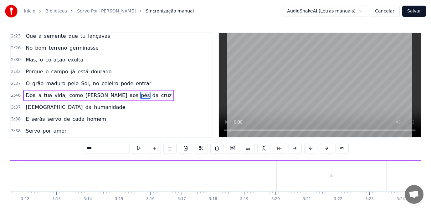
scroll to position [0, 6032]
click at [293, 182] on div "da" at bounding box center [288, 176] width 109 height 30
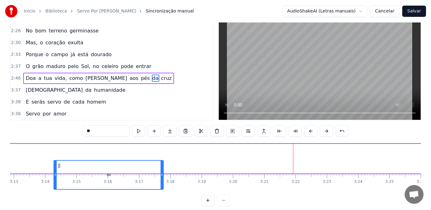
drag, startPoint x: 241, startPoint y: 166, endPoint x: 61, endPoint y: 175, distance: 180.4
click at [61, 175] on div "da" at bounding box center [108, 175] width 109 height 28
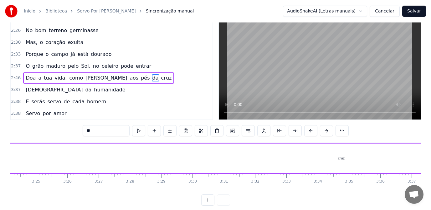
scroll to position [0, 6421]
click at [308, 162] on div "cruz" at bounding box center [304, 159] width 186 height 30
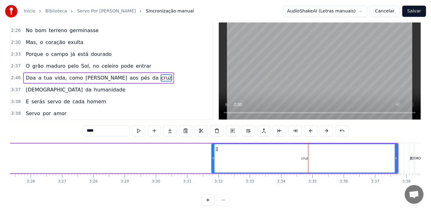
scroll to position [0, 0]
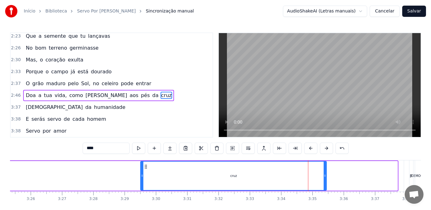
drag, startPoint x: 216, startPoint y: 166, endPoint x: 137, endPoint y: 166, distance: 78.8
click at [143, 166] on icon at bounding box center [145, 166] width 5 height 5
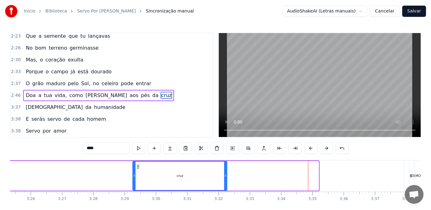
drag, startPoint x: 318, startPoint y: 180, endPoint x: 226, endPoint y: 178, distance: 91.6
click at [226, 178] on div at bounding box center [225, 176] width 3 height 28
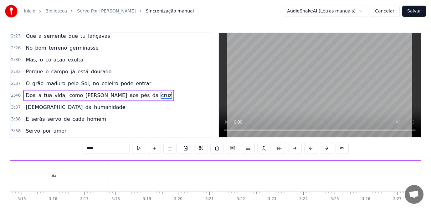
scroll to position [0, 6007]
click at [159, 174] on div "da" at bounding box center [132, 176] width 109 height 30
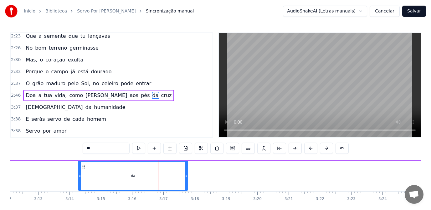
drag, startPoint x: 188, startPoint y: 180, endPoint x: 138, endPoint y: 178, distance: 50.1
click at [138, 178] on div "da" at bounding box center [133, 176] width 110 height 30
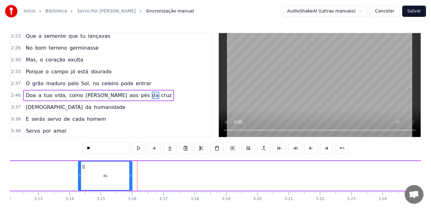
drag, startPoint x: 187, startPoint y: 178, endPoint x: 131, endPoint y: 178, distance: 55.7
click at [131, 178] on icon at bounding box center [130, 176] width 3 height 5
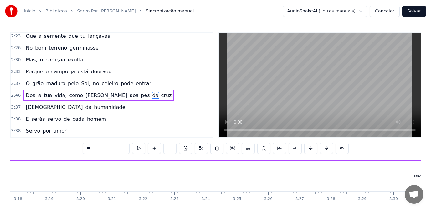
click at [387, 170] on div "cruz" at bounding box center [417, 176] width 94 height 30
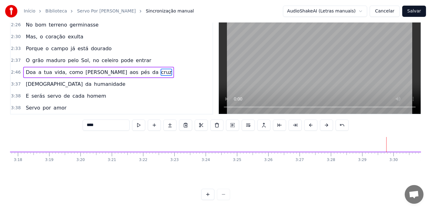
drag, startPoint x: 376, startPoint y: 168, endPoint x: 101, endPoint y: 176, distance: 274.7
click at [101, 195] on div "cruz" at bounding box center [142, 209] width 93 height 28
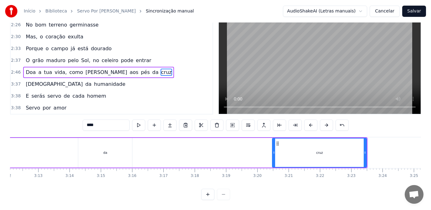
scroll to position [0, 5958]
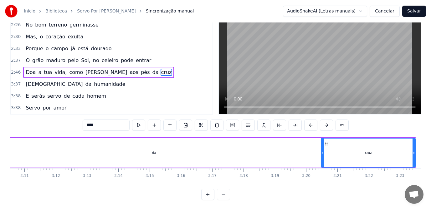
click at [159, 154] on div "da" at bounding box center [154, 153] width 54 height 30
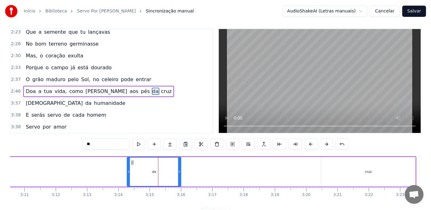
scroll to position [0, 0]
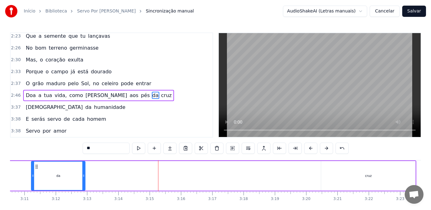
drag, startPoint x: 130, startPoint y: 166, endPoint x: 33, endPoint y: 167, distance: 97.6
click at [33, 167] on div "da" at bounding box center [58, 176] width 53 height 28
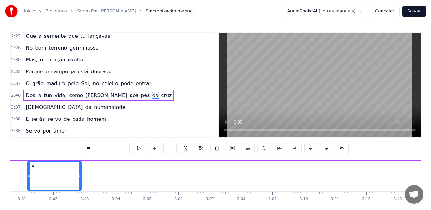
drag, startPoint x: 314, startPoint y: 166, endPoint x: 34, endPoint y: 171, distance: 279.9
click at [34, 171] on div "da" at bounding box center [54, 176] width 53 height 28
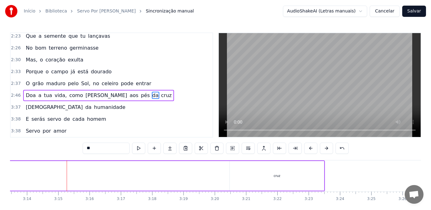
scroll to position [0, 6056]
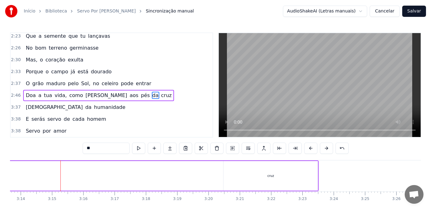
click at [281, 178] on div "cruz" at bounding box center [270, 176] width 94 height 30
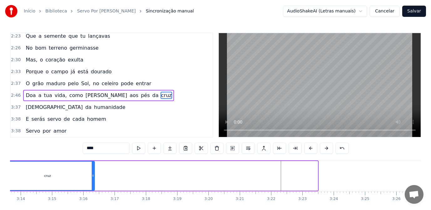
drag, startPoint x: 229, startPoint y: 167, endPoint x: 6, endPoint y: 172, distance: 222.7
click at [6, 172] on div "Início Biblioteca Servo Por [PERSON_NAME] manual AudioShakeAI (Letras manuais) …" at bounding box center [215, 112] width 431 height 224
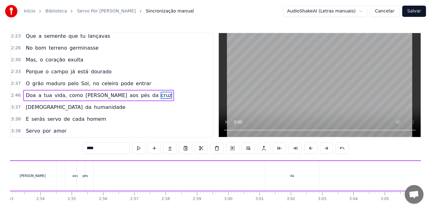
scroll to position [0, 5350]
click at [349, 181] on div "da" at bounding box center [353, 176] width 54 height 30
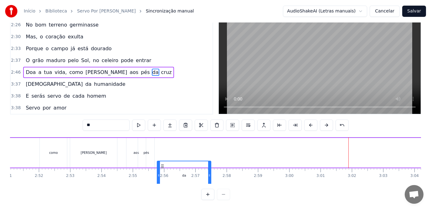
drag, startPoint x: 332, startPoint y: 166, endPoint x: 163, endPoint y: 174, distance: 169.1
click at [163, 174] on div "da" at bounding box center [183, 176] width 53 height 28
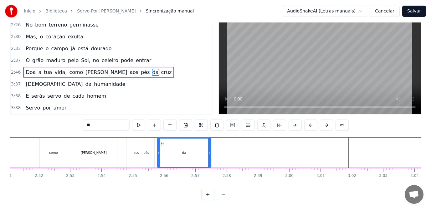
click at [116, 154] on div "[PERSON_NAME]" at bounding box center [93, 153] width 47 height 30
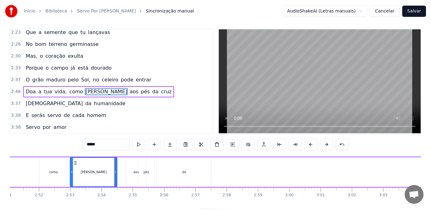
scroll to position [0, 0]
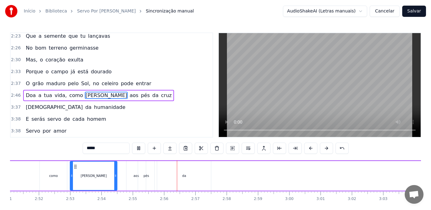
click at [183, 177] on div "da" at bounding box center [184, 176] width 4 height 5
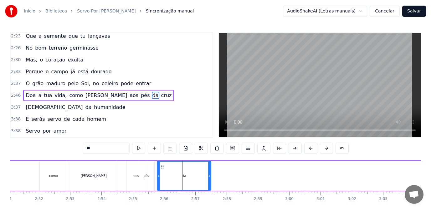
click at [151, 181] on div "pés" at bounding box center [146, 176] width 16 height 30
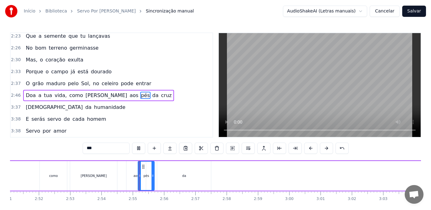
scroll to position [28, 0]
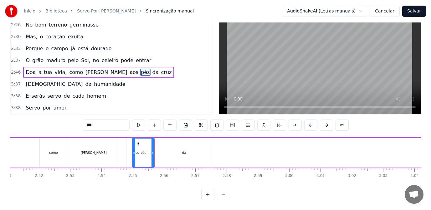
drag, startPoint x: 139, startPoint y: 150, endPoint x: 133, endPoint y: 151, distance: 5.8
click at [133, 151] on div at bounding box center [134, 153] width 3 height 28
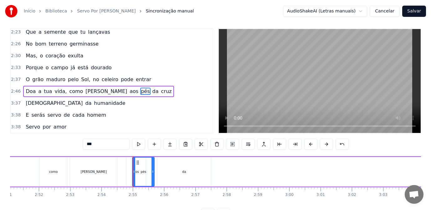
scroll to position [0, 0]
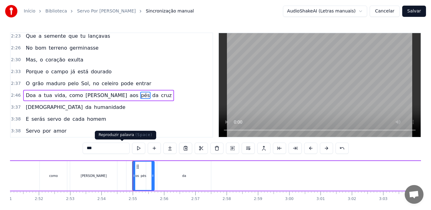
click at [132, 150] on button at bounding box center [138, 148] width 13 height 11
click at [129, 175] on div "aos" at bounding box center [135, 176] width 19 height 30
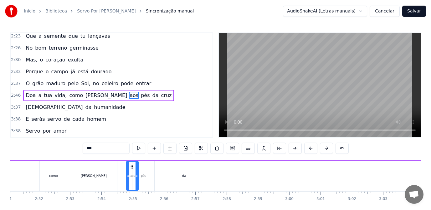
drag, startPoint x: 144, startPoint y: 182, endPoint x: 140, endPoint y: 182, distance: 4.1
click at [137, 183] on div at bounding box center [136, 176] width 3 height 28
click at [132, 149] on button at bounding box center [138, 148] width 13 height 11
click at [112, 178] on div "[PERSON_NAME]" at bounding box center [93, 176] width 47 height 30
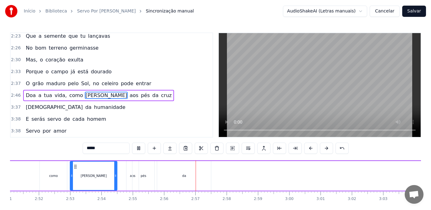
click at [149, 179] on div "pés" at bounding box center [143, 176] width 22 height 30
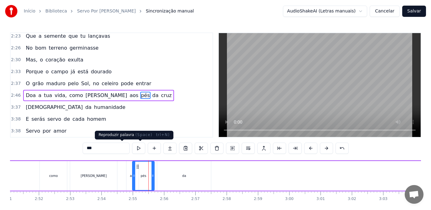
click at [132, 149] on button at bounding box center [138, 148] width 13 height 11
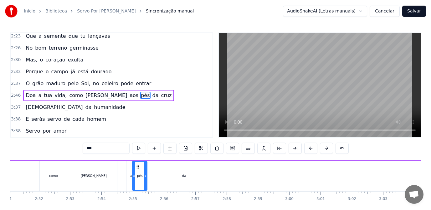
drag, startPoint x: 153, startPoint y: 180, endPoint x: 146, endPoint y: 180, distance: 7.2
click at [146, 180] on div at bounding box center [145, 176] width 3 height 28
click at [185, 180] on div "da" at bounding box center [184, 176] width 54 height 30
type input "**"
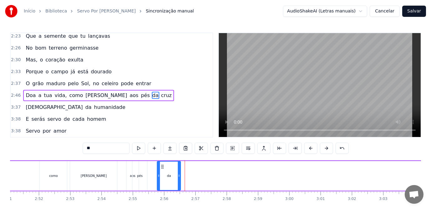
drag, startPoint x: 210, startPoint y: 180, endPoint x: 180, endPoint y: 180, distance: 30.3
click at [180, 180] on div at bounding box center [179, 176] width 3 height 28
drag, startPoint x: 157, startPoint y: 177, endPoint x: 147, endPoint y: 179, distance: 10.2
click at [148, 179] on div at bounding box center [149, 176] width 3 height 28
drag, startPoint x: 180, startPoint y: 179, endPoint x: 167, endPoint y: 179, distance: 12.8
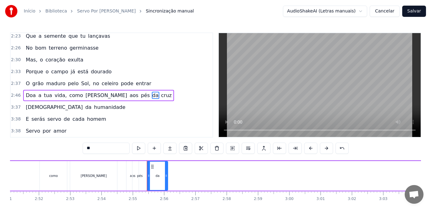
click at [167, 179] on div at bounding box center [166, 176] width 3 height 28
click at [120, 177] on div "Doa a tua vida, [PERSON_NAME] aos pés [PERSON_NAME]" at bounding box center [333, 176] width 935 height 31
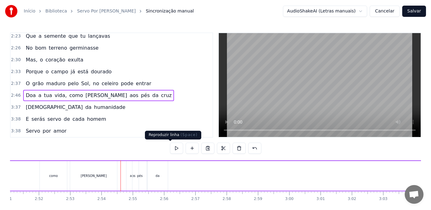
click at [174, 148] on button at bounding box center [176, 148] width 13 height 11
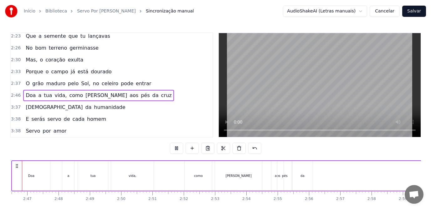
scroll to position [0, 5181]
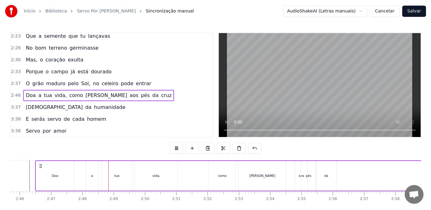
click at [275, 179] on div "[PERSON_NAME]" at bounding box center [262, 176] width 47 height 30
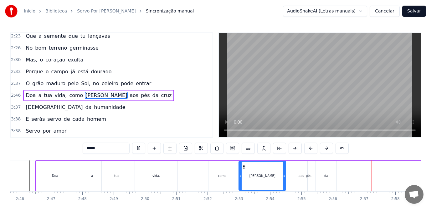
click at [336, 177] on div "da" at bounding box center [325, 176] width 21 height 30
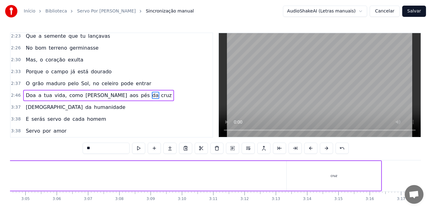
scroll to position [0, 5776]
click at [335, 174] on div "cruz" at bounding box center [327, 176] width 94 height 30
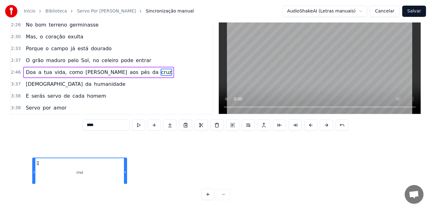
scroll to position [123, 5693]
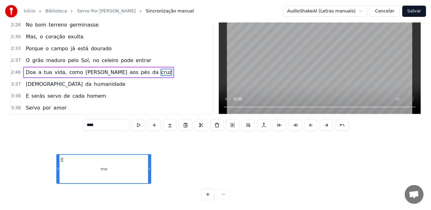
drag, startPoint x: 287, startPoint y: 167, endPoint x: 35, endPoint y: 189, distance: 253.0
click at [35, 189] on div "0:13 Numa noite de suor, sobre o [PERSON_NAME] alto mar 0:19 O céu começa a cla…" at bounding box center [215, 104] width 411 height 191
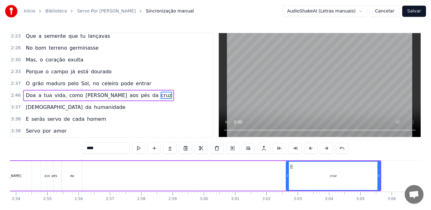
scroll to position [0, 5411]
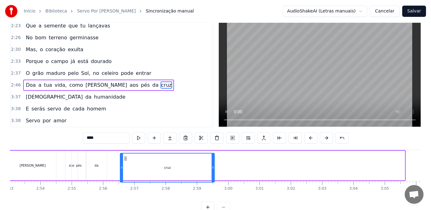
drag, startPoint x: 316, startPoint y: 168, endPoint x: 123, endPoint y: 175, distance: 192.8
click at [123, 175] on div "cruz" at bounding box center [166, 168] width 93 height 28
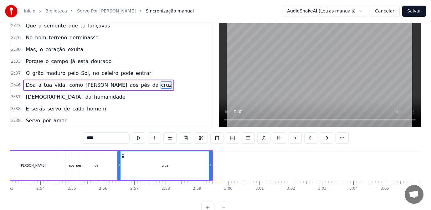
scroll to position [14, 0]
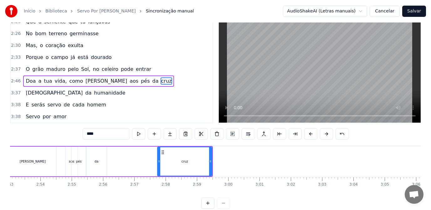
drag, startPoint x: 118, startPoint y: 165, endPoint x: 161, endPoint y: 165, distance: 43.5
click at [160, 165] on div at bounding box center [159, 162] width 3 height 28
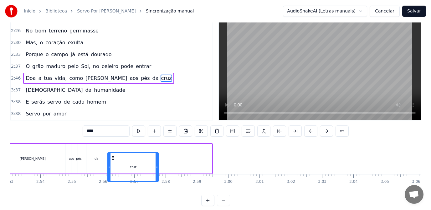
drag, startPoint x: 165, startPoint y: 166, endPoint x: 112, endPoint y: 174, distance: 54.0
click at [112, 174] on div "cruz" at bounding box center [133, 167] width 50 height 28
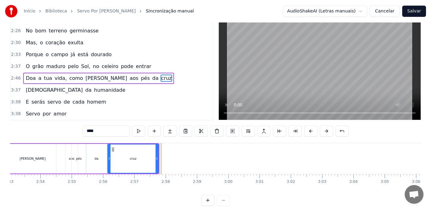
scroll to position [19, 0]
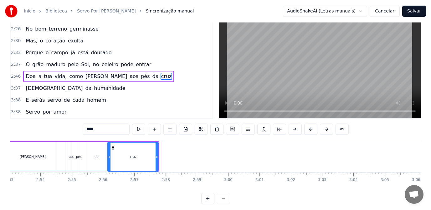
click at [56, 155] on div "[PERSON_NAME]" at bounding box center [33, 157] width 48 height 30
type input "*****"
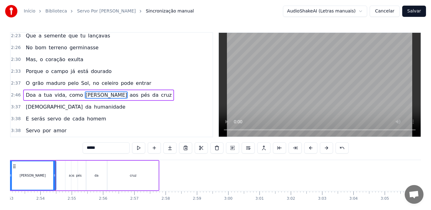
scroll to position [0, 0]
click at [132, 147] on button at bounding box center [138, 148] width 13 height 11
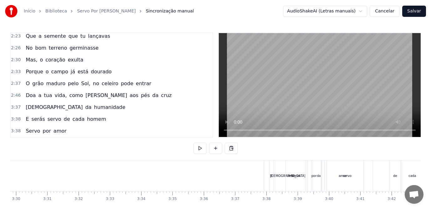
scroll to position [0, 6567]
click at [265, 180] on div "E" at bounding box center [265, 176] width 4 height 31
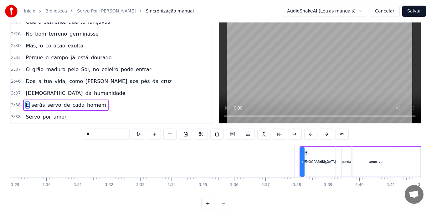
scroll to position [0, 6598]
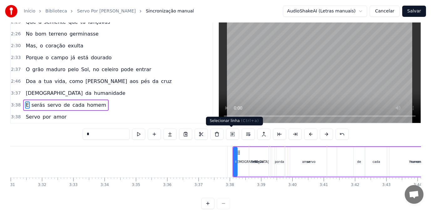
click at [228, 134] on button at bounding box center [232, 134] width 13 height 11
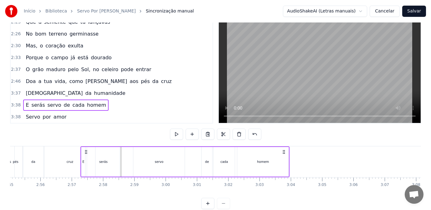
scroll to position [0, 5470]
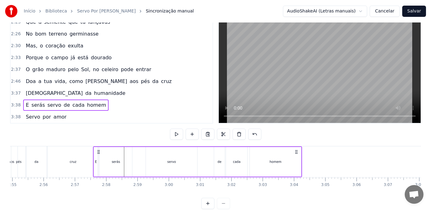
drag, startPoint x: 236, startPoint y: 152, endPoint x: 97, endPoint y: 165, distance: 140.1
click at [97, 165] on div "E serás servo de cada homem" at bounding box center [197, 162] width 209 height 31
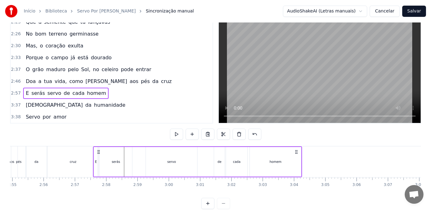
click at [85, 161] on div "cruz" at bounding box center [73, 162] width 51 height 31
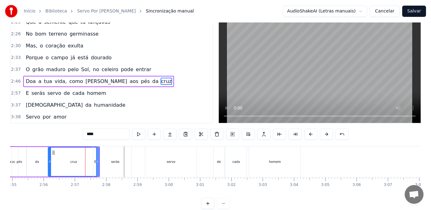
scroll to position [0, 0]
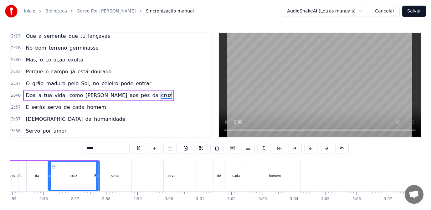
click at [96, 178] on div "E" at bounding box center [95, 176] width 4 height 31
type input "*"
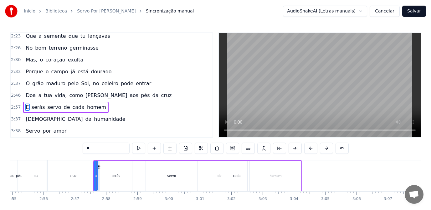
scroll to position [2, 0]
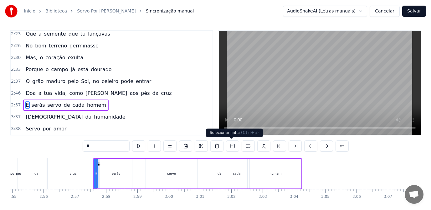
click at [231, 146] on button at bounding box center [232, 146] width 13 height 11
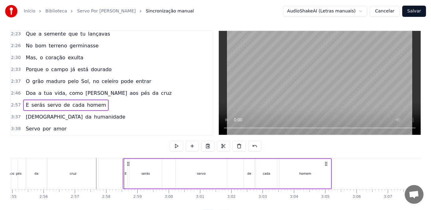
drag, startPoint x: 99, startPoint y: 163, endPoint x: 129, endPoint y: 167, distance: 31.2
click at [129, 167] on div "E serás servo de cada homem" at bounding box center [227, 174] width 209 height 31
drag, startPoint x: 130, startPoint y: 165, endPoint x: 124, endPoint y: 165, distance: 5.3
click at [124, 165] on icon at bounding box center [124, 164] width 5 height 5
click at [80, 180] on div "cruz" at bounding box center [73, 174] width 51 height 31
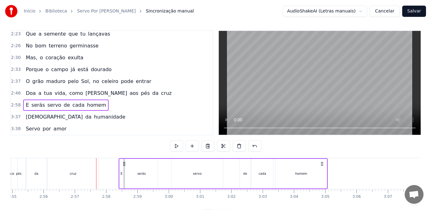
scroll to position [0, 0]
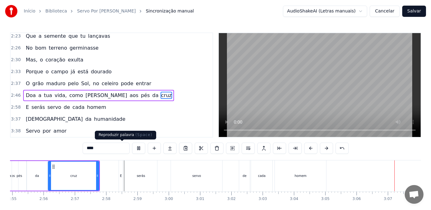
click at [132, 146] on button at bounding box center [138, 148] width 13 height 11
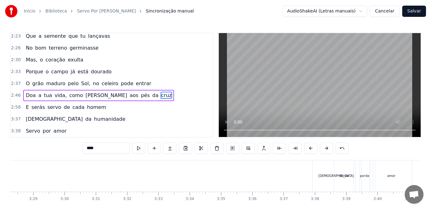
scroll to position [0, 6543]
click at [310, 180] on div "Servo" at bounding box center [313, 176] width 19 height 31
type input "*****"
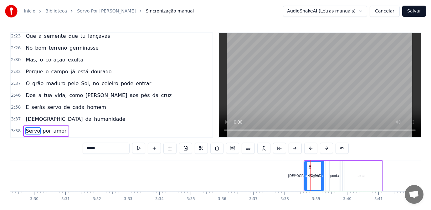
scroll to position [26, 0]
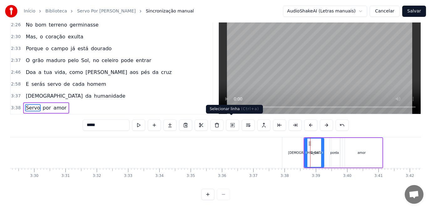
click at [230, 122] on button at bounding box center [232, 125] width 13 height 11
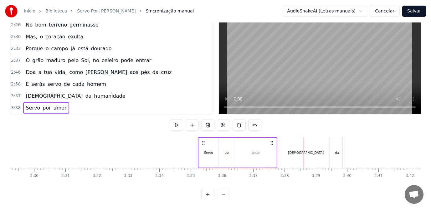
drag, startPoint x: 302, startPoint y: 141, endPoint x: 203, endPoint y: 141, distance: 99.8
click at [203, 141] on icon at bounding box center [203, 143] width 5 height 5
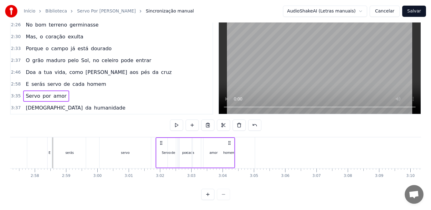
scroll to position [0, 5524]
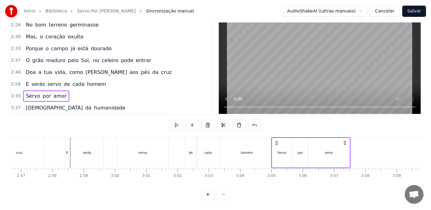
drag, startPoint x: 202, startPoint y: 139, endPoint x: 275, endPoint y: 149, distance: 73.7
click at [275, 149] on div "Servo por amor" at bounding box center [310, 153] width 79 height 31
click at [205, 151] on div "cada" at bounding box center [208, 153] width 8 height 5
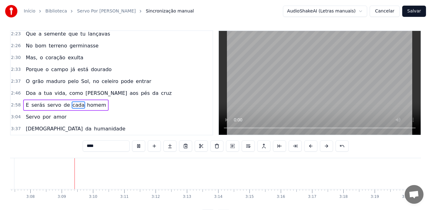
scroll to position [0, 5879]
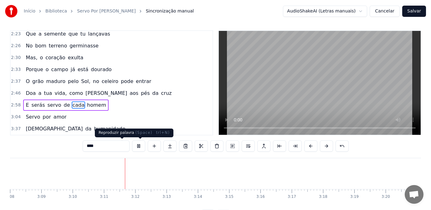
click at [132, 147] on button at bounding box center [138, 146] width 13 height 11
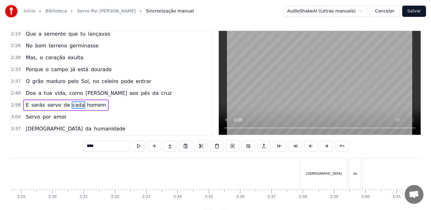
scroll to position [0, 6543]
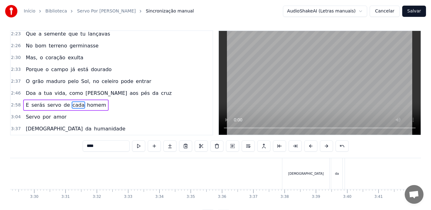
click at [308, 178] on div "[DEMOGRAPHIC_DATA]" at bounding box center [305, 174] width 47 height 31
type input "*********"
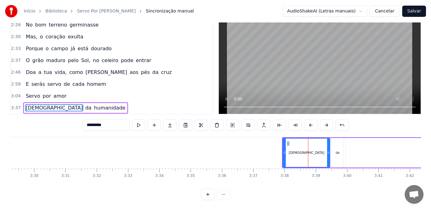
scroll to position [26, 0]
click at [230, 121] on button at bounding box center [232, 125] width 13 height 11
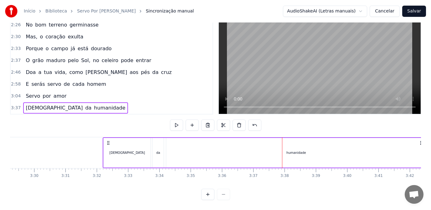
drag, startPoint x: 286, startPoint y: 140, endPoint x: 109, endPoint y: 139, distance: 177.6
click at [109, 141] on icon at bounding box center [108, 143] width 5 height 5
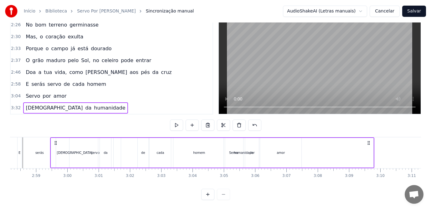
scroll to position [0, 5570]
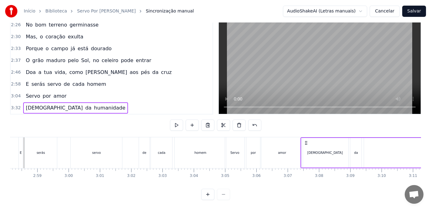
drag, startPoint x: 107, startPoint y: 140, endPoint x: 305, endPoint y: 145, distance: 197.7
click at [254, 151] on div "por" at bounding box center [252, 153] width 5 height 5
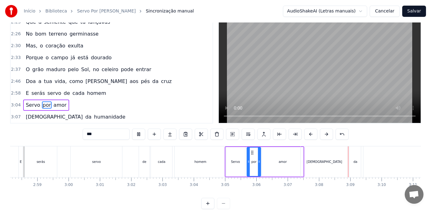
click at [322, 165] on div "[DEMOGRAPHIC_DATA]" at bounding box center [324, 162] width 47 height 31
type input "*********"
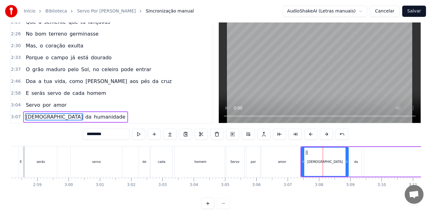
scroll to position [26, 0]
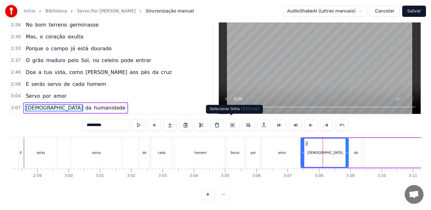
click at [233, 120] on button at bounding box center [232, 125] width 13 height 11
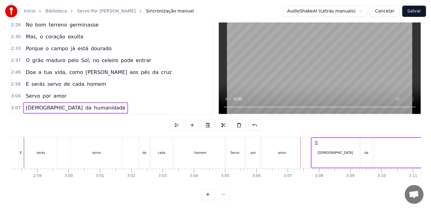
drag, startPoint x: 307, startPoint y: 140, endPoint x: 319, endPoint y: 143, distance: 12.2
click at [319, 143] on icon at bounding box center [316, 143] width 5 height 5
click at [200, 151] on div "homem" at bounding box center [200, 153] width 12 height 5
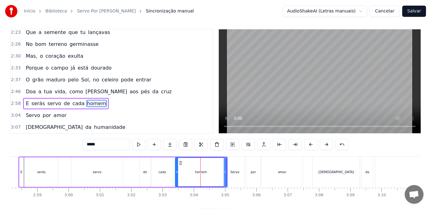
scroll to position [2, 0]
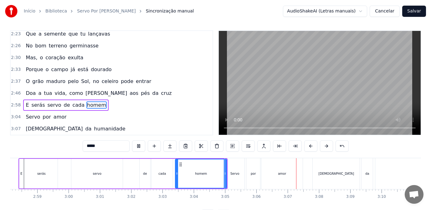
click at [332, 176] on div "[DEMOGRAPHIC_DATA]" at bounding box center [335, 174] width 47 height 31
type input "*********"
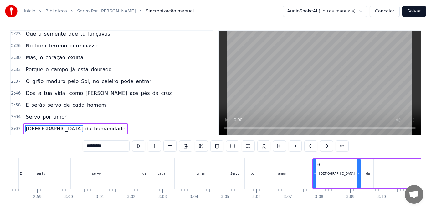
scroll to position [26, 0]
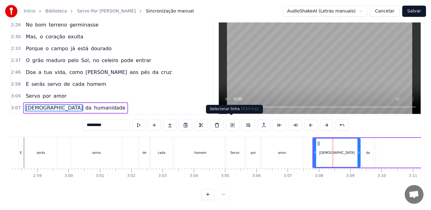
click at [232, 122] on button at bounding box center [232, 125] width 13 height 11
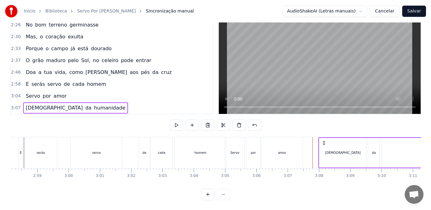
drag, startPoint x: 318, startPoint y: 140, endPoint x: 323, endPoint y: 141, distance: 5.2
click at [323, 141] on icon at bounding box center [323, 143] width 5 height 5
click at [238, 154] on div "Servo" at bounding box center [234, 153] width 19 height 31
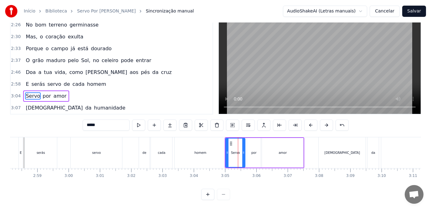
scroll to position [14, 0]
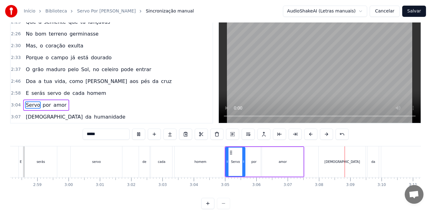
click at [341, 163] on div "[DEMOGRAPHIC_DATA]" at bounding box center [342, 162] width 36 height 5
type input "*********"
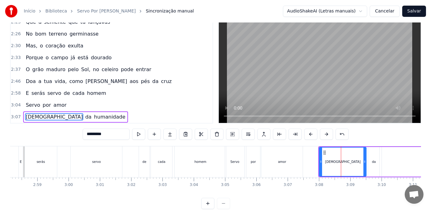
scroll to position [26, 0]
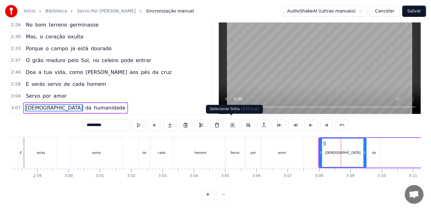
drag, startPoint x: 231, startPoint y: 124, endPoint x: 287, endPoint y: 137, distance: 58.1
click at [231, 124] on button at bounding box center [232, 125] width 13 height 11
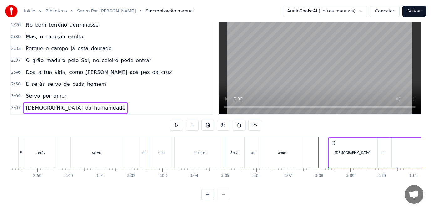
drag, startPoint x: 324, startPoint y: 140, endPoint x: 334, endPoint y: 142, distance: 9.8
click at [334, 142] on icon at bounding box center [333, 143] width 5 height 5
click at [285, 154] on div "amor" at bounding box center [281, 153] width 41 height 31
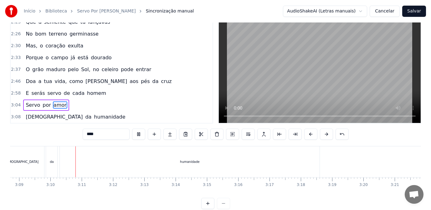
scroll to position [0, 5920]
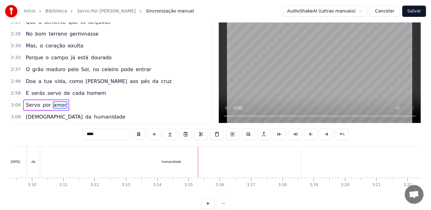
click at [266, 162] on div "humanidade" at bounding box center [171, 162] width 260 height 31
type input "**********"
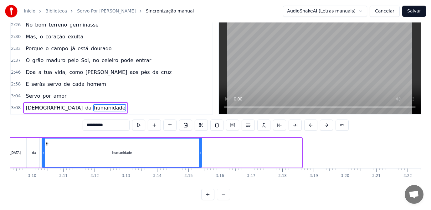
drag, startPoint x: 301, startPoint y: 155, endPoint x: 201, endPoint y: 157, distance: 99.8
click at [201, 157] on div at bounding box center [200, 153] width 3 height 28
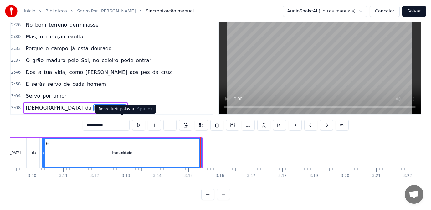
click at [132, 122] on button at bounding box center [138, 125] width 13 height 11
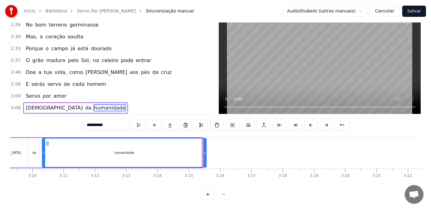
drag, startPoint x: 201, startPoint y: 155, endPoint x: 205, endPoint y: 157, distance: 4.4
click at [205, 157] on div at bounding box center [204, 153] width 3 height 28
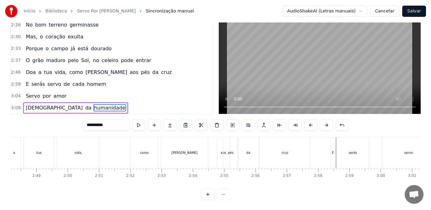
scroll to position [0, 5118]
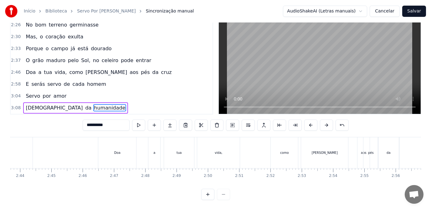
click at [118, 153] on div "Doa" at bounding box center [117, 153] width 38 height 31
type input "***"
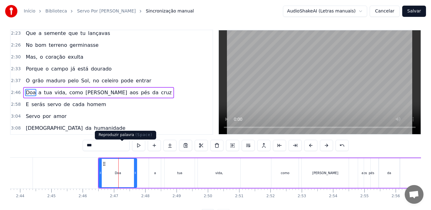
scroll to position [0, 0]
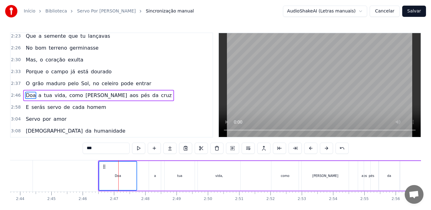
click at [154, 178] on div "a" at bounding box center [155, 176] width 12 height 30
click at [177, 179] on div "tua" at bounding box center [179, 176] width 30 height 30
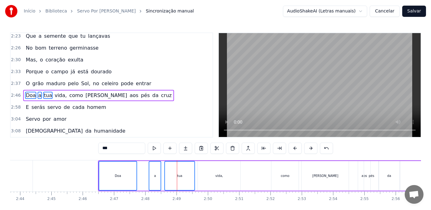
click at [211, 180] on div "vida," at bounding box center [219, 176] width 43 height 30
click at [280, 182] on div "como" at bounding box center [284, 176] width 27 height 30
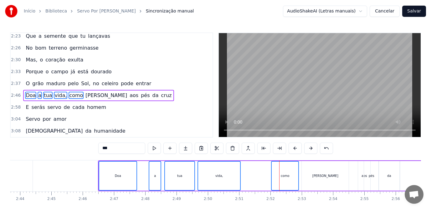
click at [322, 176] on div "[PERSON_NAME]" at bounding box center [325, 176] width 26 height 5
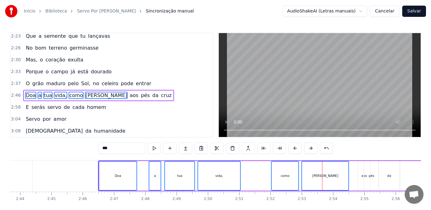
click at [363, 178] on div "aos" at bounding box center [363, 176] width 5 height 5
click at [375, 180] on div "pés" at bounding box center [371, 176] width 15 height 30
click at [389, 181] on div "da" at bounding box center [388, 176] width 21 height 30
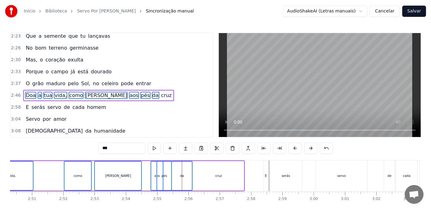
scroll to position [0, 5350]
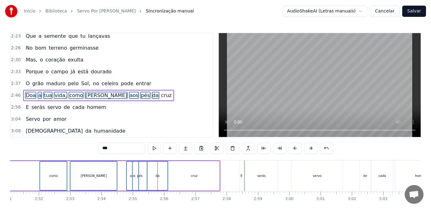
click at [239, 177] on div "E" at bounding box center [241, 176] width 4 height 31
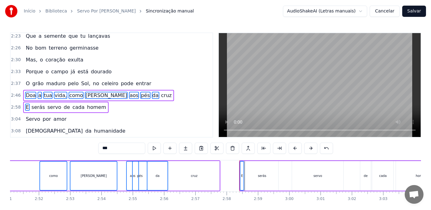
click at [260, 176] on div "serás" at bounding box center [262, 176] width 8 height 5
click at [316, 174] on div "servo" at bounding box center [317, 176] width 9 height 5
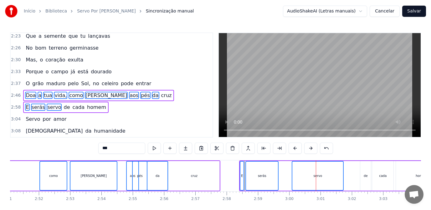
click at [369, 176] on div "de" at bounding box center [365, 176] width 11 height 30
click at [380, 178] on div "cada" at bounding box center [383, 176] width 8 height 5
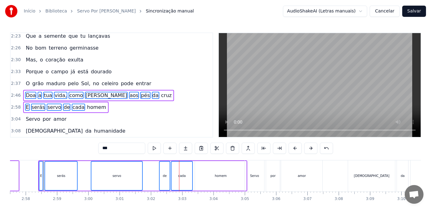
scroll to position [0, 5599]
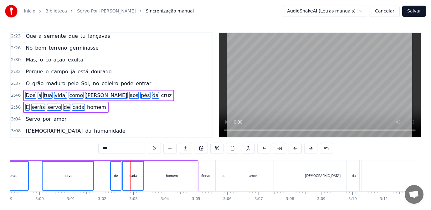
click at [212, 179] on div "Servo" at bounding box center [205, 176] width 19 height 31
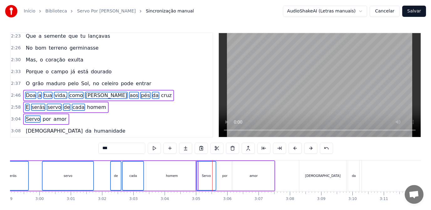
click at [226, 177] on div "por" at bounding box center [224, 176] width 5 height 5
click at [244, 179] on div "amor" at bounding box center [253, 176] width 41 height 30
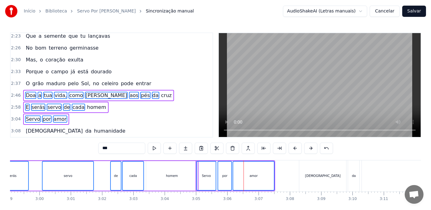
click at [313, 181] on div "[DEMOGRAPHIC_DATA]" at bounding box center [322, 176] width 47 height 31
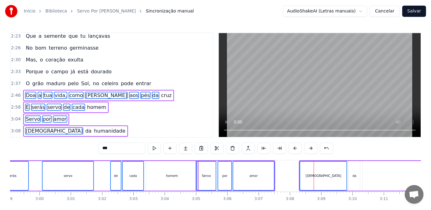
click at [355, 178] on div "da" at bounding box center [354, 176] width 4 height 5
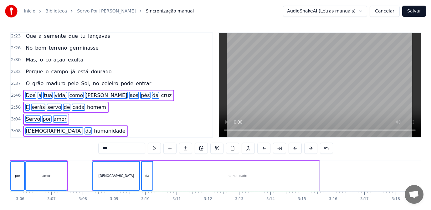
scroll to position [0, 5819]
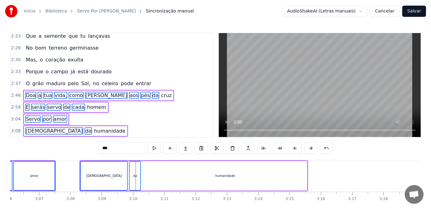
click at [237, 180] on div "humanidade" at bounding box center [225, 176] width 164 height 30
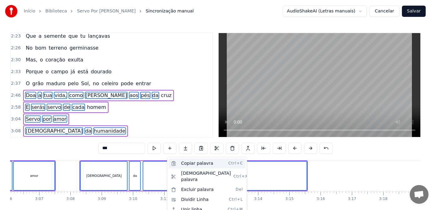
click at [192, 164] on div "Copiar palavra Ctrl+C" at bounding box center [207, 164] width 77 height 10
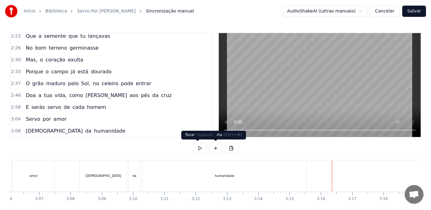
click at [199, 149] on button at bounding box center [199, 148] width 13 height 11
click at [298, 169] on div "humanidade" at bounding box center [224, 176] width 164 height 31
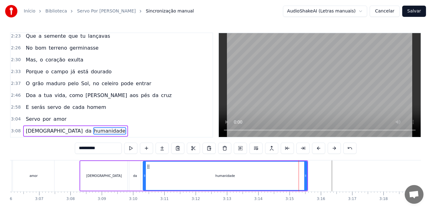
scroll to position [26, 0]
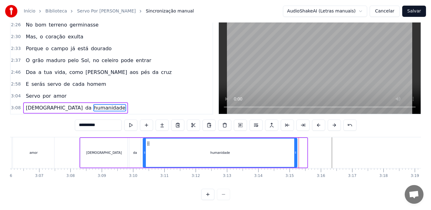
drag, startPoint x: 306, startPoint y: 151, endPoint x: 296, endPoint y: 152, distance: 10.1
click at [296, 152] on icon at bounding box center [295, 152] width 3 height 5
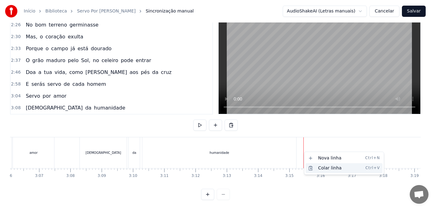
click at [324, 169] on div "Colar linha Ctrl+V" at bounding box center [344, 169] width 77 height 10
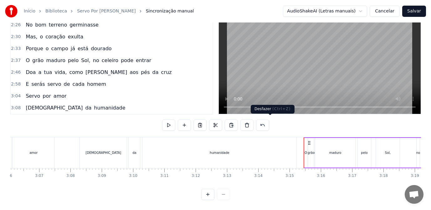
click at [267, 123] on button at bounding box center [262, 125] width 13 height 11
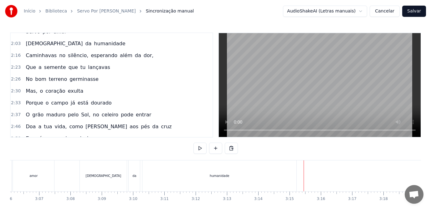
scroll to position [229, 0]
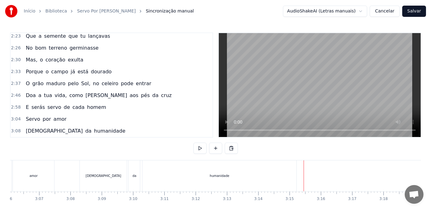
click at [28, 96] on span "Doa" at bounding box center [30, 95] width 11 height 7
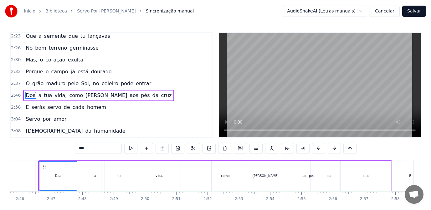
scroll to position [0, 5175]
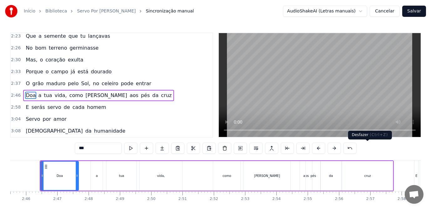
click at [356, 149] on button at bounding box center [349, 148] width 13 height 11
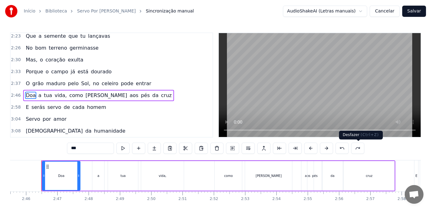
click at [348, 149] on button at bounding box center [341, 148] width 13 height 11
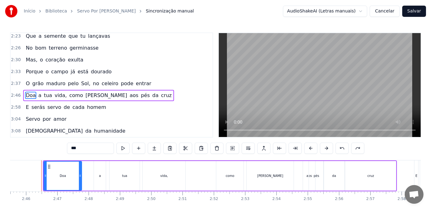
click at [348, 149] on button at bounding box center [341, 148] width 13 height 11
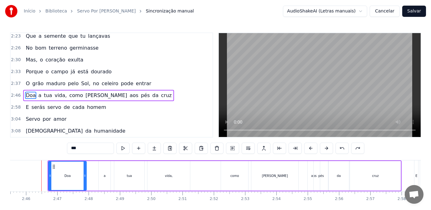
click at [348, 149] on button at bounding box center [341, 148] width 13 height 11
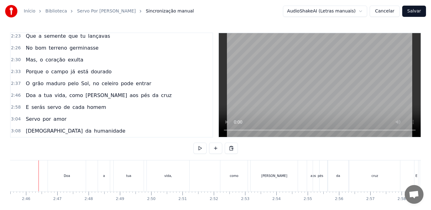
scroll to position [0, 5172]
click at [120, 121] on div "3:04 Servo por amor" at bounding box center [112, 120] width 202 height 12
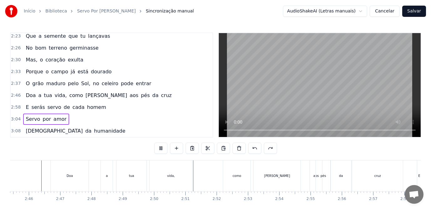
click at [69, 183] on div "Doa" at bounding box center [70, 176] width 38 height 31
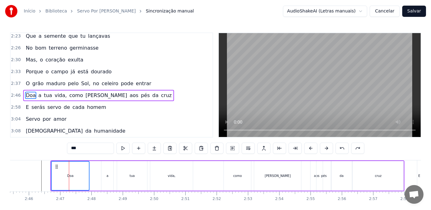
click at [107, 181] on div "a" at bounding box center [107, 176] width 12 height 30
click at [133, 181] on div "tua" at bounding box center [132, 176] width 30 height 30
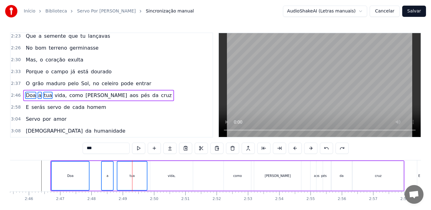
click at [170, 178] on div "vida," at bounding box center [172, 176] width 8 height 5
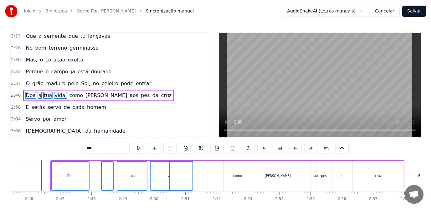
click at [235, 176] on div "como" at bounding box center [237, 176] width 8 height 5
click at [275, 177] on div "[PERSON_NAME]" at bounding box center [278, 176] width 26 height 5
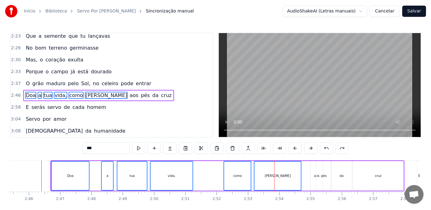
click at [317, 175] on div "pés" at bounding box center [323, 176] width 15 height 30
click at [313, 176] on div "aos" at bounding box center [316, 176] width 12 height 30
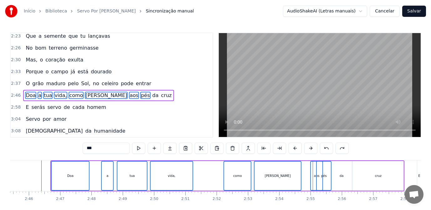
click at [340, 179] on div "da" at bounding box center [341, 176] width 21 height 30
click at [374, 175] on div "cruz" at bounding box center [377, 176] width 51 height 30
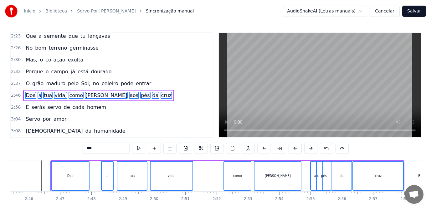
scroll to position [0, 5453]
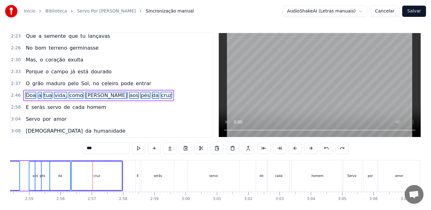
click at [417, 12] on button "Salvar" at bounding box center [414, 11] width 24 height 11
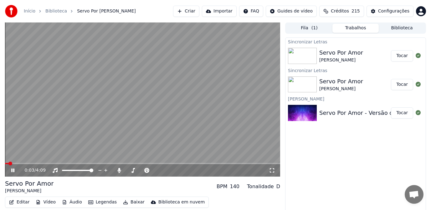
click at [13, 170] on icon at bounding box center [17, 170] width 14 height 5
